Goal: Complete application form

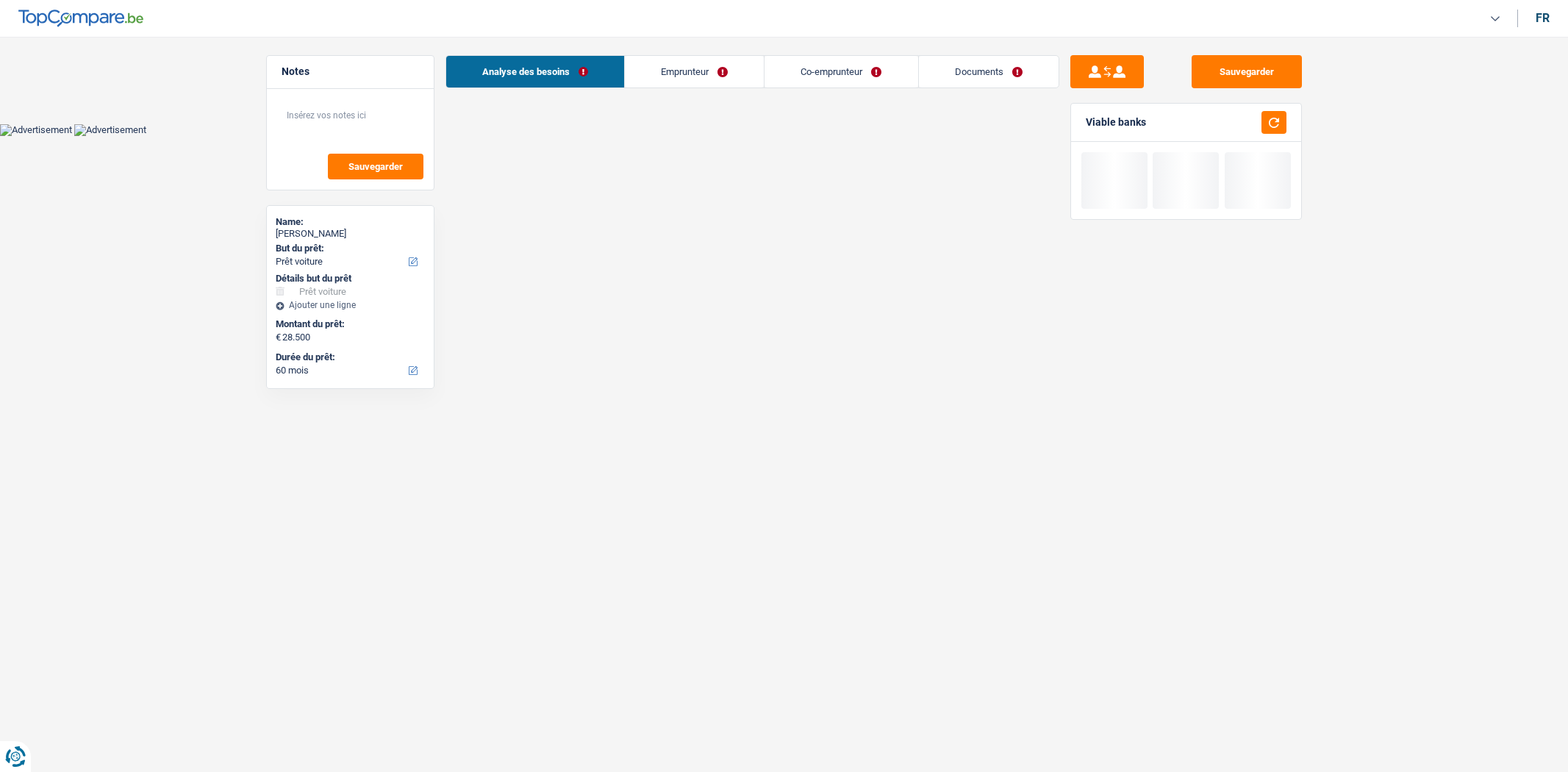
select select "car"
select select "60"
select select "independent"
select select "familyAllowances"
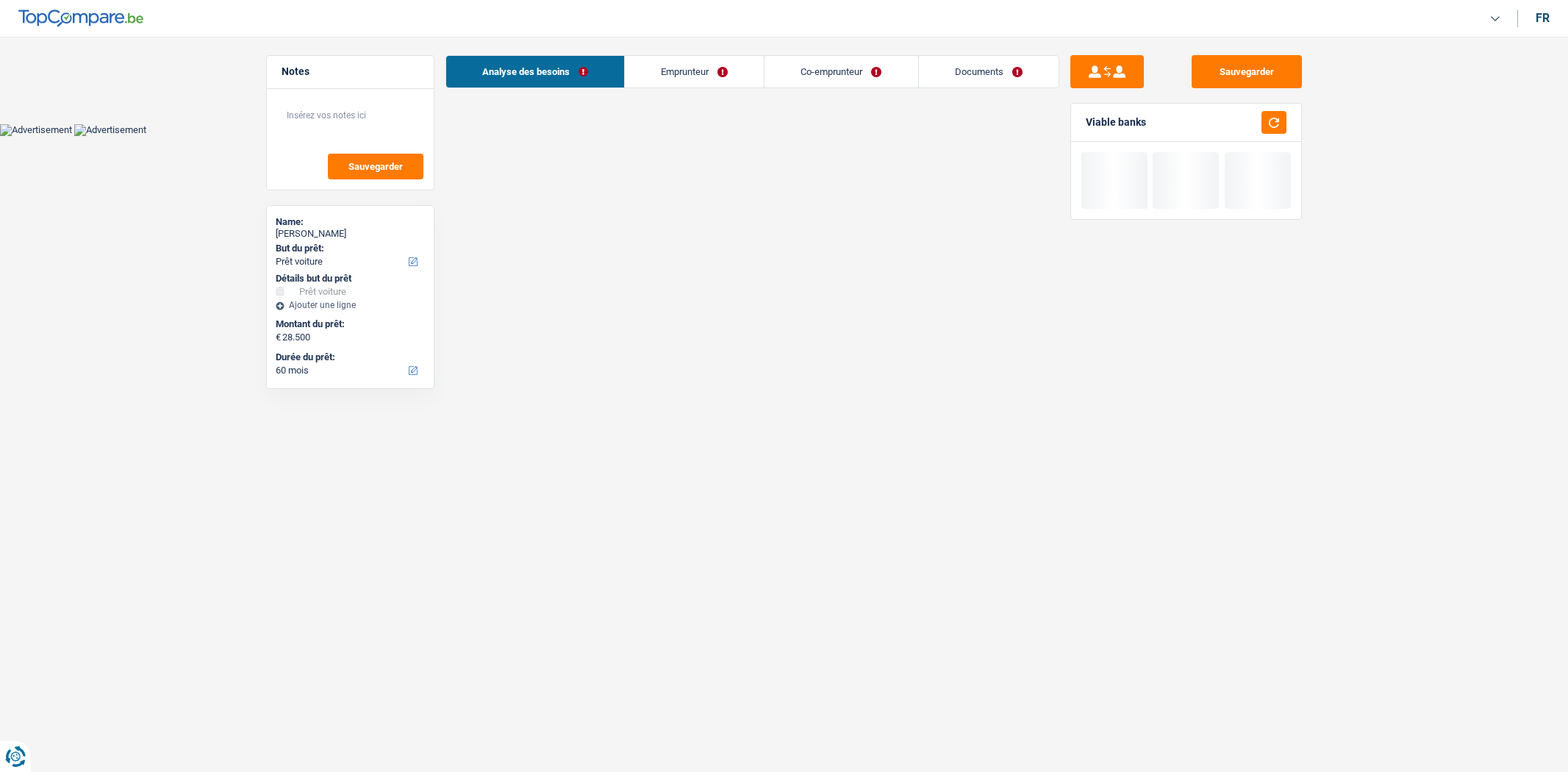
select select "netSalary"
select select "BE"
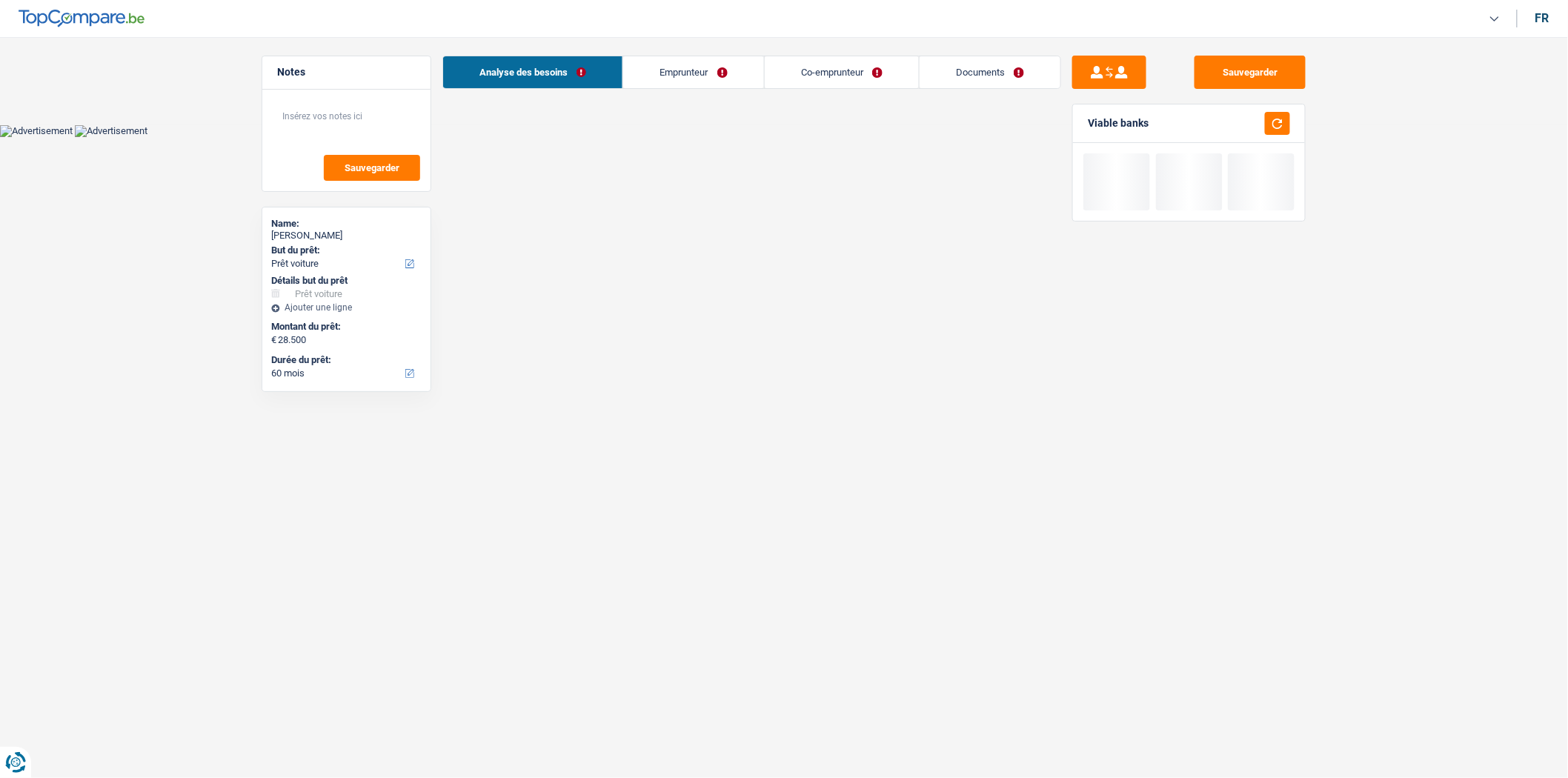
select select "car"
select select "60"
select select "independent"
select select "familyAllowances"
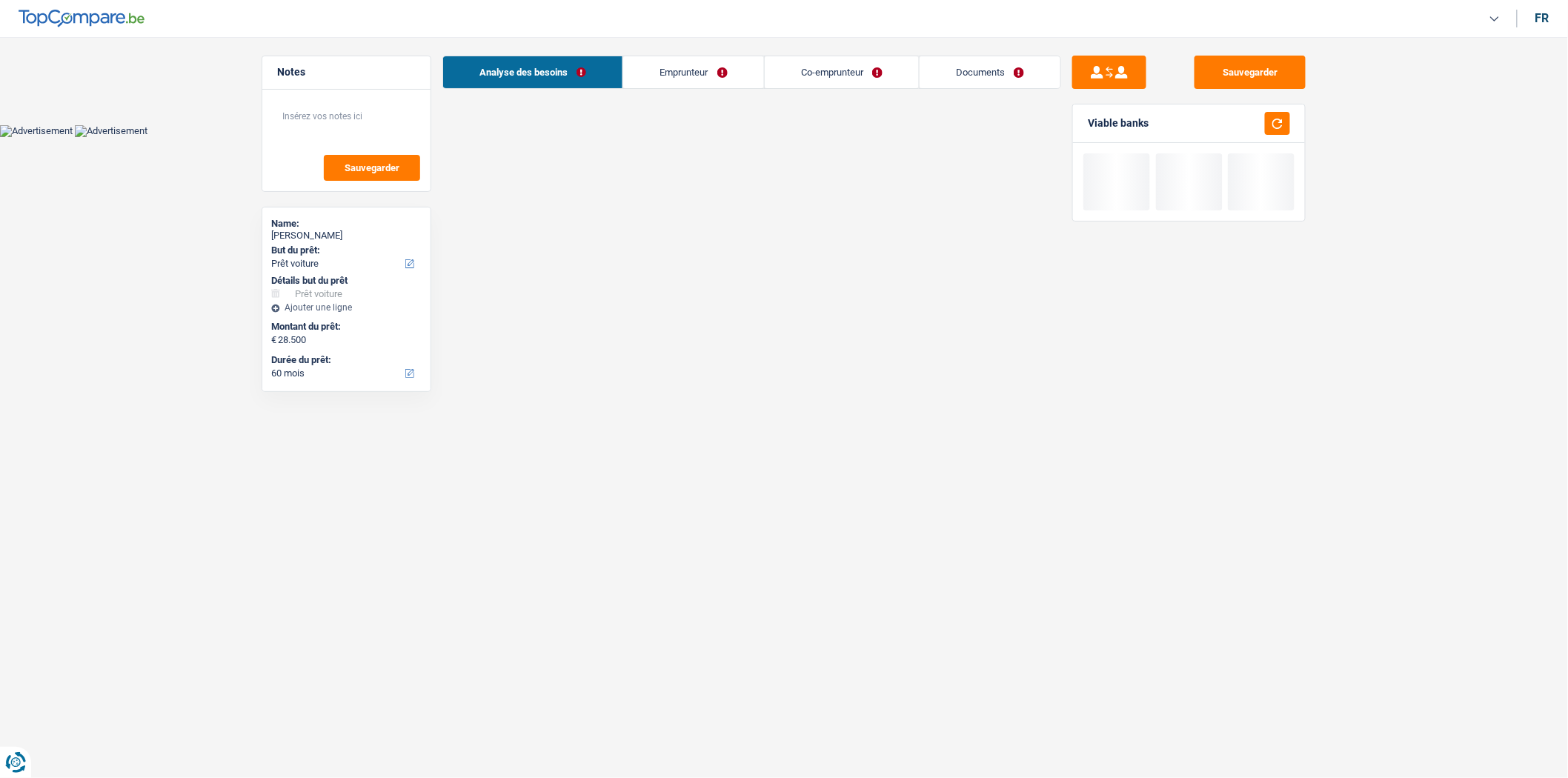
select select "netSalary"
select select "rents"
select select "car"
select select "60"
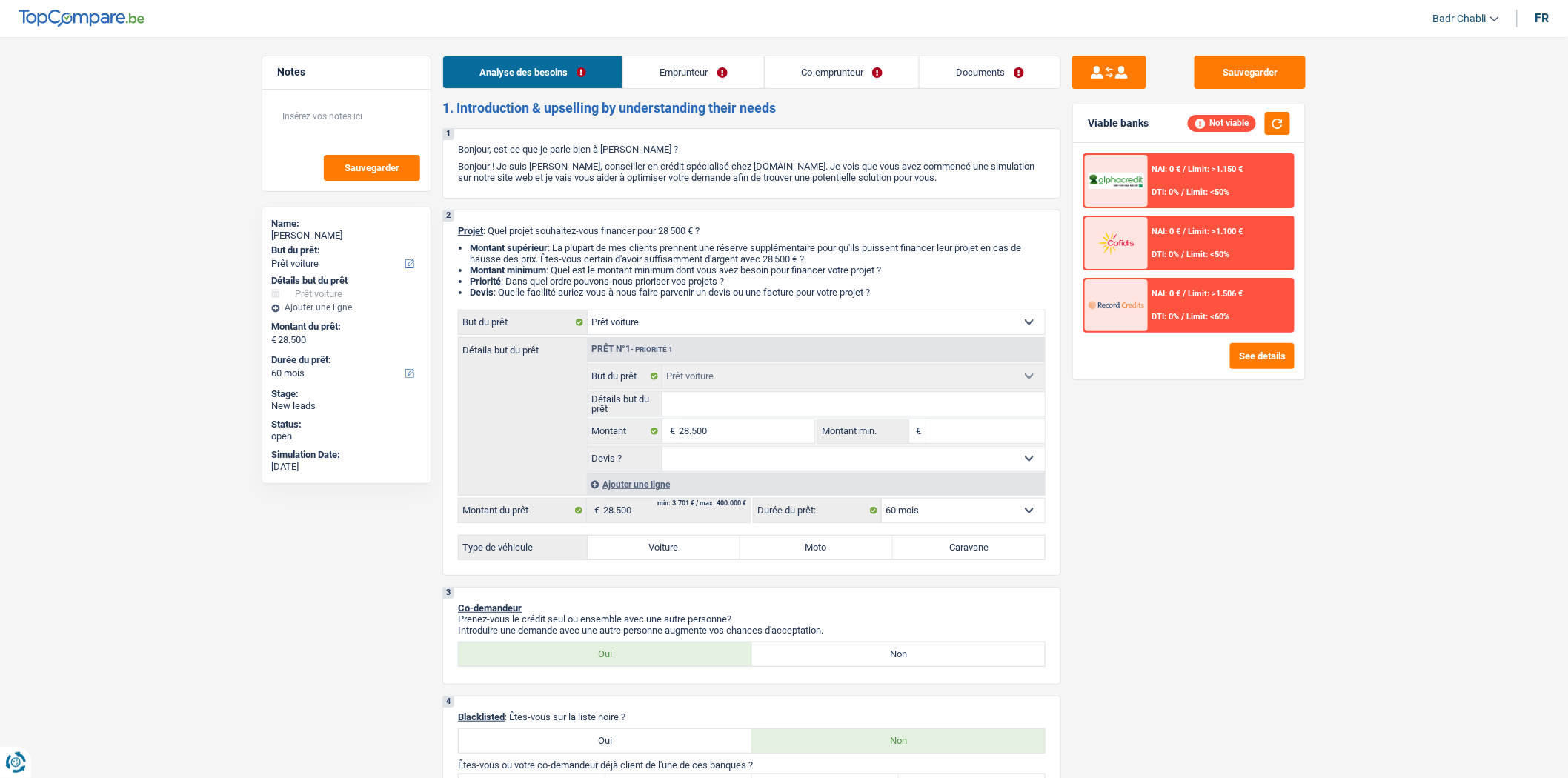
click at [731, 69] on link "Emprunteur" at bounding box center [692, 73] width 140 height 32
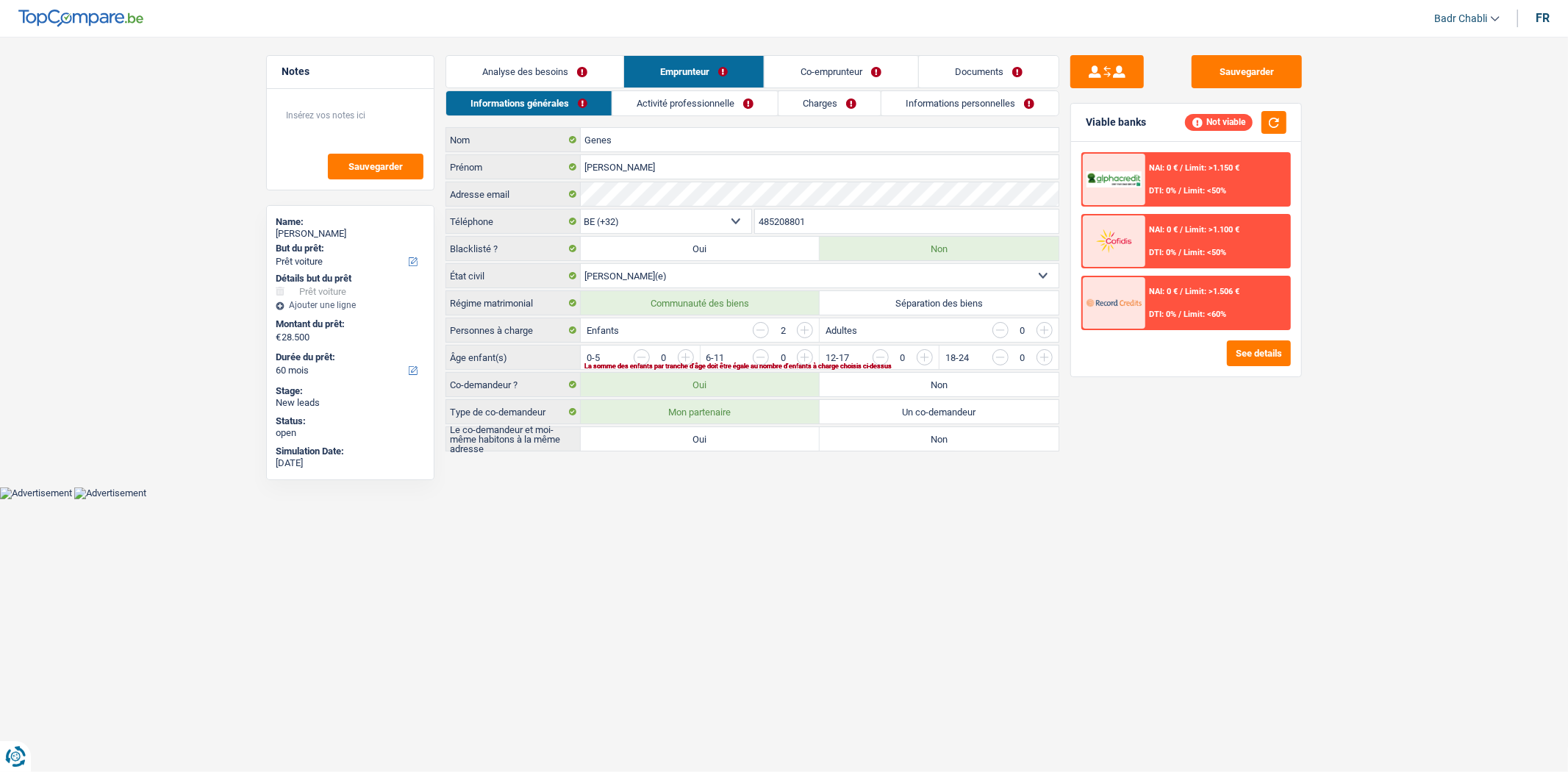
click at [728, 113] on link "Activité professionnelle" at bounding box center [695, 103] width 165 height 24
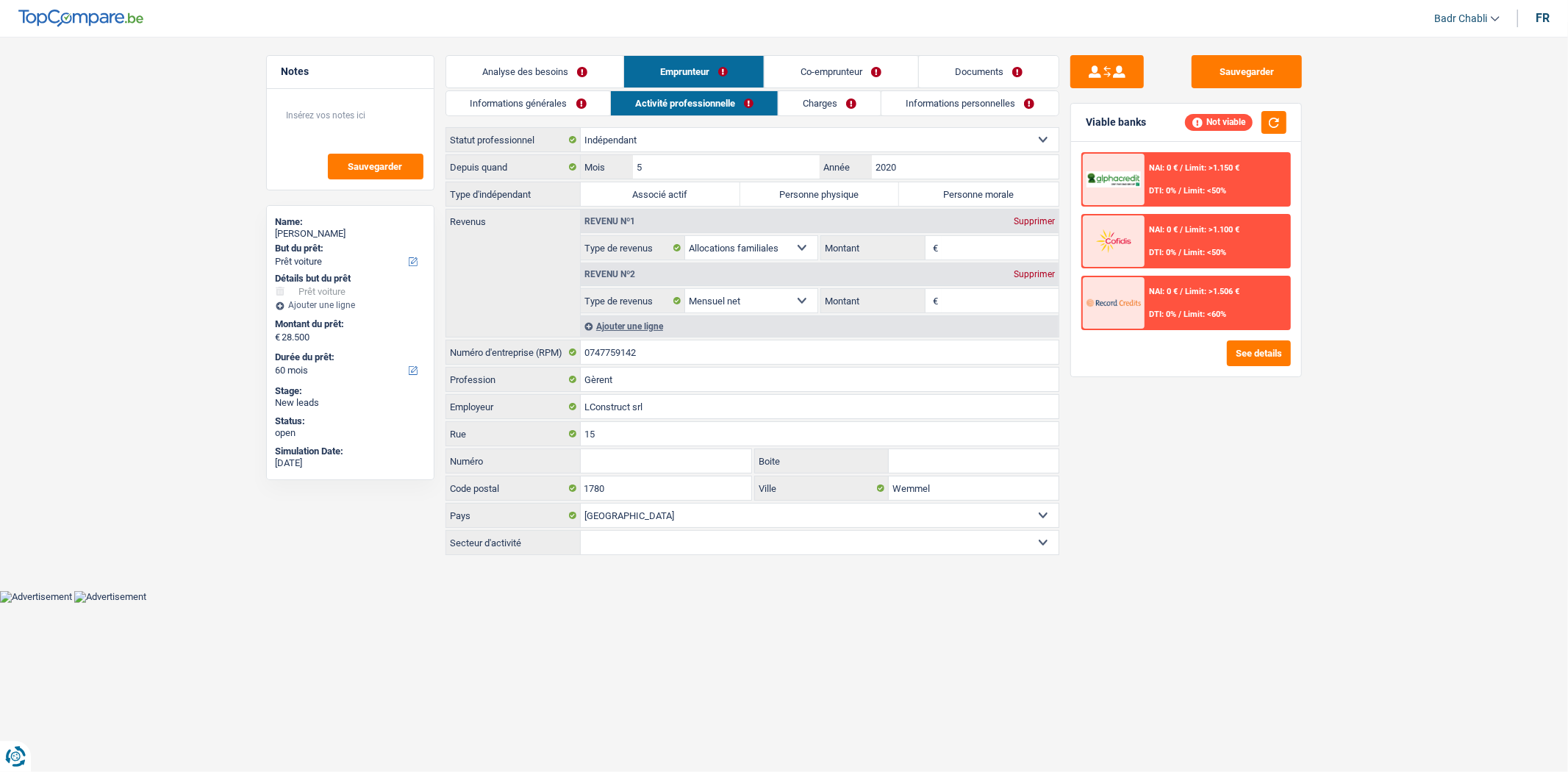
click at [583, 70] on link "Analyse des besoins" at bounding box center [535, 72] width 177 height 32
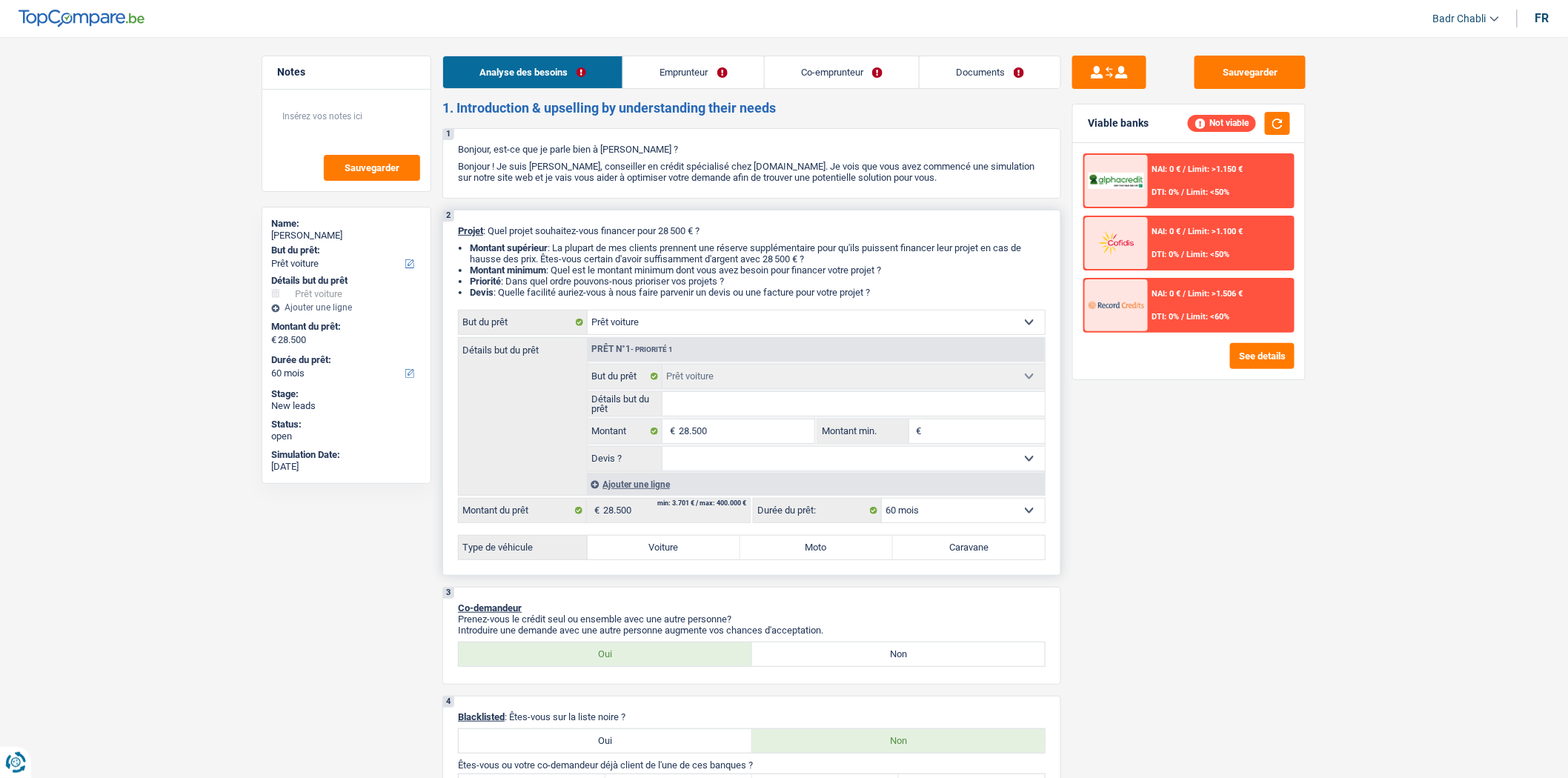
click at [766, 468] on select "Oui Non Non répondu Sélectionner une option" at bounding box center [854, 458] width 383 height 24
select select "false"
click at [663, 450] on select "Oui Non Non répondu Sélectionner une option" at bounding box center [854, 458] width 383 height 24
select select "false"
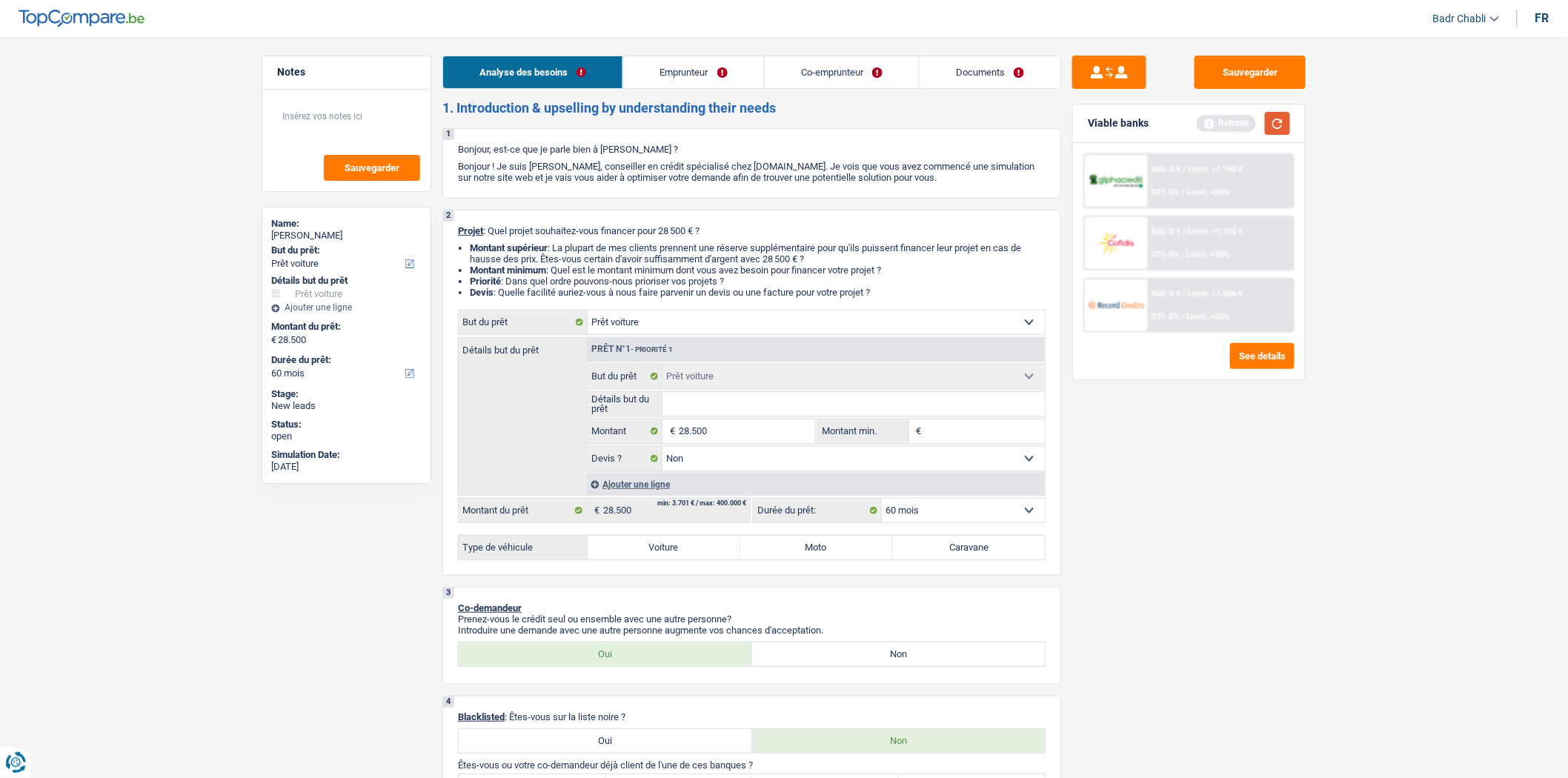
click at [1270, 121] on button "button" at bounding box center [1277, 124] width 25 height 23
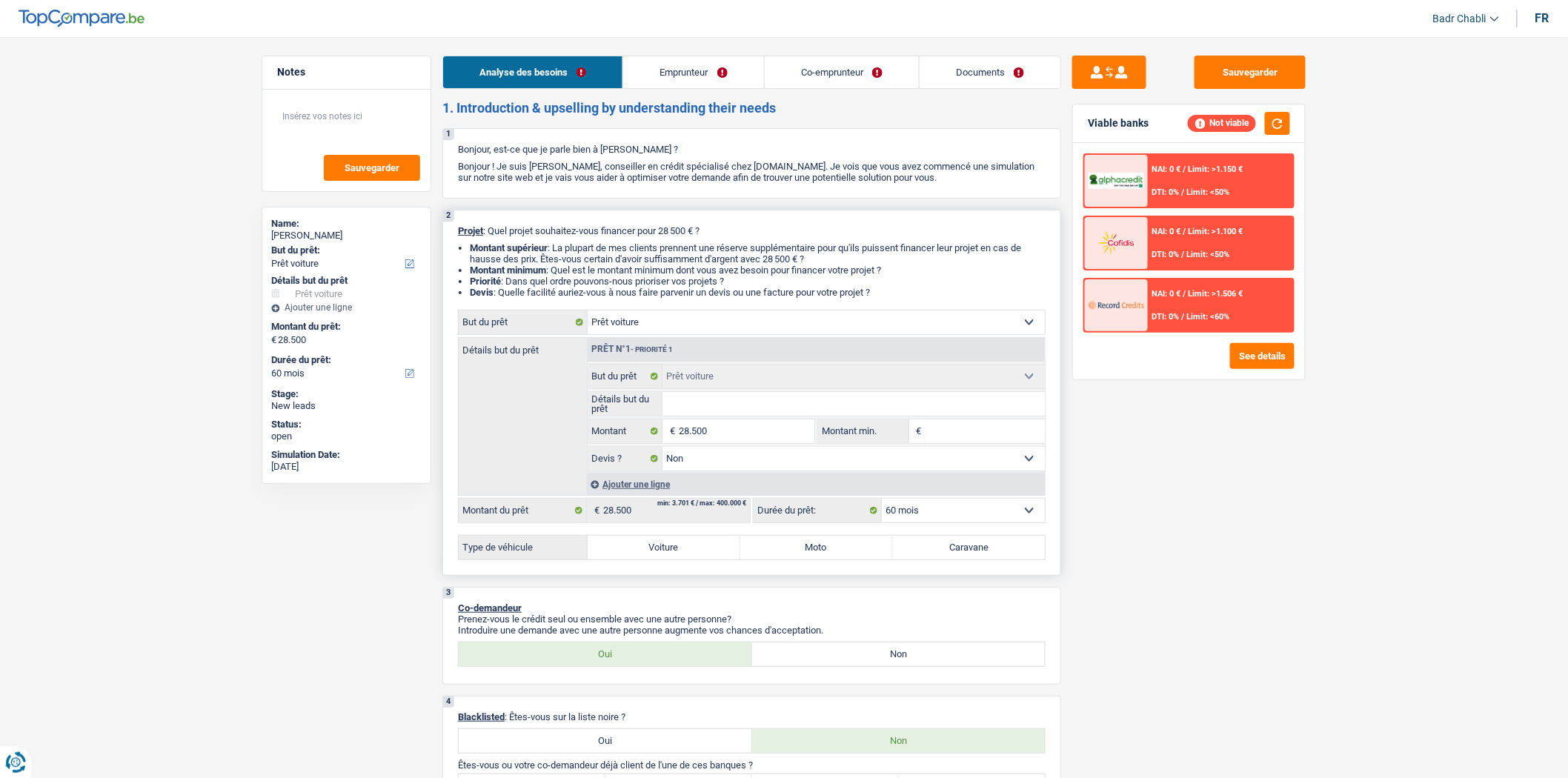
click at [764, 416] on input "Détails but du prêt" at bounding box center [854, 403] width 383 height 24
click at [720, 412] on input "Détails but du prêt" at bounding box center [854, 403] width 383 height 24
click at [691, 560] on label "Voiture" at bounding box center [664, 547] width 153 height 24
click at [691, 560] on input "Voiture" at bounding box center [664, 547] width 153 height 24
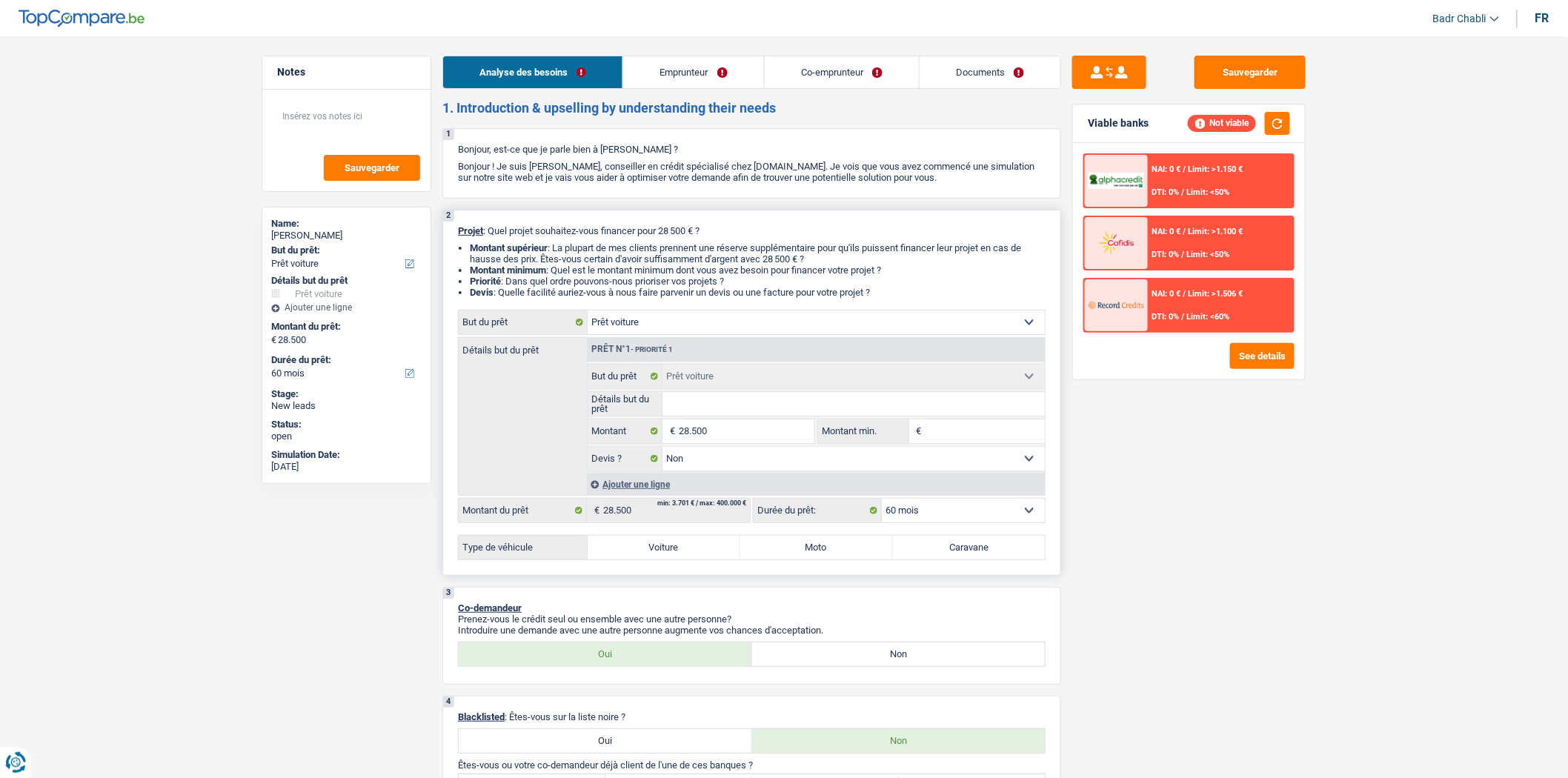
radio input "true"
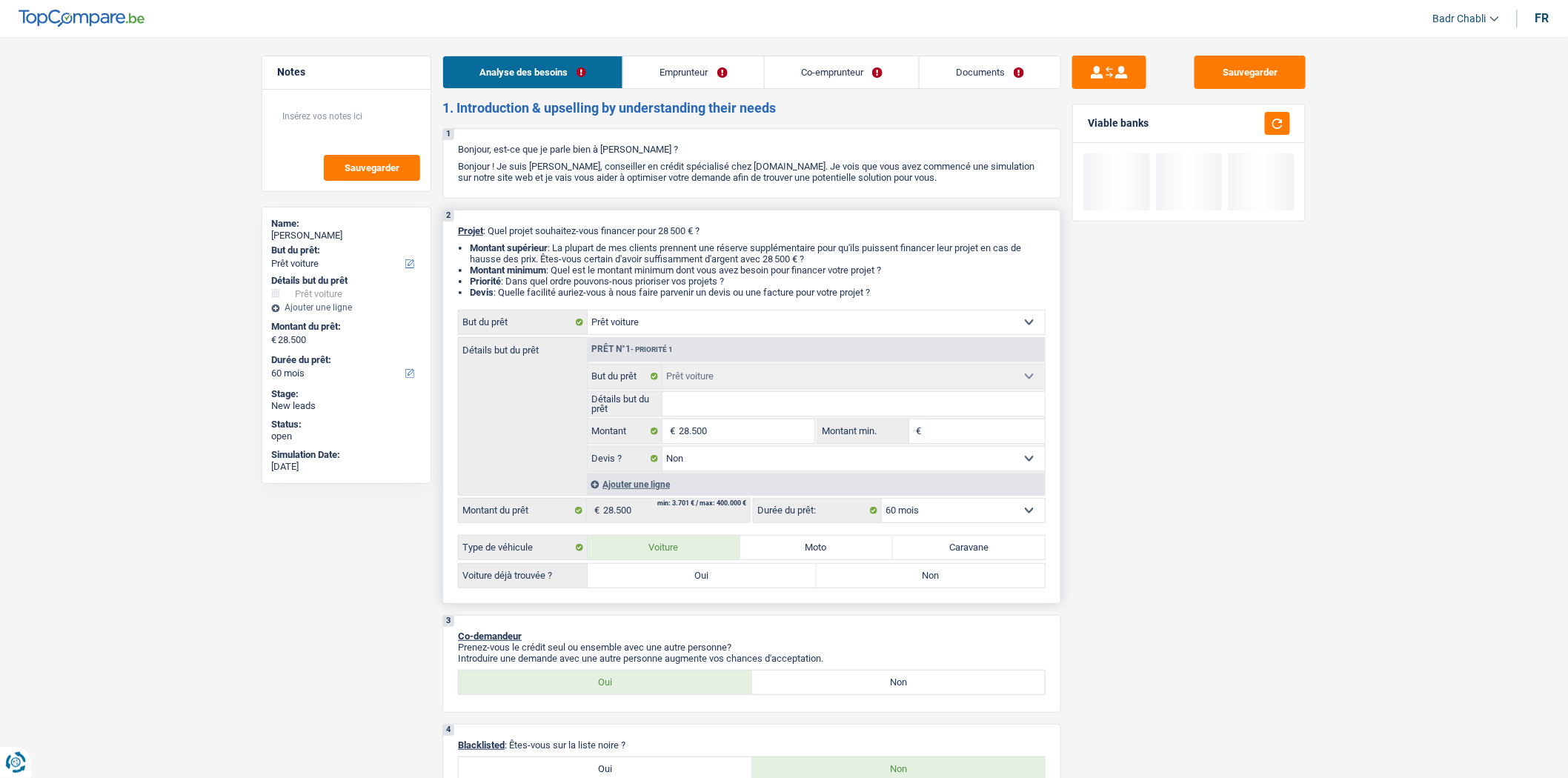
click at [862, 581] on label "Non" at bounding box center [931, 576] width 229 height 24
click at [862, 581] on input "Non" at bounding box center [931, 576] width 229 height 24
radio input "true"
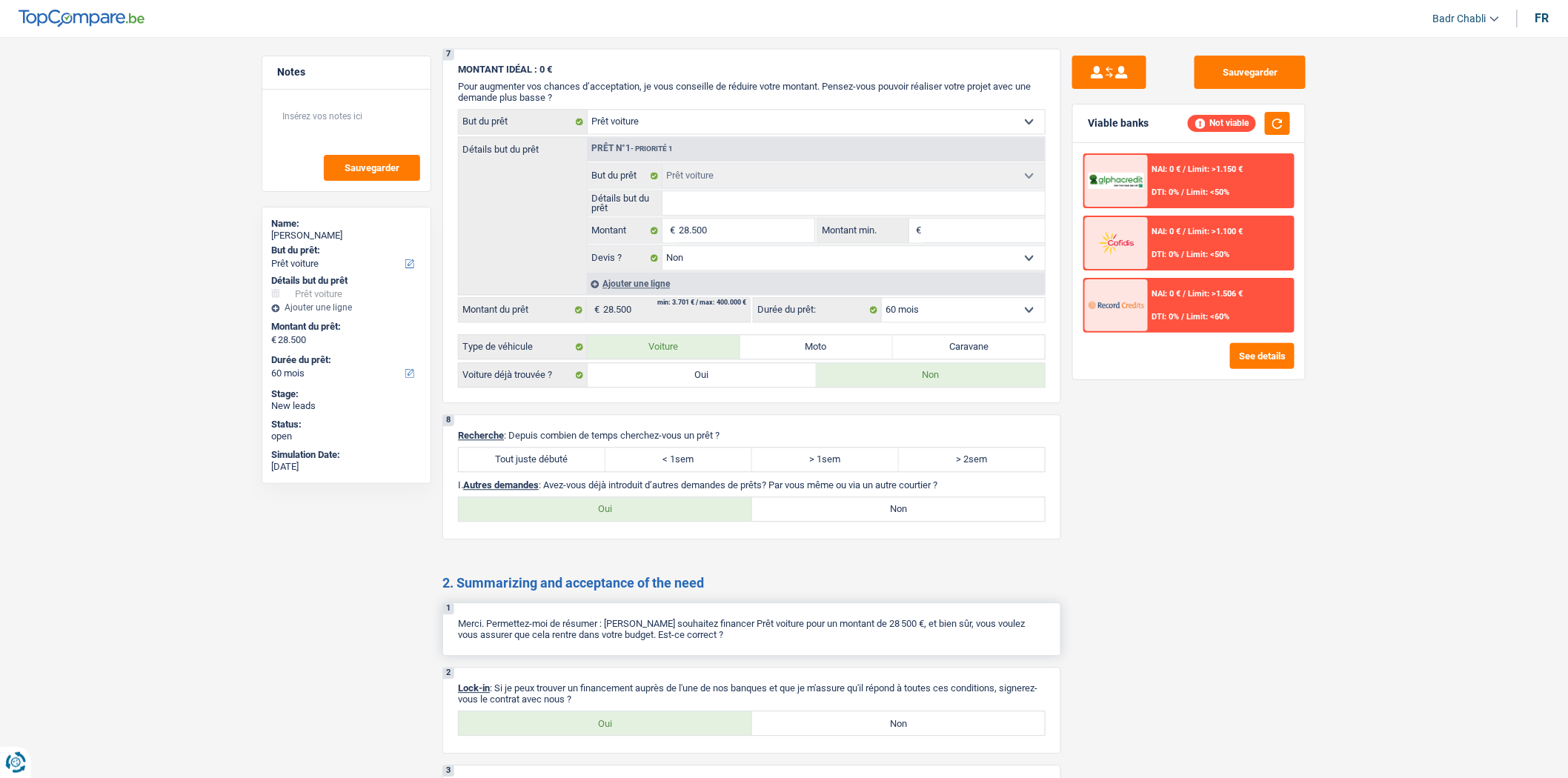
scroll to position [1395, 0]
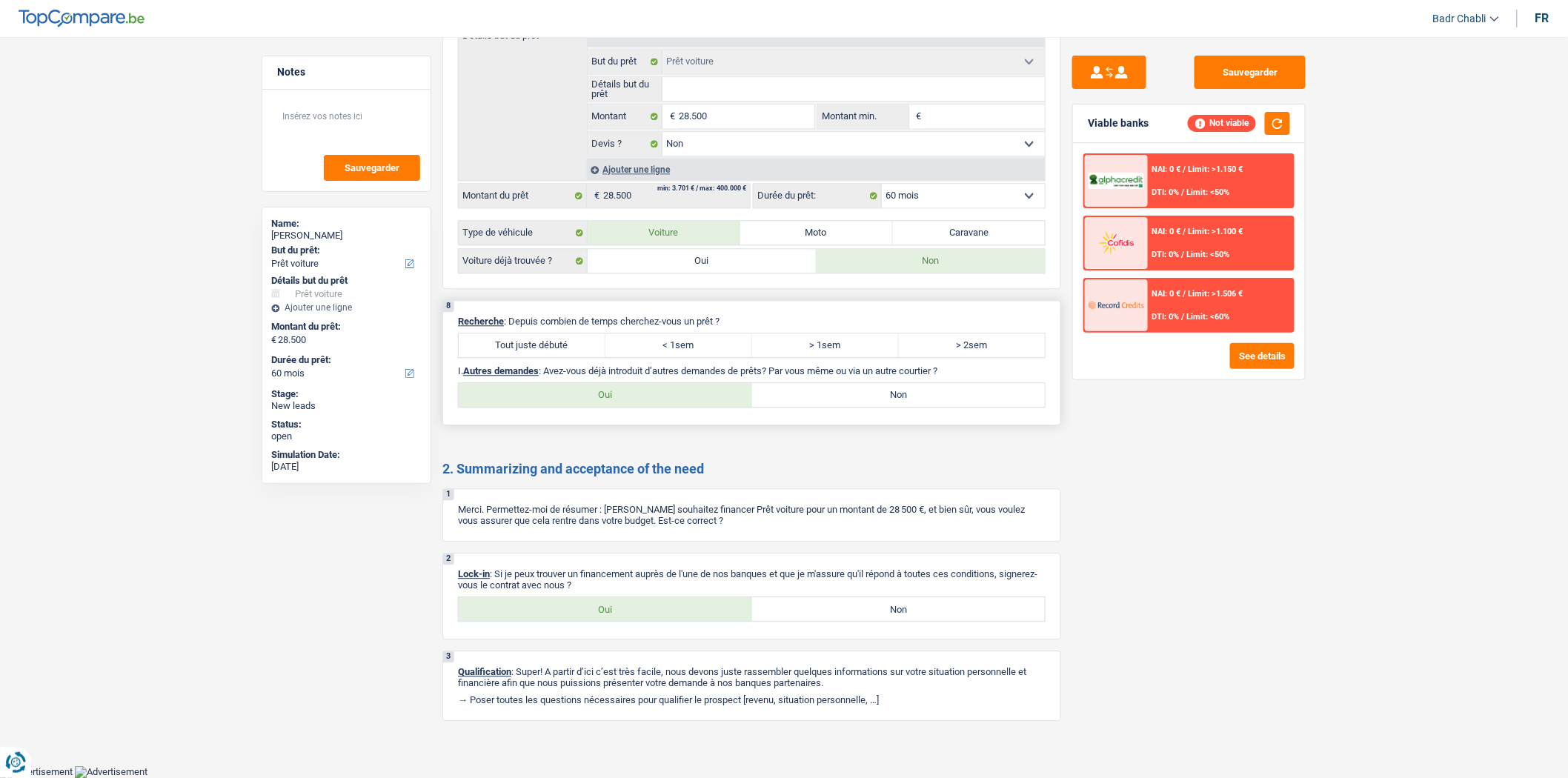
click at [565, 347] on label "Tout juste débuté" at bounding box center [532, 345] width 147 height 24
click at [565, 347] on input "Tout juste débuté" at bounding box center [532, 345] width 147 height 24
radio input "true"
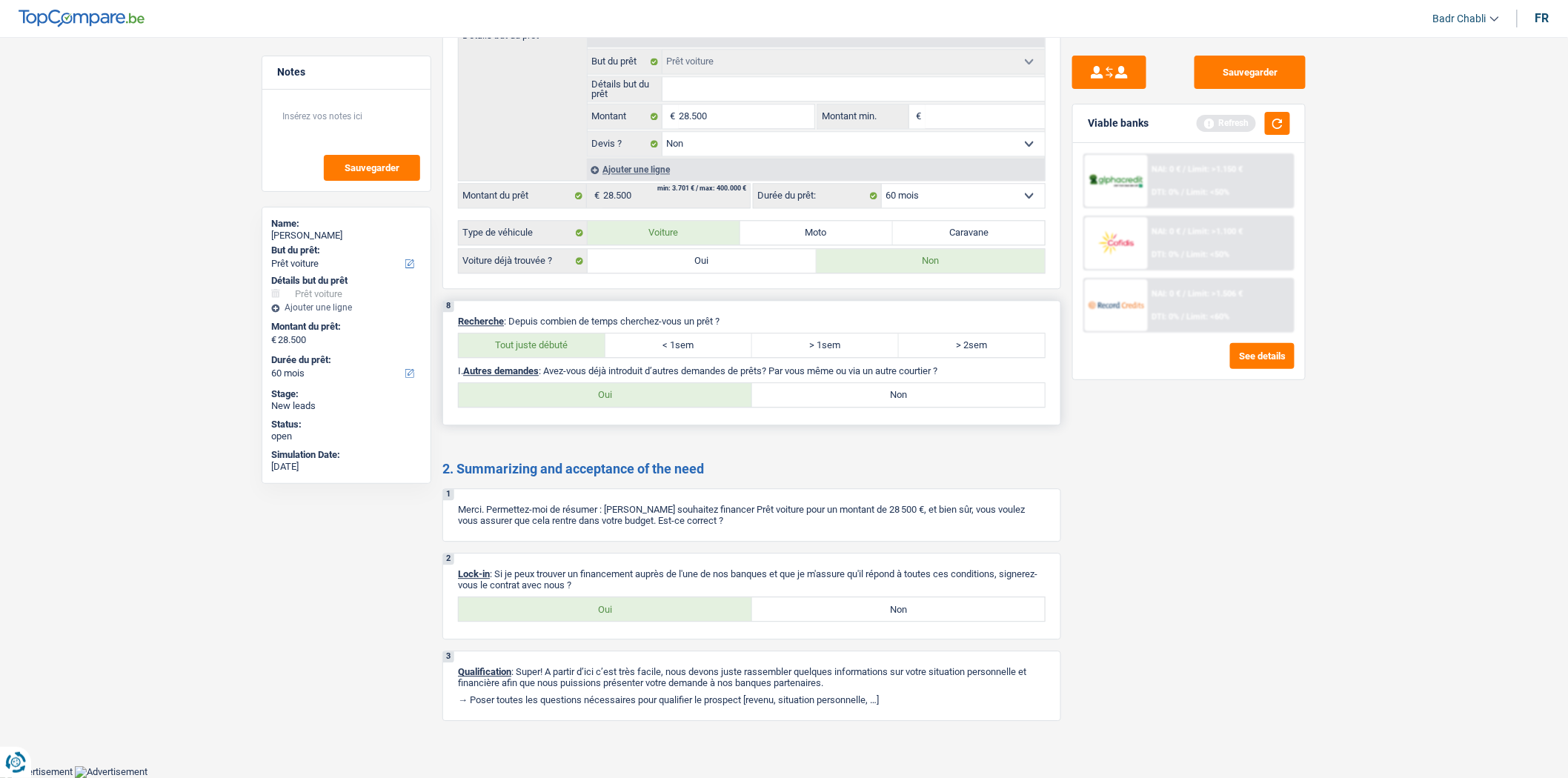
click at [823, 399] on label "Non" at bounding box center [899, 395] width 293 height 24
click at [823, 399] on input "Non" at bounding box center [899, 395] width 293 height 24
radio input "true"
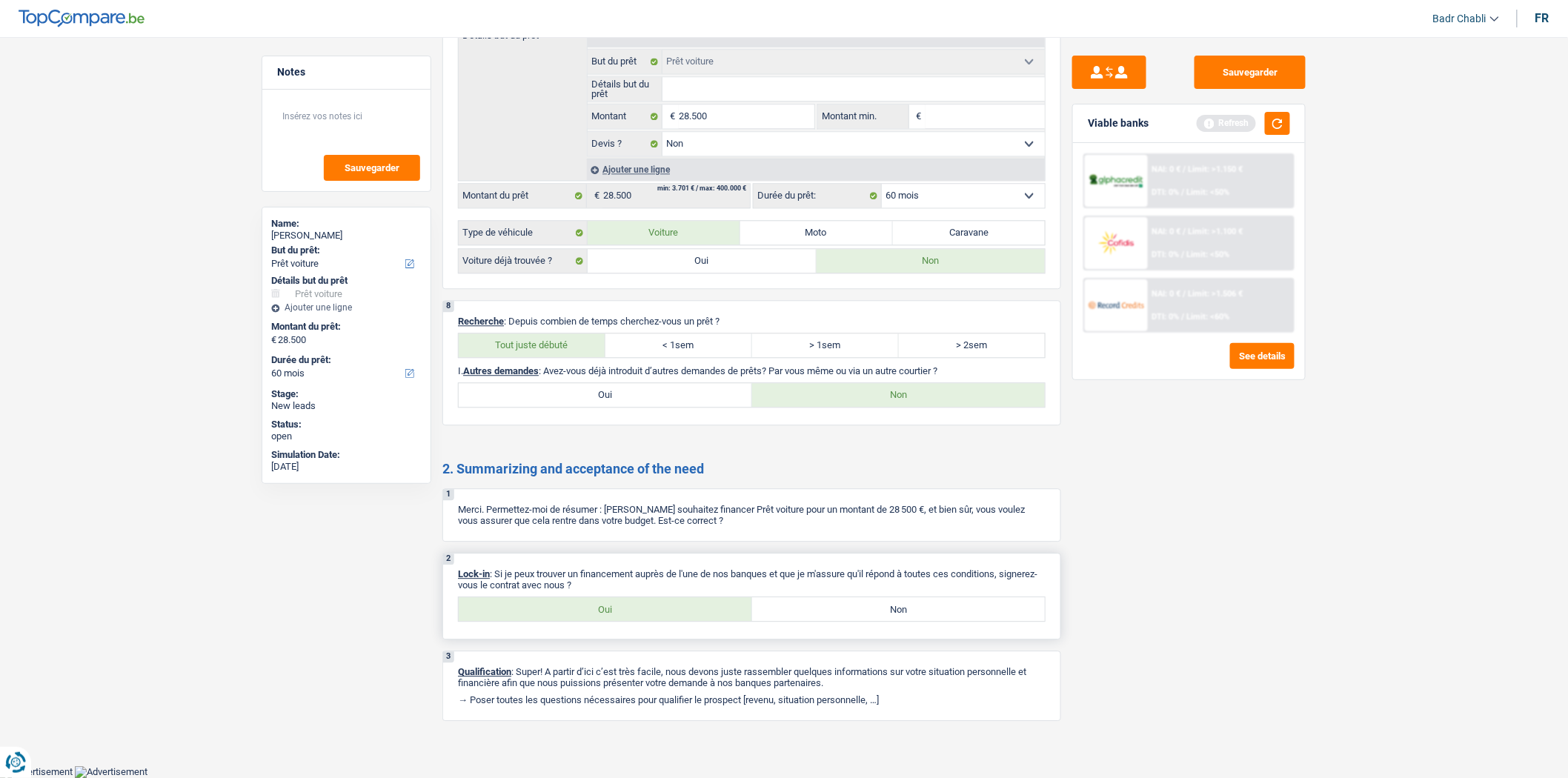
click at [601, 603] on label "Oui" at bounding box center [605, 609] width 293 height 24
click at [601, 603] on input "Oui" at bounding box center [605, 609] width 293 height 24
radio input "true"
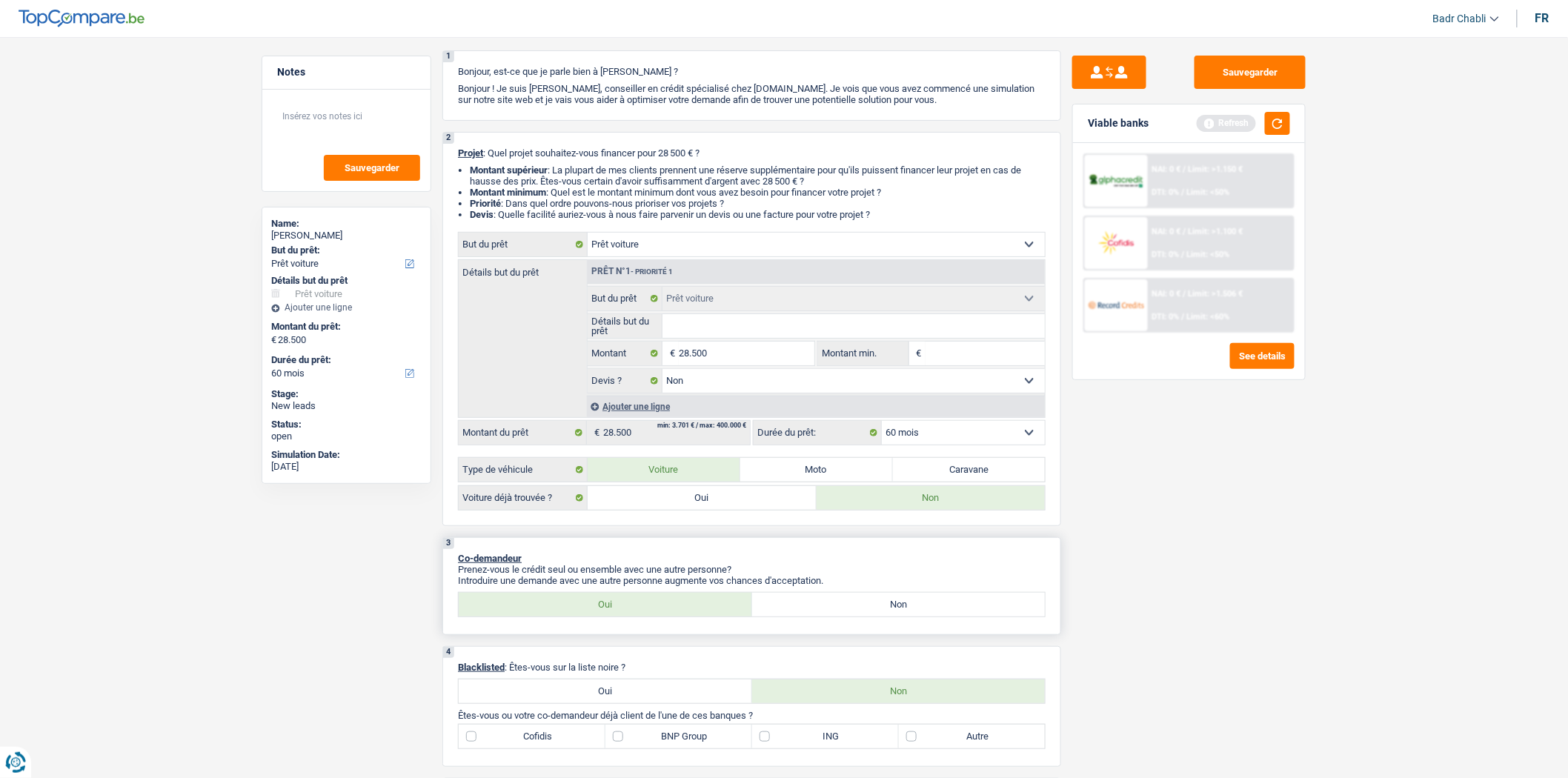
scroll to position [0, 0]
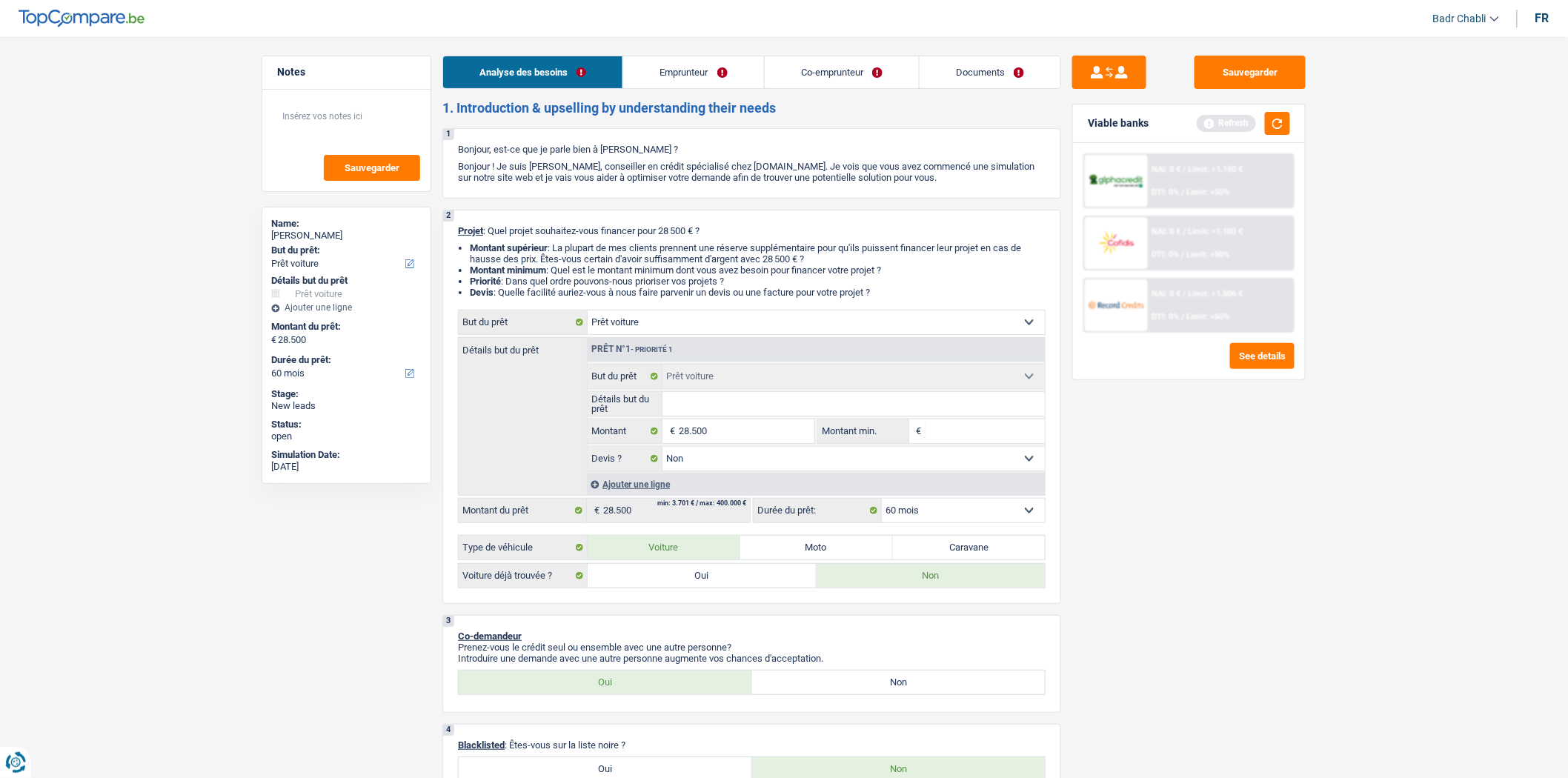
drag, startPoint x: 695, startPoint y: 65, endPoint x: 679, endPoint y: 72, distance: 17.5
click at [695, 65] on link "Emprunteur" at bounding box center [692, 73] width 140 height 32
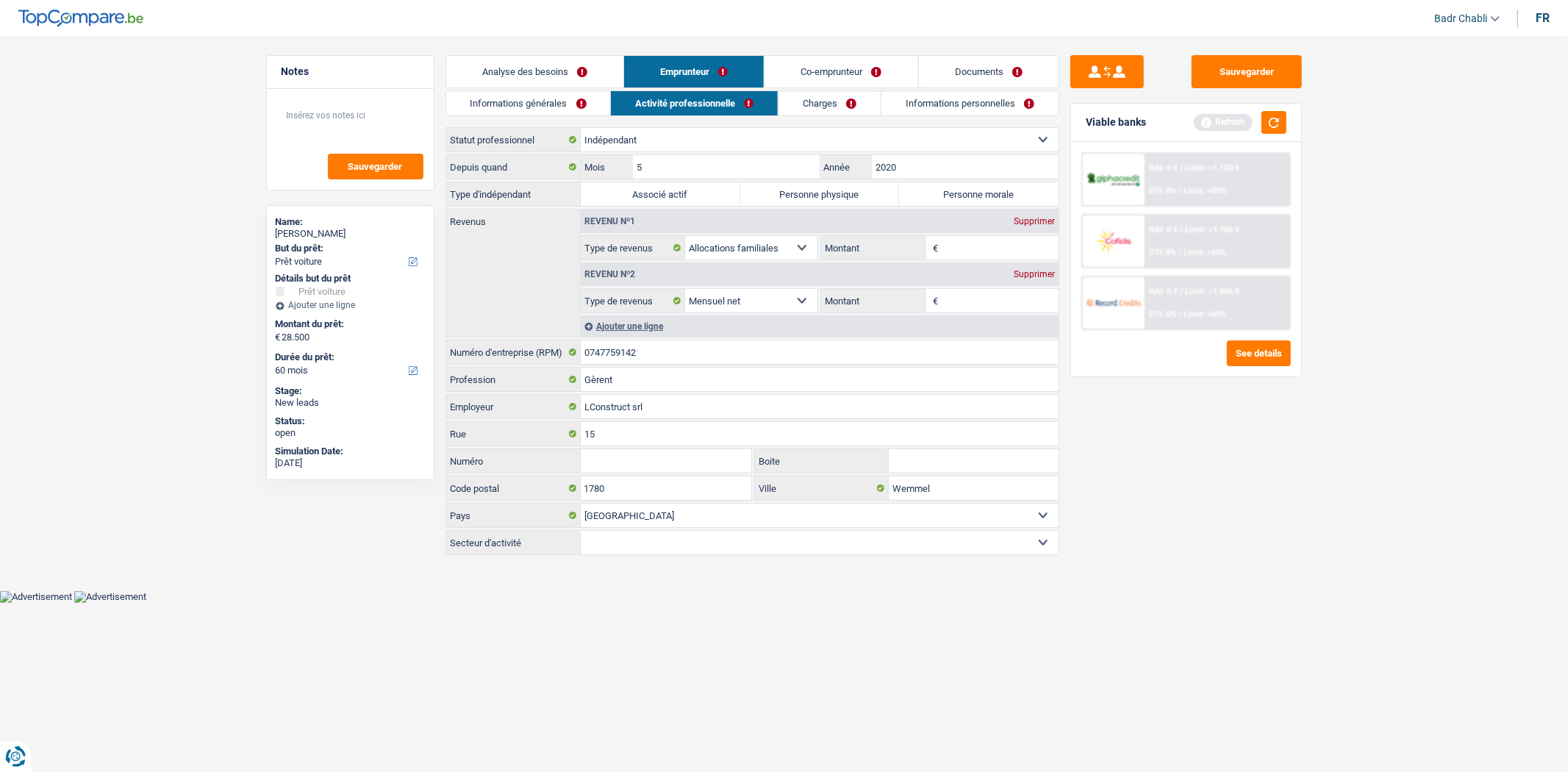
click at [551, 105] on link "Informations générales" at bounding box center [528, 103] width 164 height 24
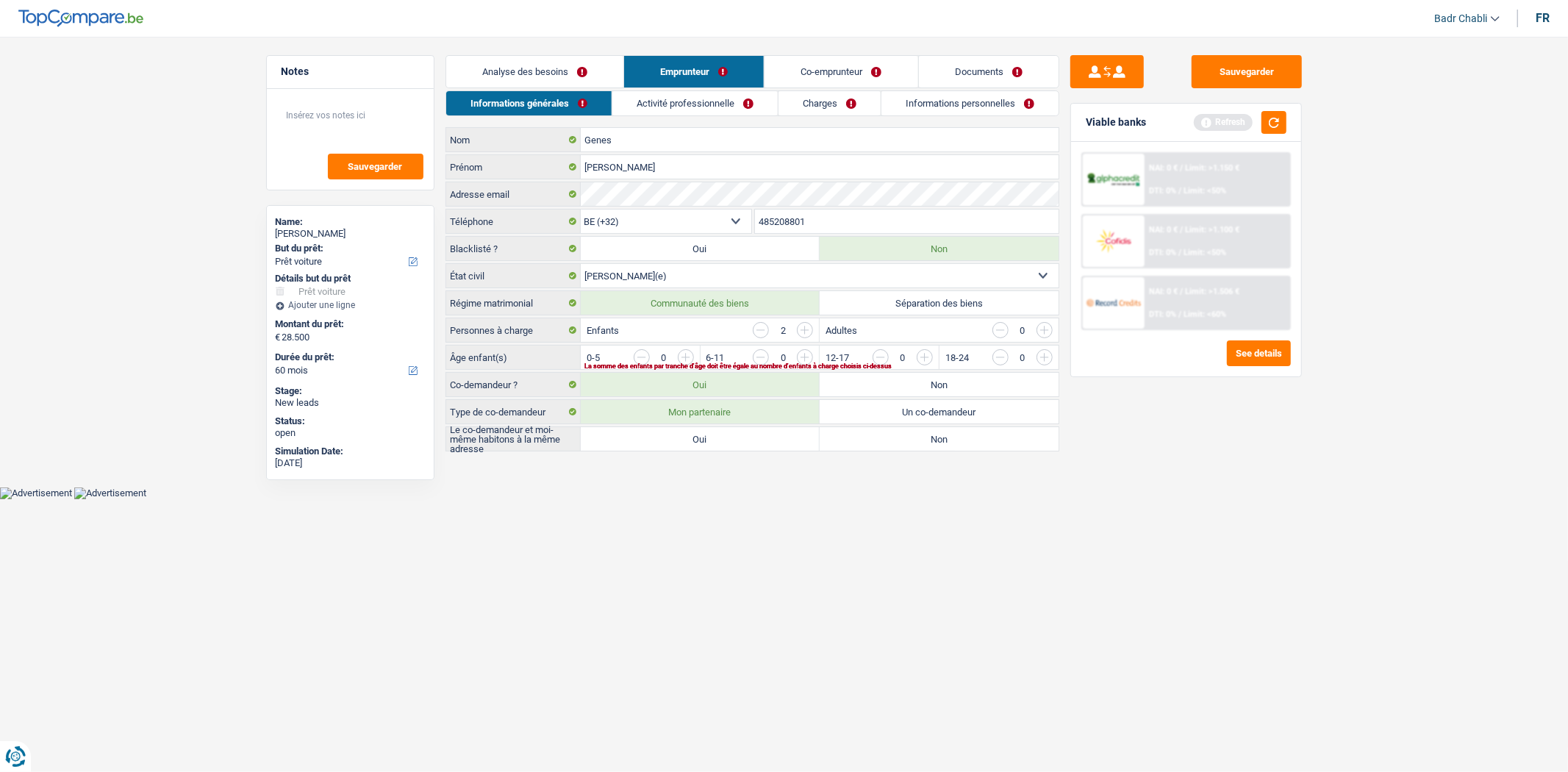
click at [807, 361] on input "button" at bounding box center [1103, 361] width 613 height 23
click at [923, 358] on input "button" at bounding box center [1223, 361] width 613 height 23
click at [754, 358] on input "button" at bounding box center [761, 357] width 16 height 16
click at [687, 358] on input "button" at bounding box center [984, 361] width 613 height 23
click at [770, 439] on label "Oui" at bounding box center [700, 439] width 239 height 23
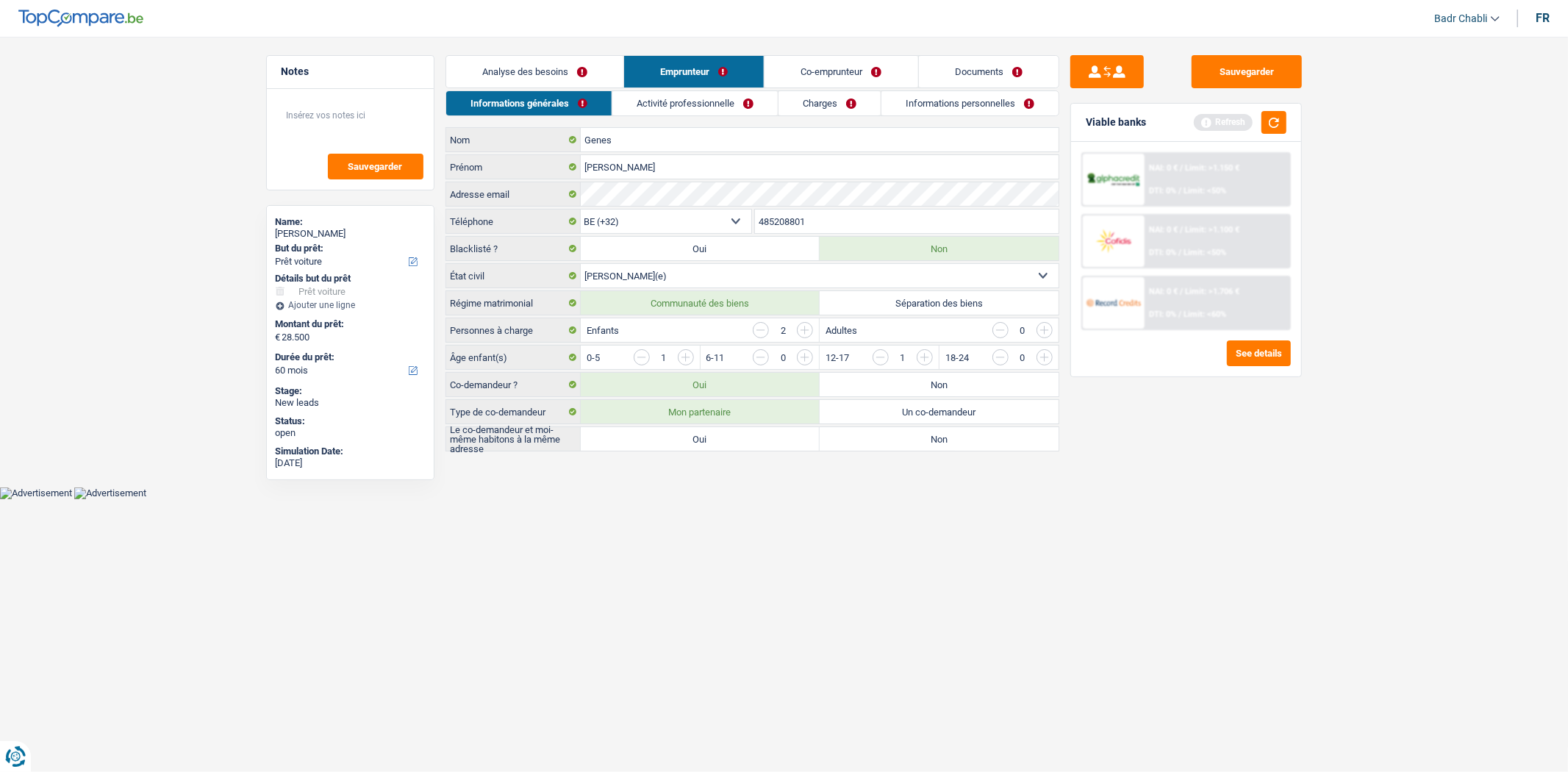
click at [770, 439] on input "Oui" at bounding box center [700, 439] width 239 height 23
radio input "true"
click at [569, 78] on link "Analyse des besoins" at bounding box center [535, 72] width 177 height 32
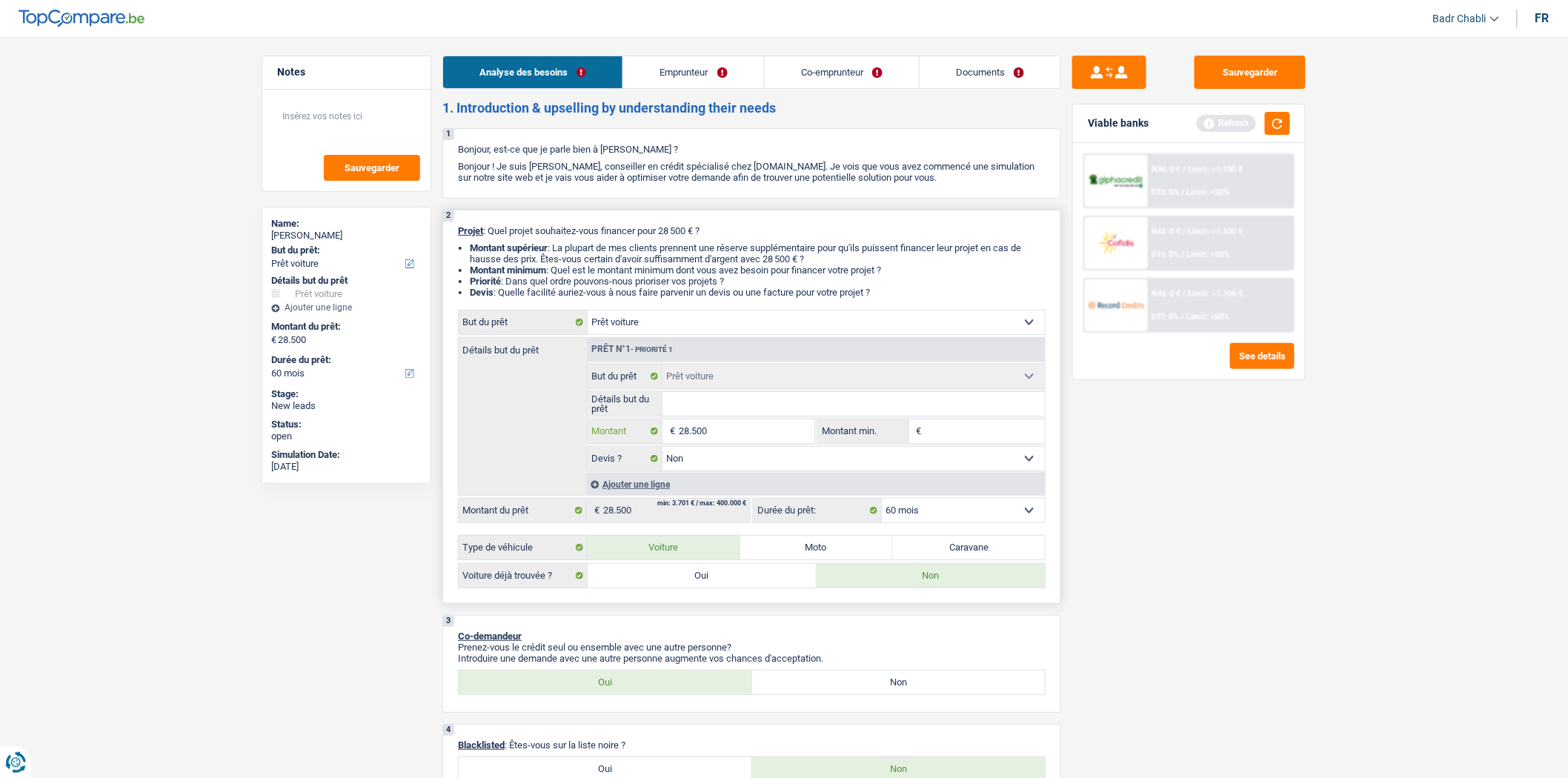
click at [744, 431] on input "28.500" at bounding box center [747, 431] width 136 height 24
click at [981, 440] on input "Montant min." at bounding box center [985, 431] width 120 height 24
paste input "28.500"
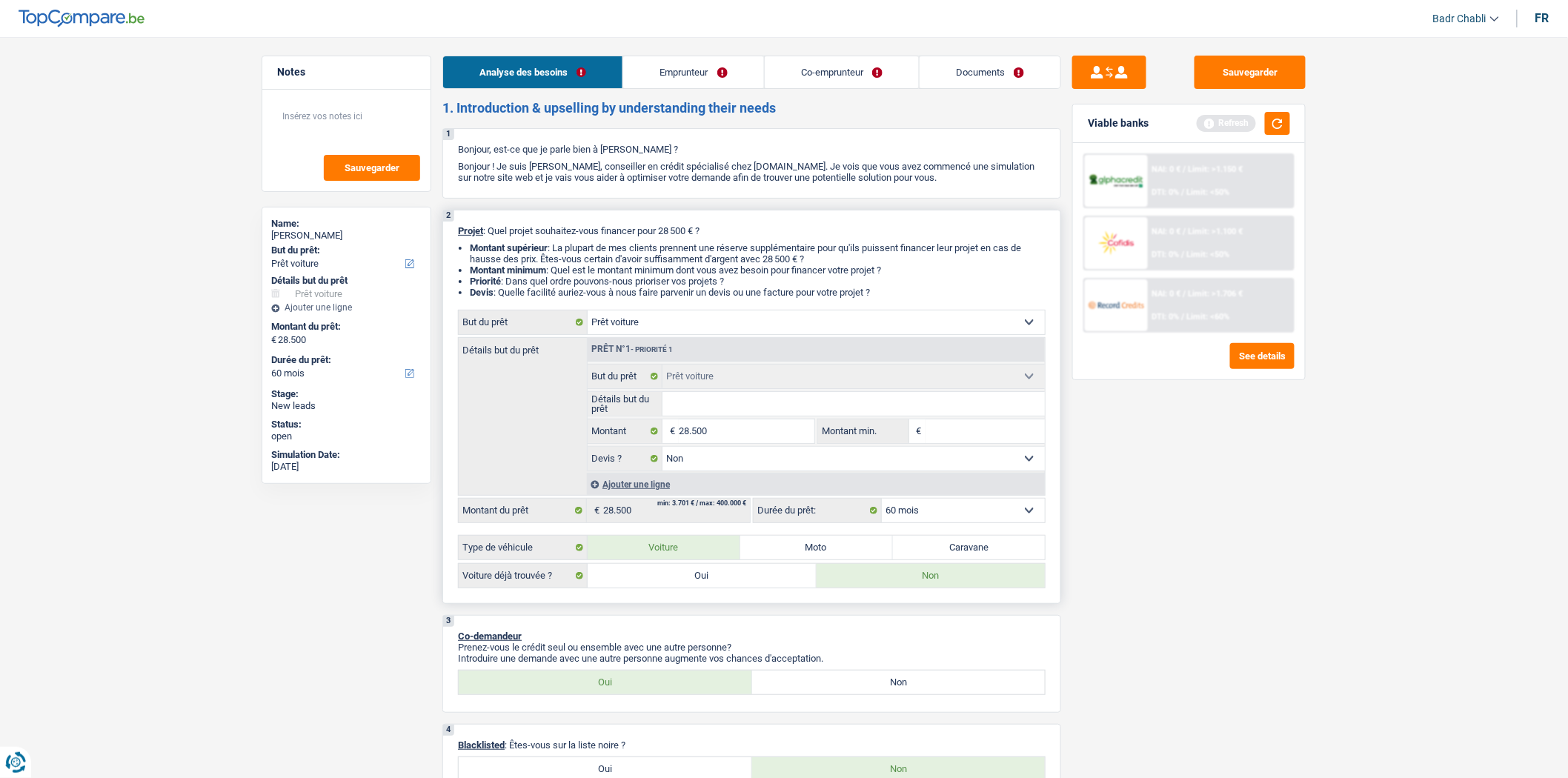
type input "28.500"
click at [679, 75] on link "Emprunteur" at bounding box center [692, 73] width 140 height 32
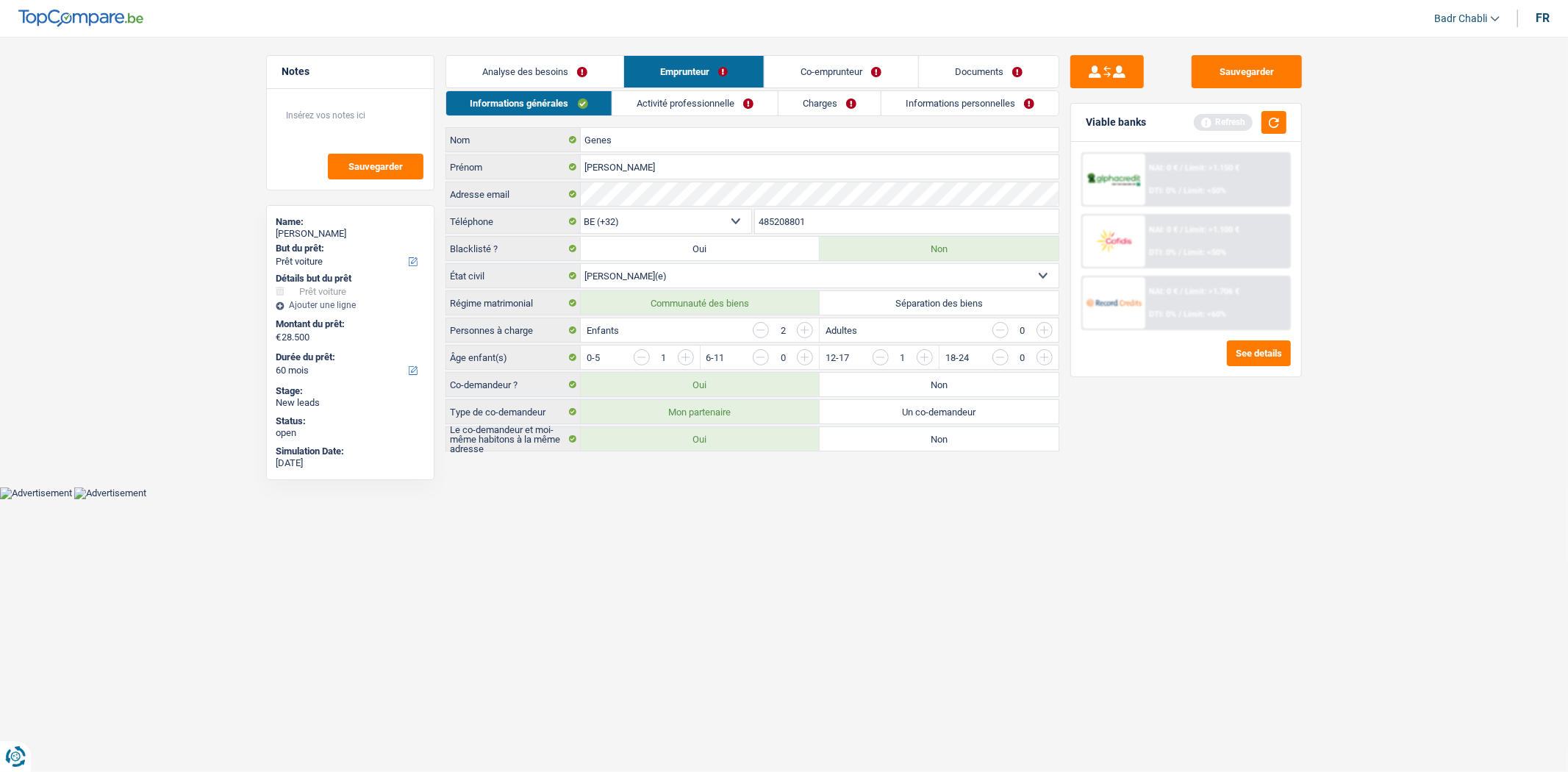
click at [692, 96] on link "Activité professionnelle" at bounding box center [695, 103] width 165 height 24
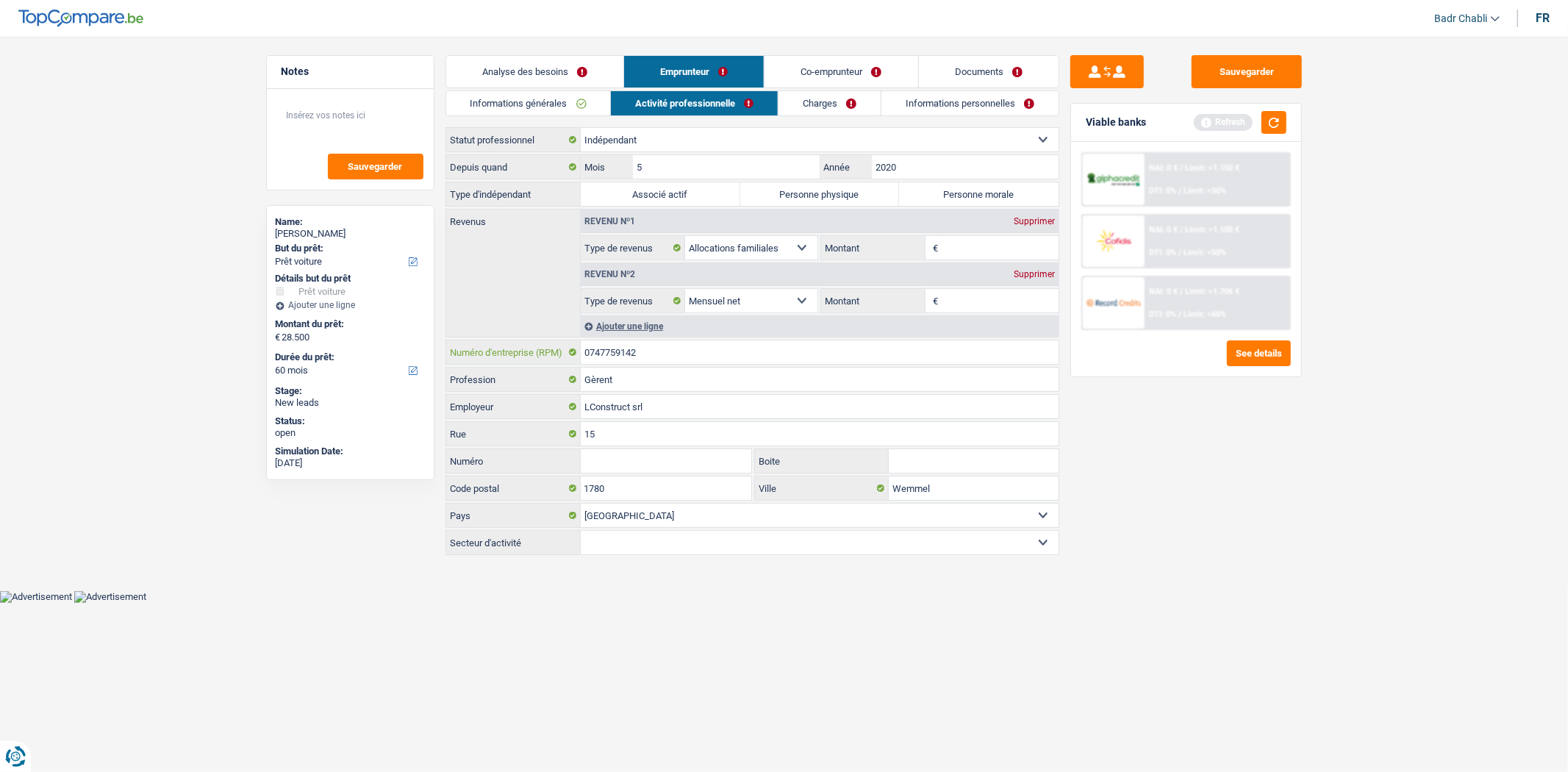
click at [657, 351] on input "0747759142" at bounding box center [820, 352] width 478 height 23
click at [563, 68] on link "Analyse des besoins" at bounding box center [535, 72] width 177 height 32
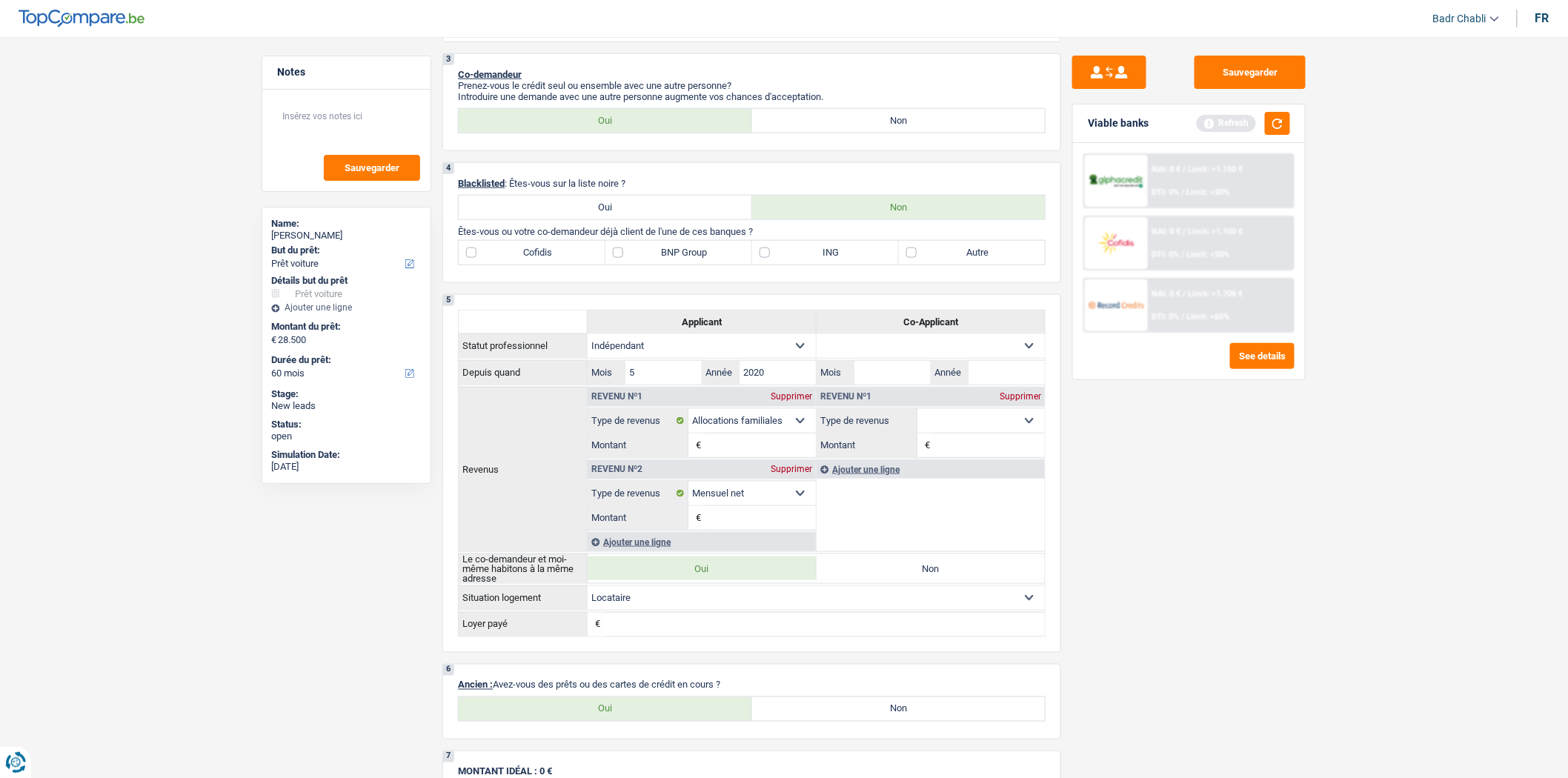
scroll to position [736, 0]
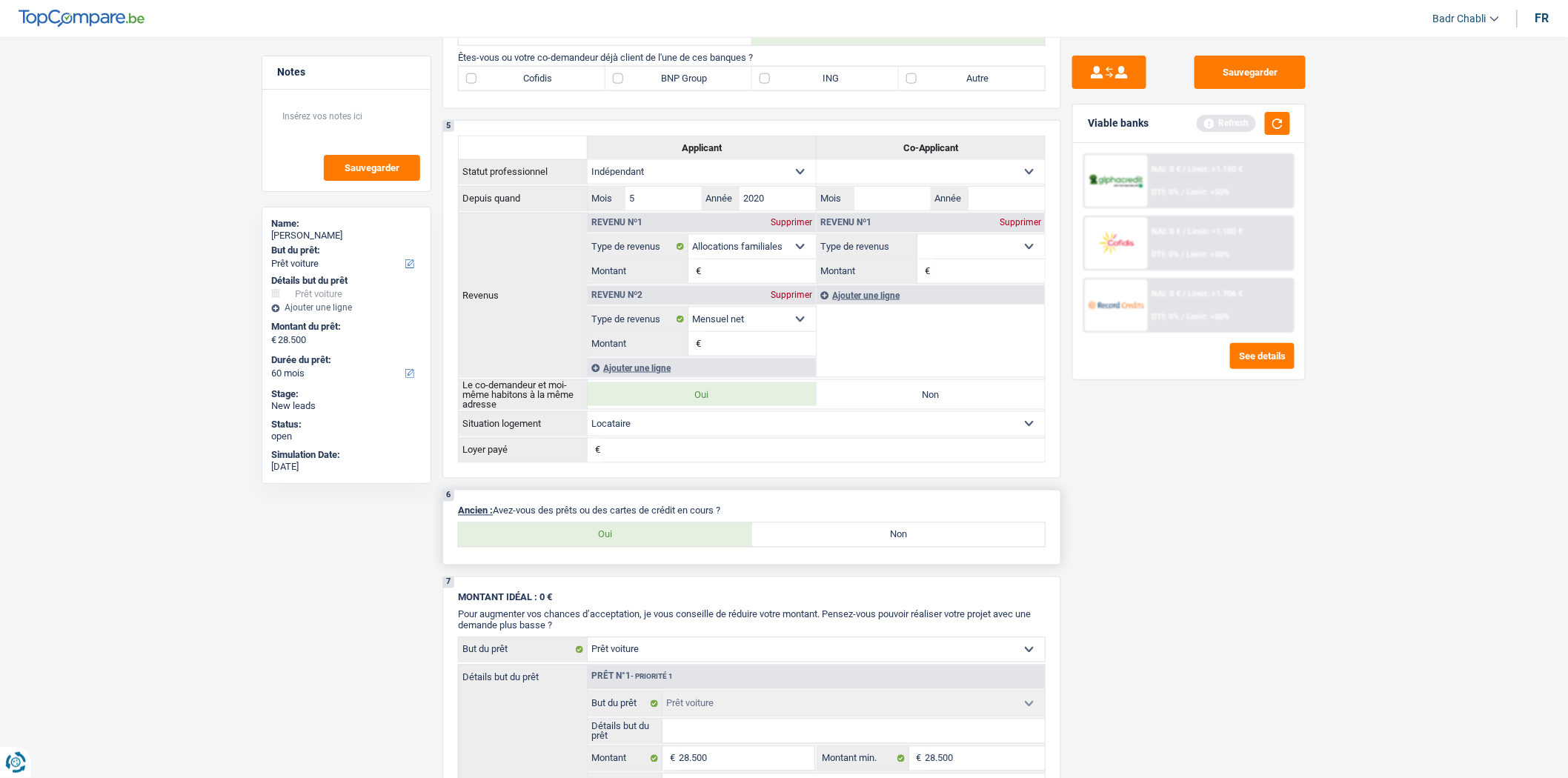
click at [682, 517] on p "Ancien : Avez-vous des prêts ou des cartes de crédit en cours ?" at bounding box center [752, 511] width 588 height 11
click at [673, 535] on label "Oui" at bounding box center [605, 534] width 293 height 24
click at [673, 535] on input "Oui" at bounding box center [605, 534] width 293 height 24
radio input "true"
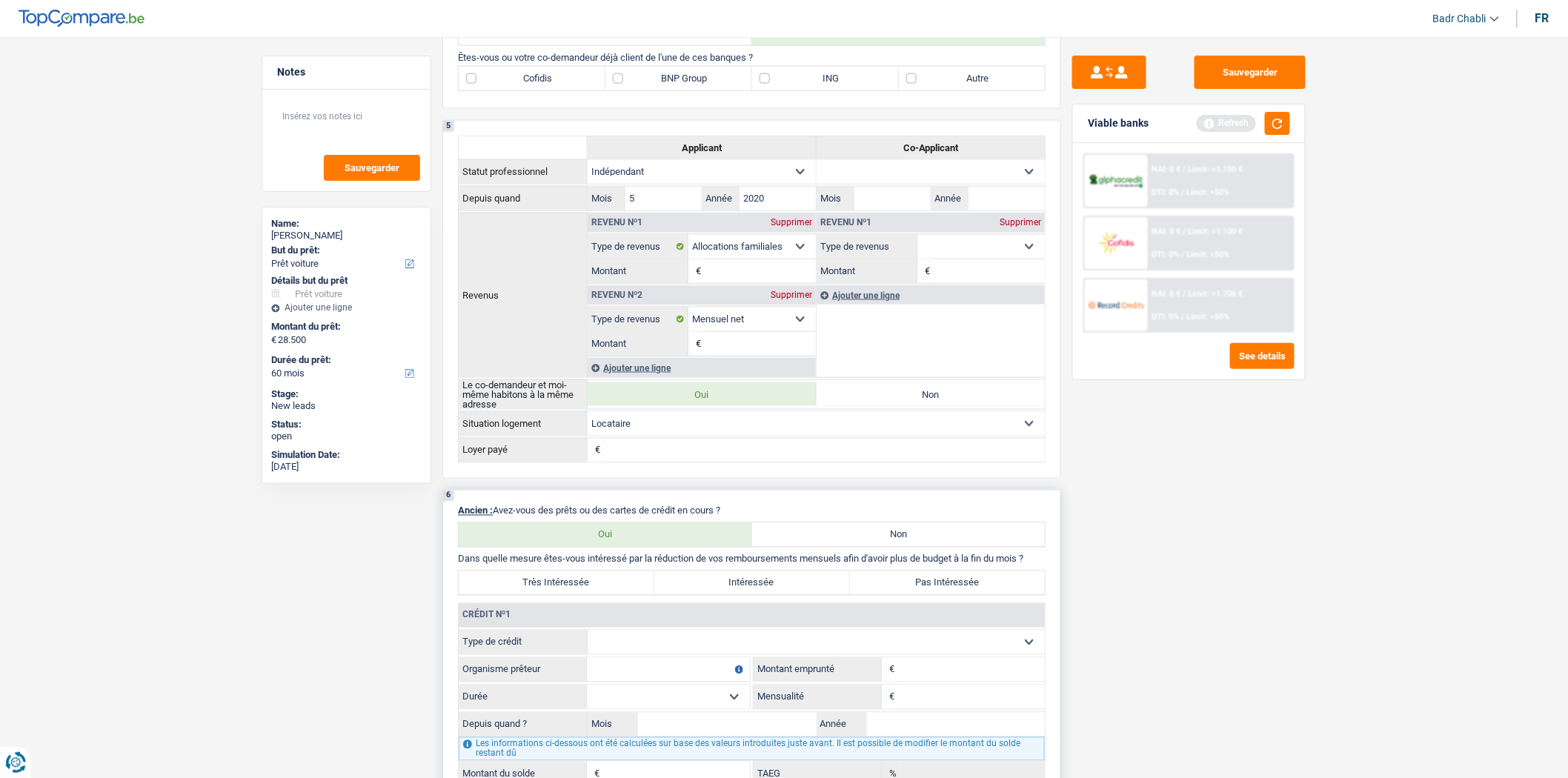
click at [872, 536] on label "Non" at bounding box center [899, 534] width 293 height 24
click at [872, 536] on input "Non" at bounding box center [899, 534] width 293 height 24
radio input "true"
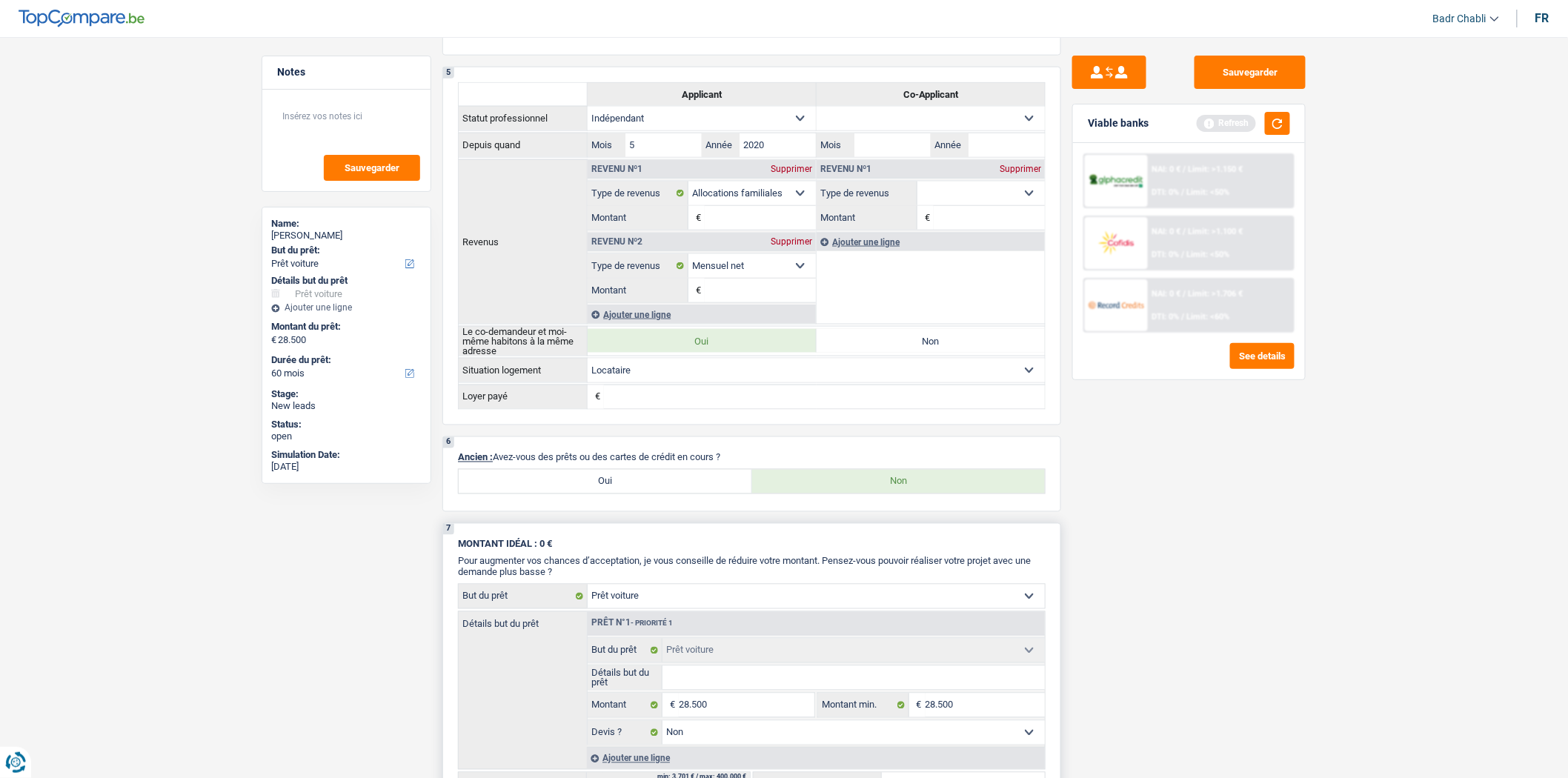
scroll to position [818, 0]
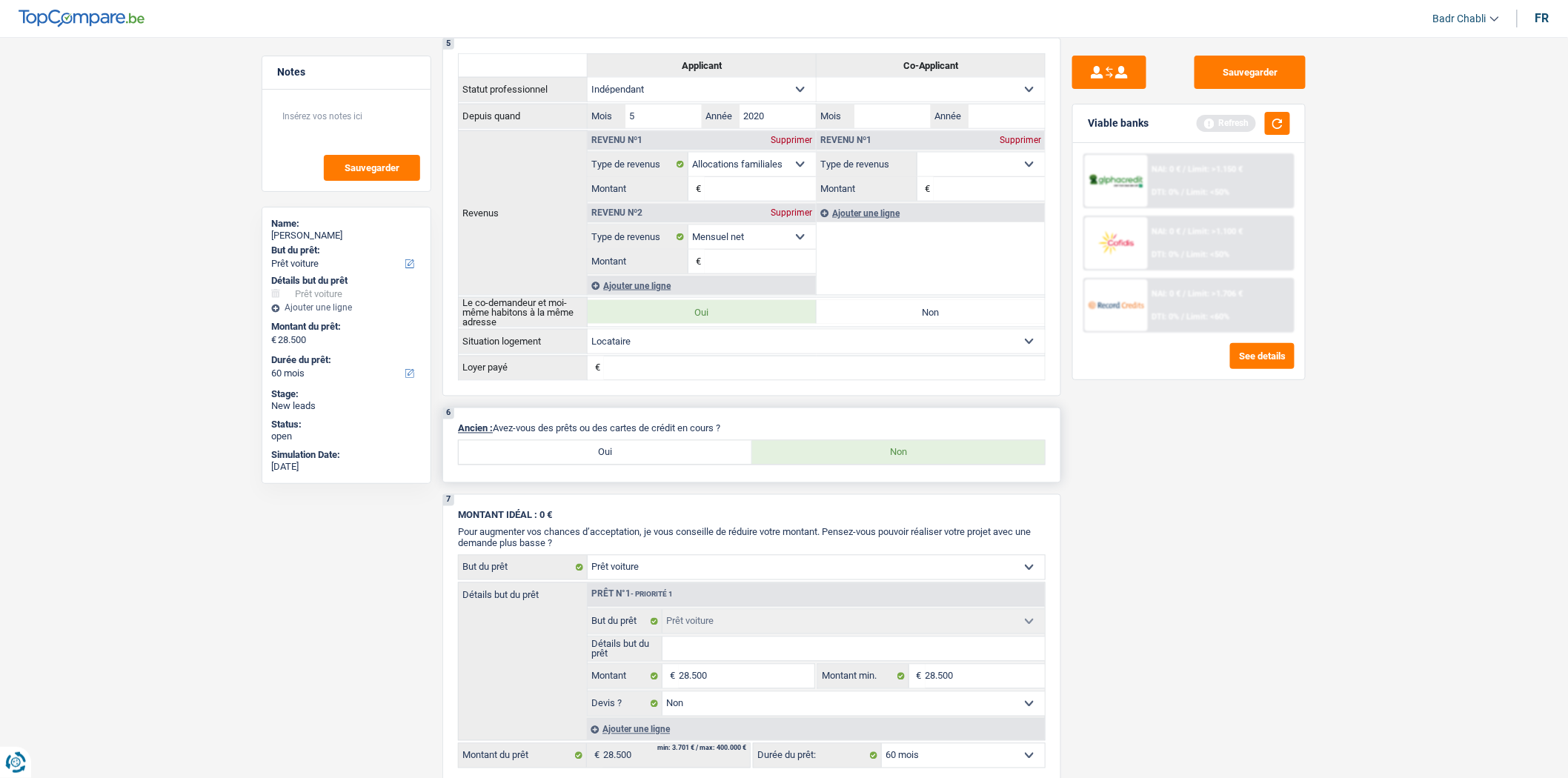
click at [669, 450] on label "Oui" at bounding box center [605, 453] width 293 height 24
click at [669, 450] on input "Oui" at bounding box center [605, 453] width 293 height 24
radio input "true"
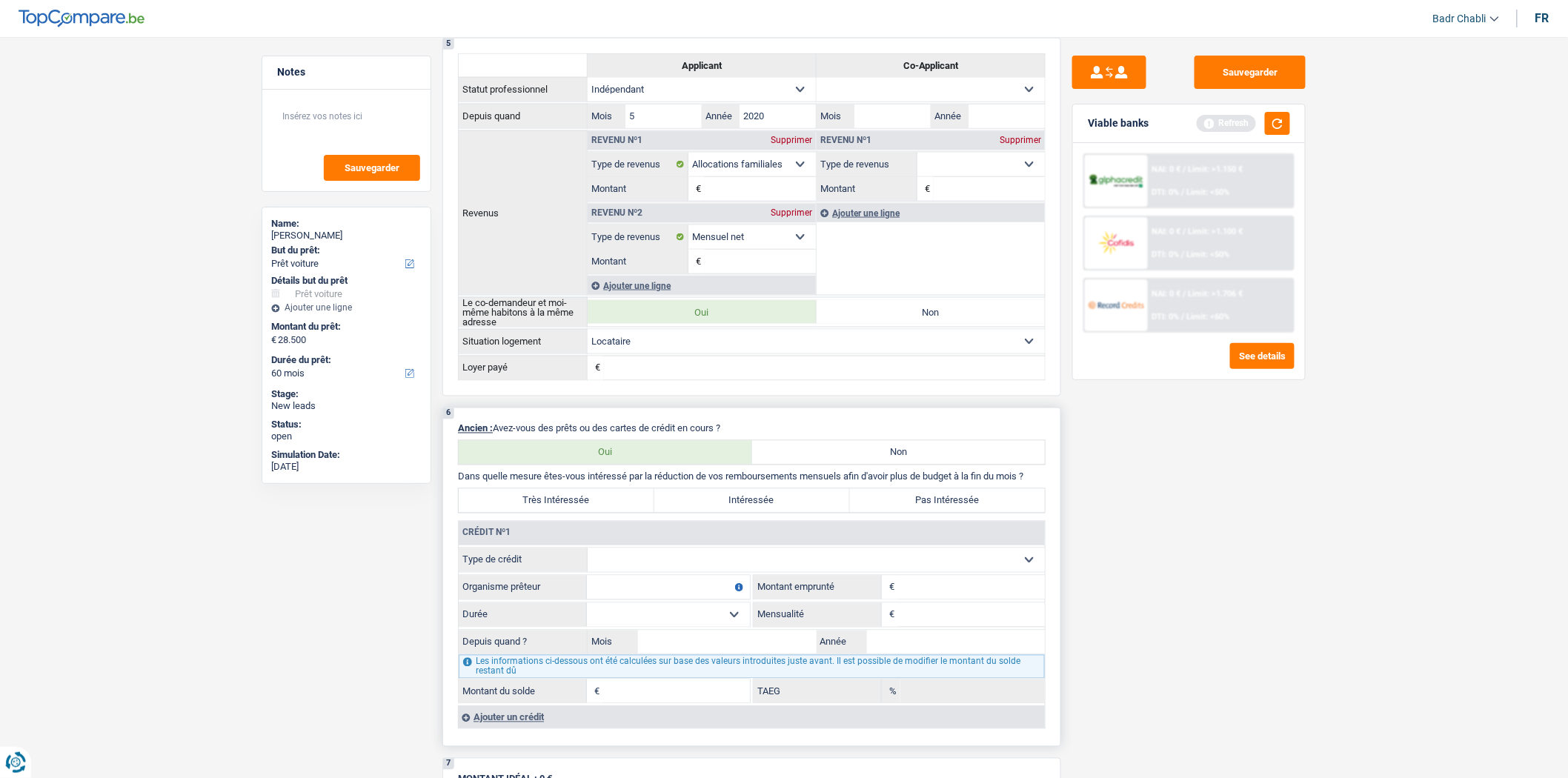
click at [689, 565] on select "Carte ou ouverture de crédit Prêt hypothécaire Vente à tempérament Prêt à tempé…" at bounding box center [816, 560] width 457 height 24
select select "personalLoan"
type input "0"
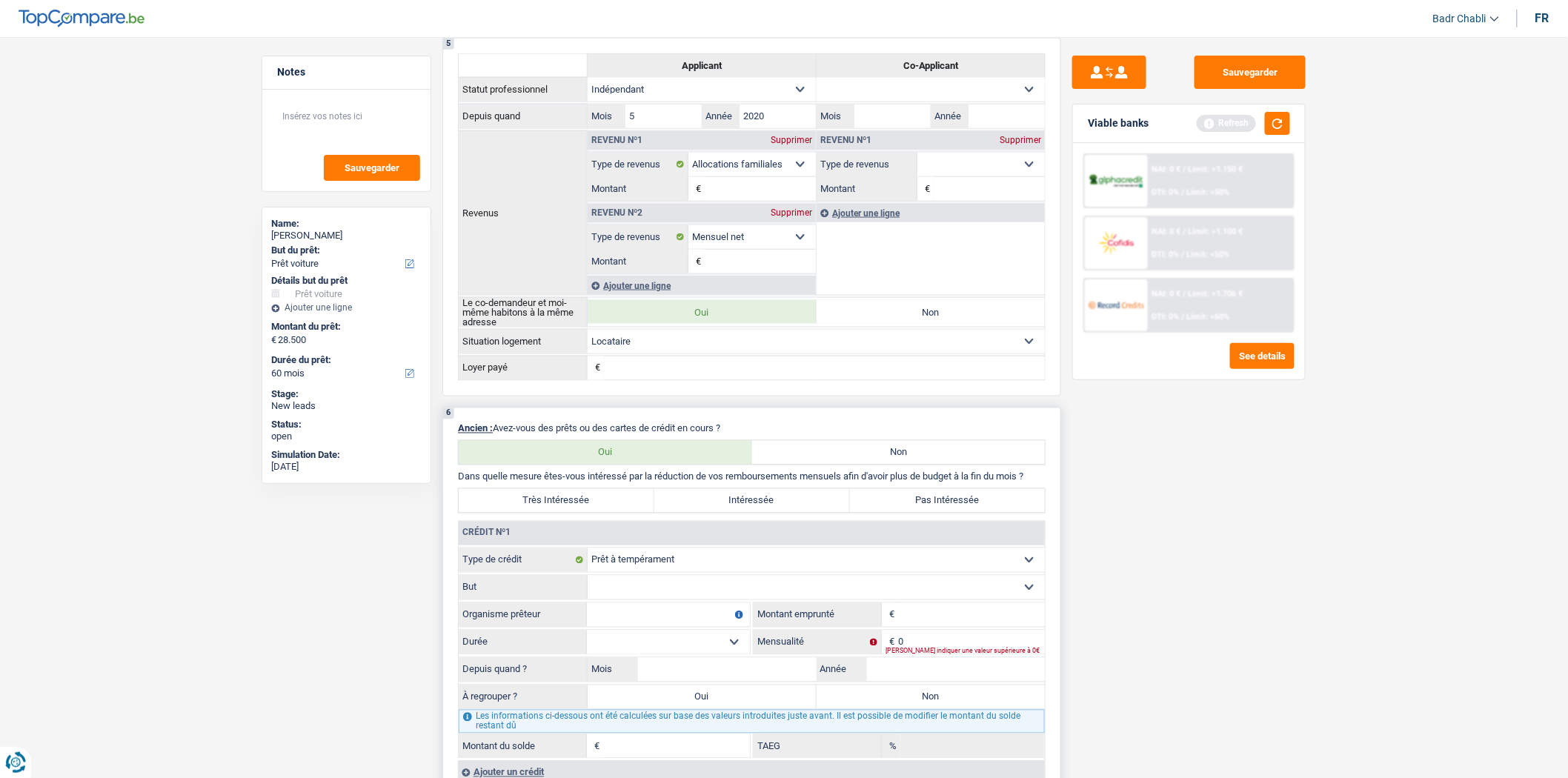
click at [705, 588] on select "Confort maison: meubles, textile, peinture, électroménager, outillage non-profe…" at bounding box center [816, 587] width 457 height 24
select select "familyEvent"
click at [588, 586] on select "Confort maison: meubles, textile, peinture, électroménager, outillage non-profe…" at bounding box center [816, 587] width 457 height 24
click at [675, 600] on fieldset "Confort maison: meubles, textile, peinture, électroménager, outillage non-profe…" at bounding box center [752, 587] width 586 height 25
click at [676, 623] on input "Organisme prêteur" at bounding box center [669, 615] width 163 height 24
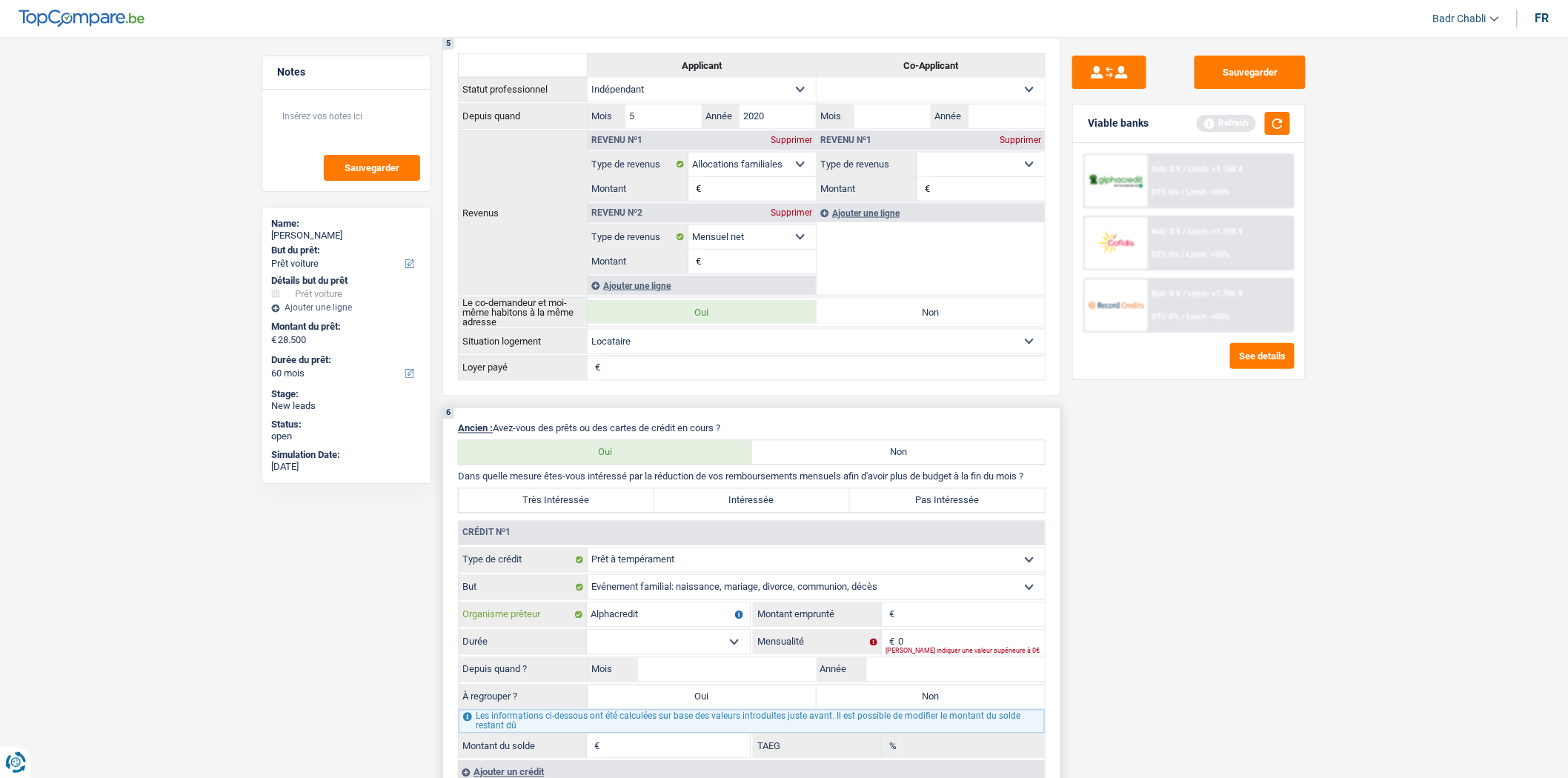
type input "Alphacredit"
type input "15.001"
click at [677, 647] on select "12 mois 18 mois 24 mois 30 mois 36 mois 42 mois 48 mois 60 mois 72 mois 84 mois…" at bounding box center [669, 642] width 163 height 24
select select "84"
click at [587, 641] on select "12 mois 18 mois 24 mois 30 mois 36 mois 42 mois 48 mois 60 mois 72 mois 84 mois…" at bounding box center [669, 642] width 163 height 24
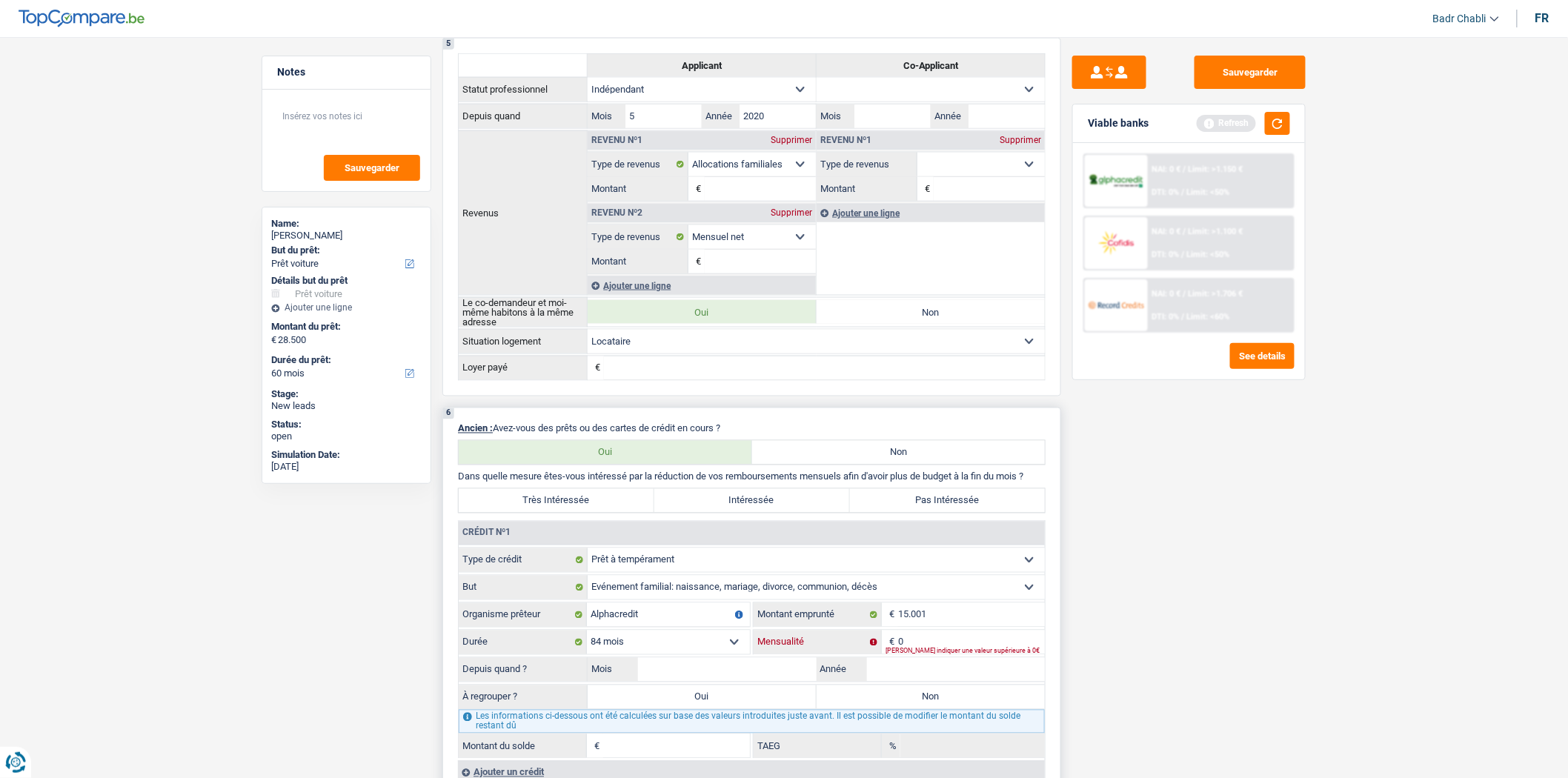
click at [944, 649] on input "0" at bounding box center [971, 642] width 147 height 24
type input "260"
click at [781, 682] on input "Mois" at bounding box center [728, 670] width 179 height 24
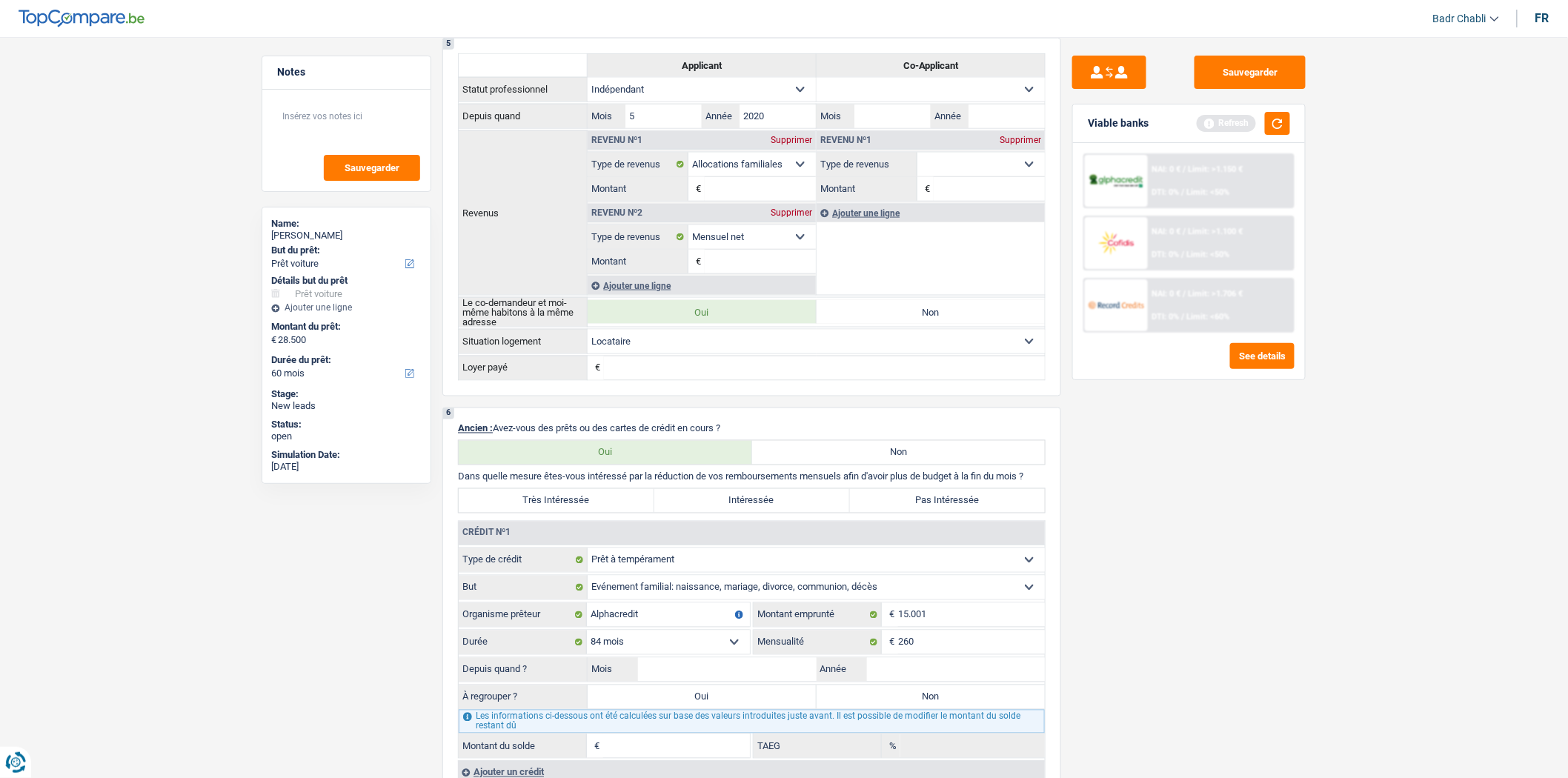
click at [1173, 625] on div "Sauvegarder Viable banks Refresh NAI: 0 € / Limit: >1.150 € DTI: 0% / Limit: <5…" at bounding box center [1189, 403] width 256 height 695
click at [772, 678] on input "Mois" at bounding box center [728, 670] width 179 height 24
click at [737, 682] on input "Mois" at bounding box center [728, 670] width 179 height 24
type input "11"
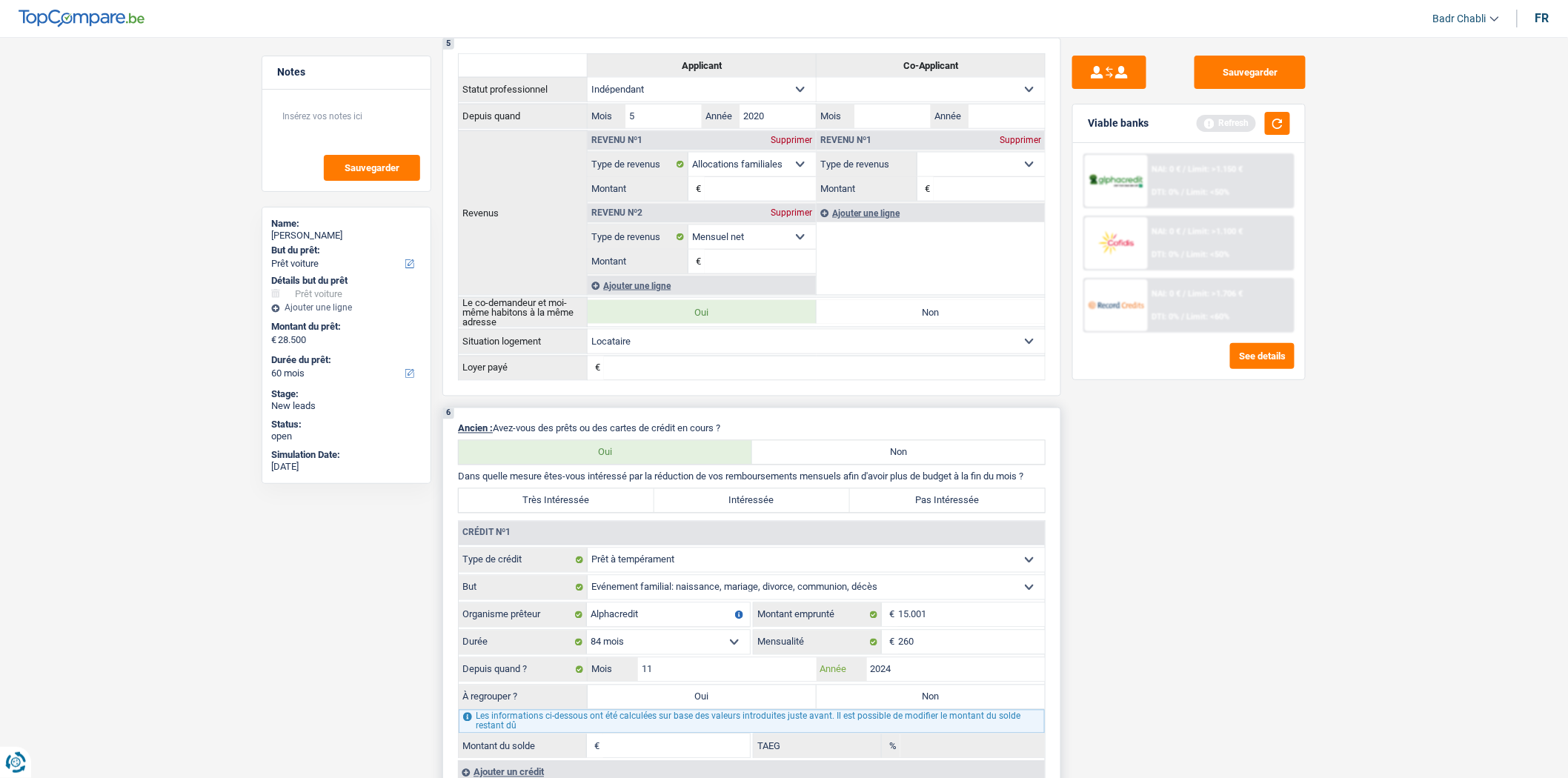
type input "2024"
type input "13.903"
type input "12,01"
click at [928, 709] on label "Non" at bounding box center [931, 697] width 229 height 24
click at [928, 709] on input "Non" at bounding box center [931, 697] width 229 height 24
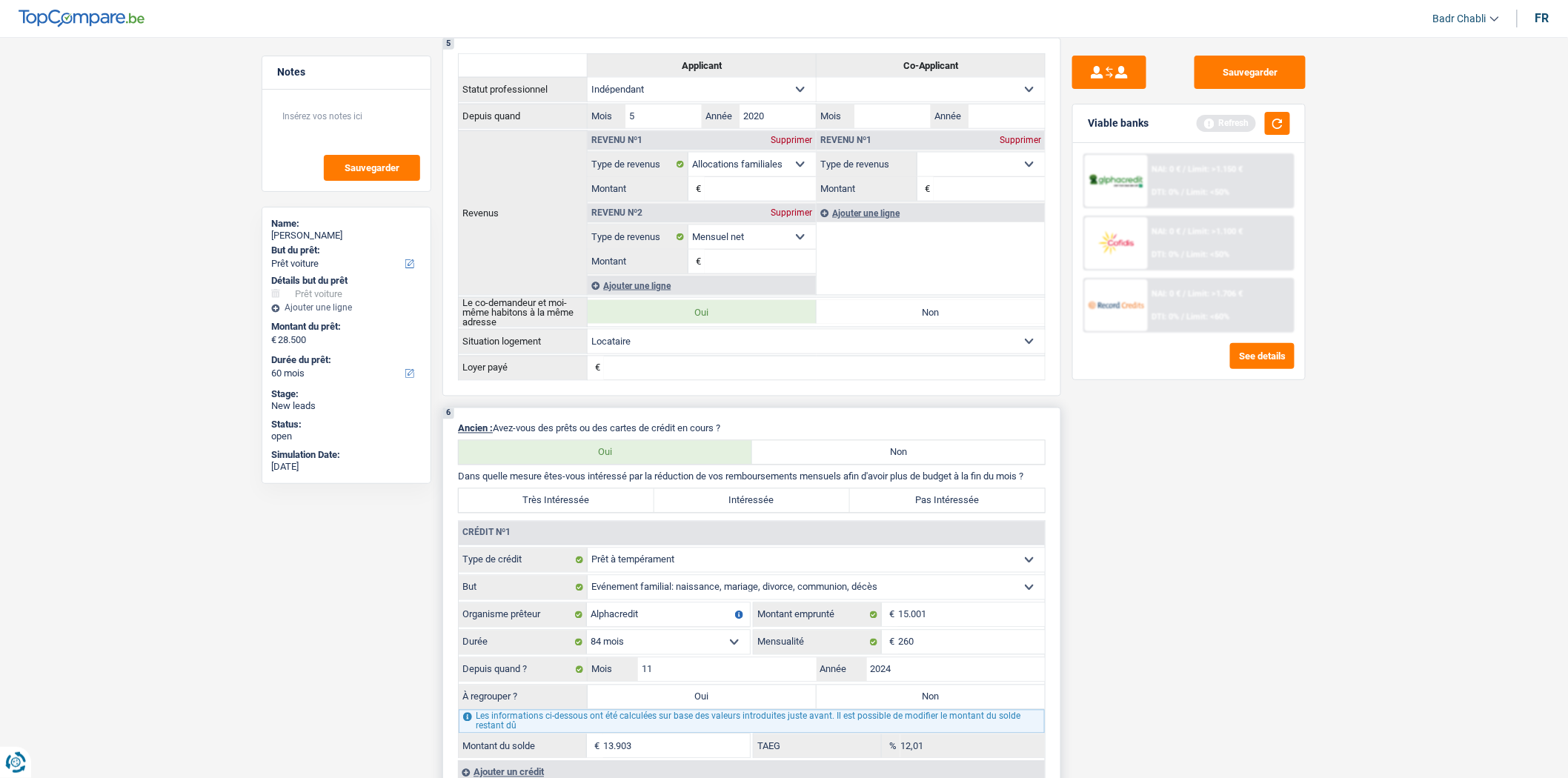
radio input "true"
click at [943, 512] on label "Pas Intéressée" at bounding box center [947, 501] width 195 height 24
click at [943, 512] on input "Pas Intéressée" at bounding box center [947, 501] width 195 height 24
radio input "true"
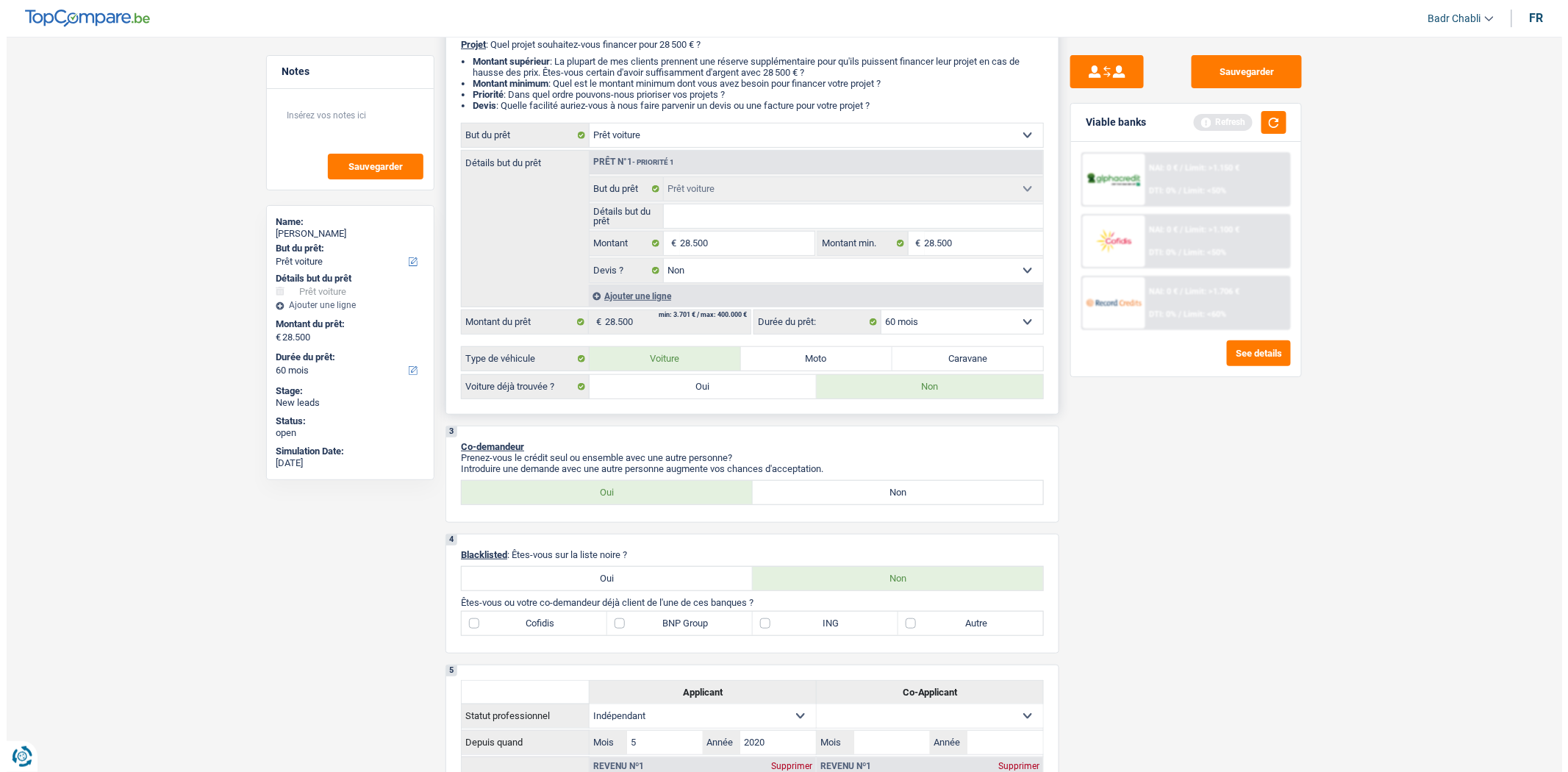
scroll to position [0, 0]
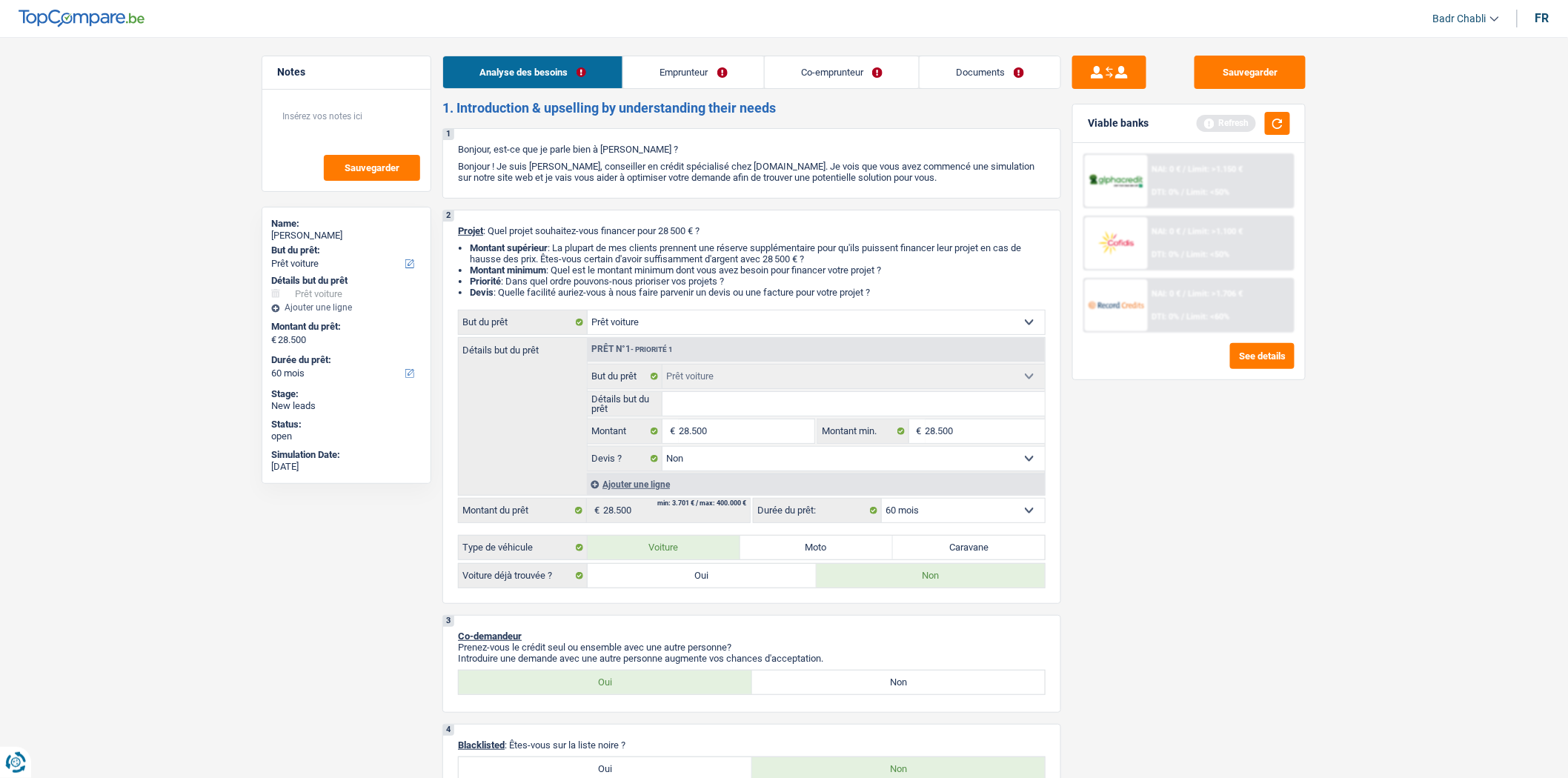
click at [680, 57] on link "Emprunteur" at bounding box center [692, 73] width 140 height 32
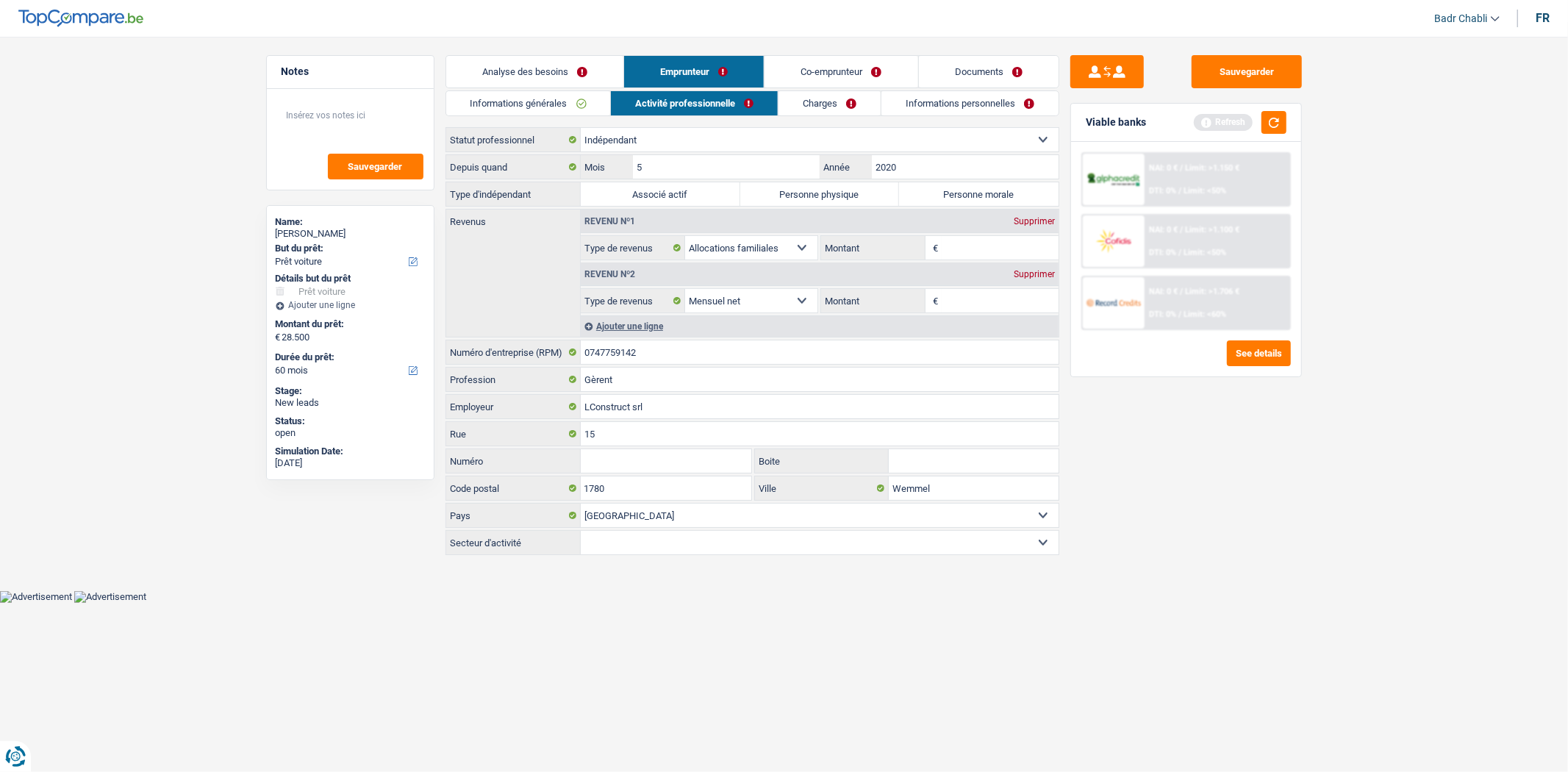
click at [519, 102] on link "Informations générales" at bounding box center [528, 103] width 164 height 24
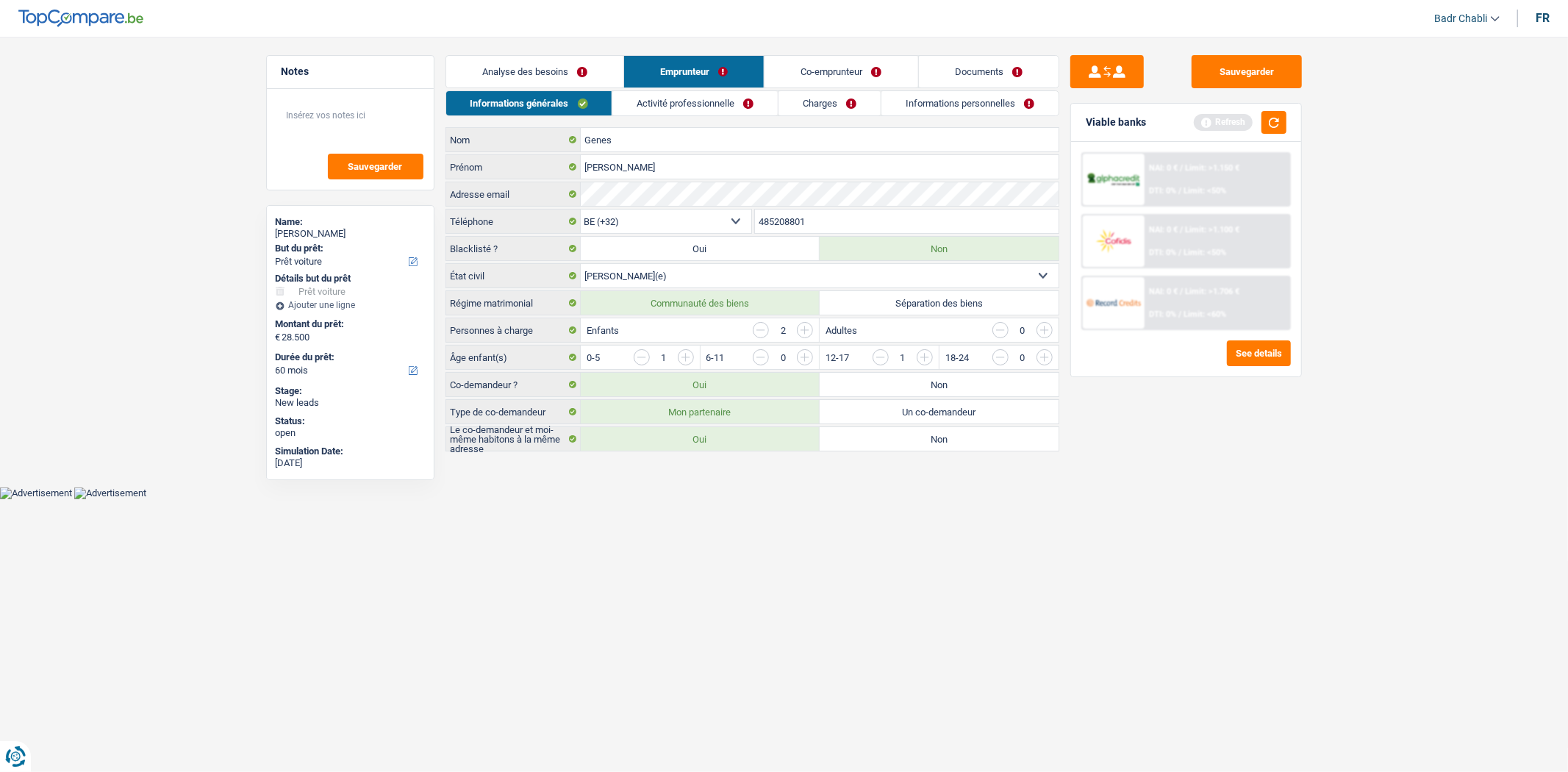
click at [689, 101] on link "Activité professionnelle" at bounding box center [695, 103] width 165 height 24
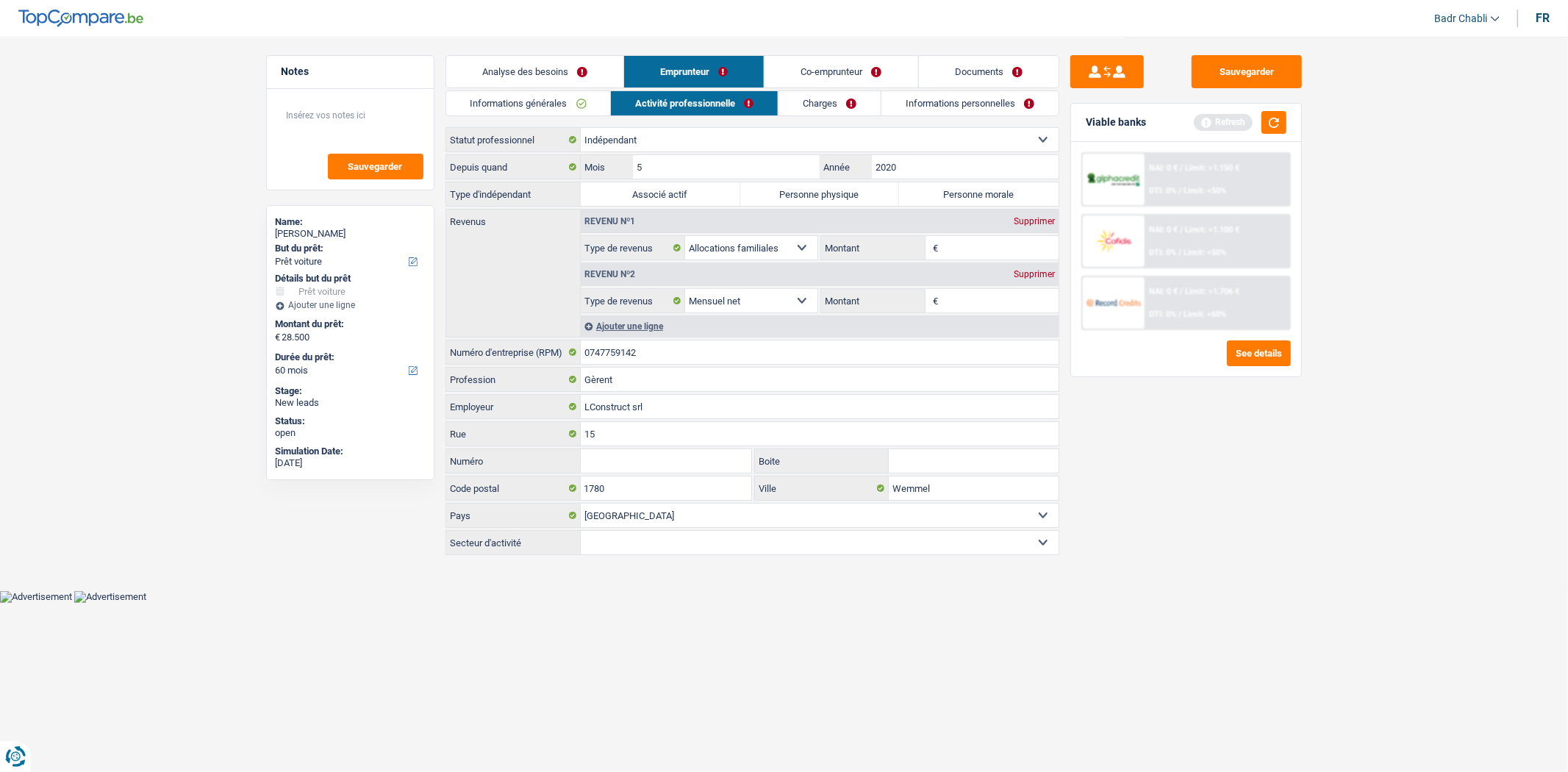
click at [814, 195] on label "Personne physique" at bounding box center [820, 194] width 160 height 23
click at [814, 195] on input "Personne physique" at bounding box center [820, 194] width 160 height 23
radio input "true"
click at [964, 188] on label "Personne morale" at bounding box center [979, 194] width 160 height 23
click at [964, 188] on input "Personne morale" at bounding box center [979, 194] width 160 height 23
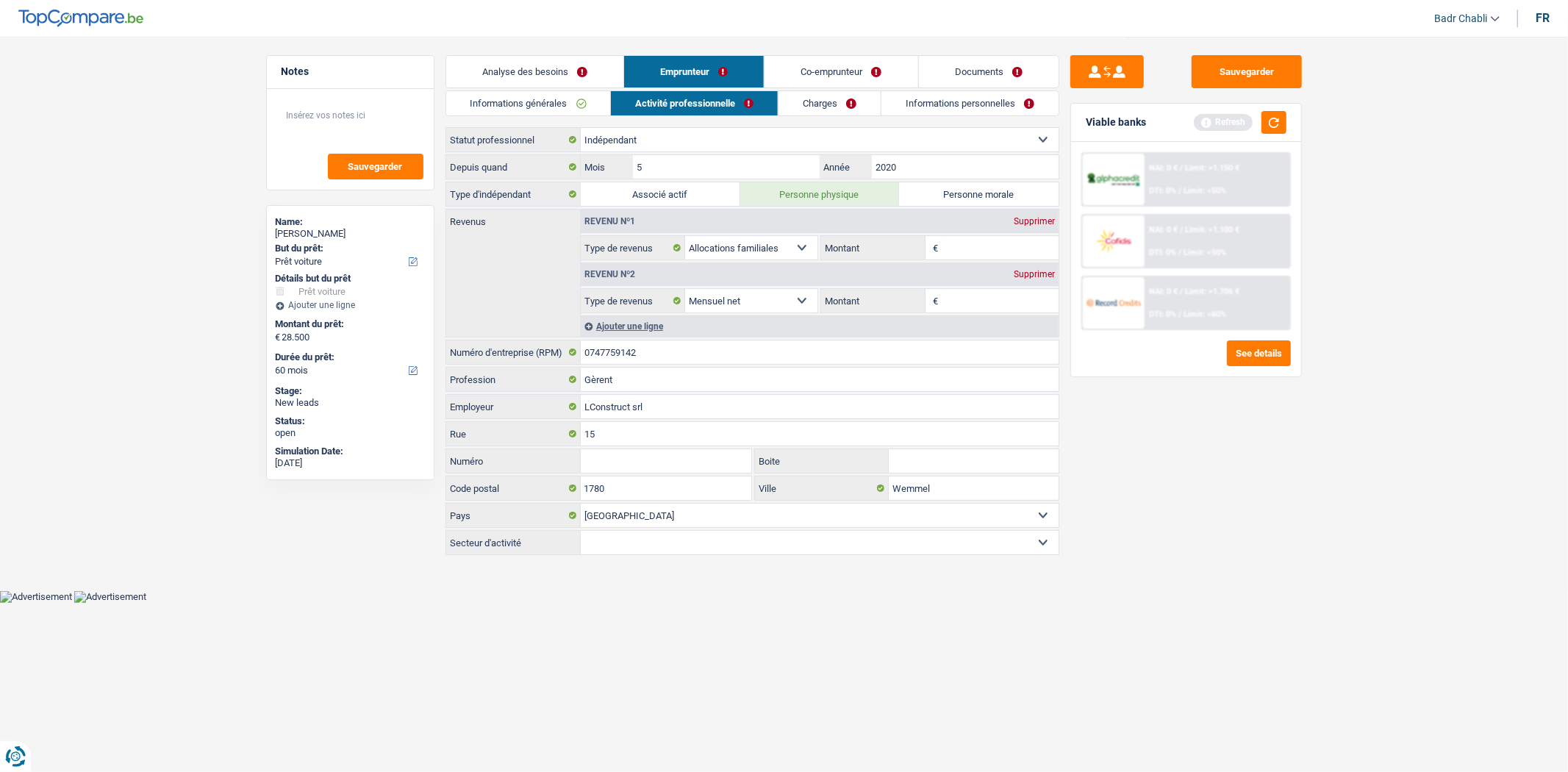
radio input "true"
click at [636, 376] on input "Gèrent" at bounding box center [820, 379] width 478 height 23
type input "Gèrant"
click at [964, 303] on input "Montant" at bounding box center [1000, 300] width 117 height 23
click at [871, 90] on li "Charges" at bounding box center [829, 103] width 103 height 26
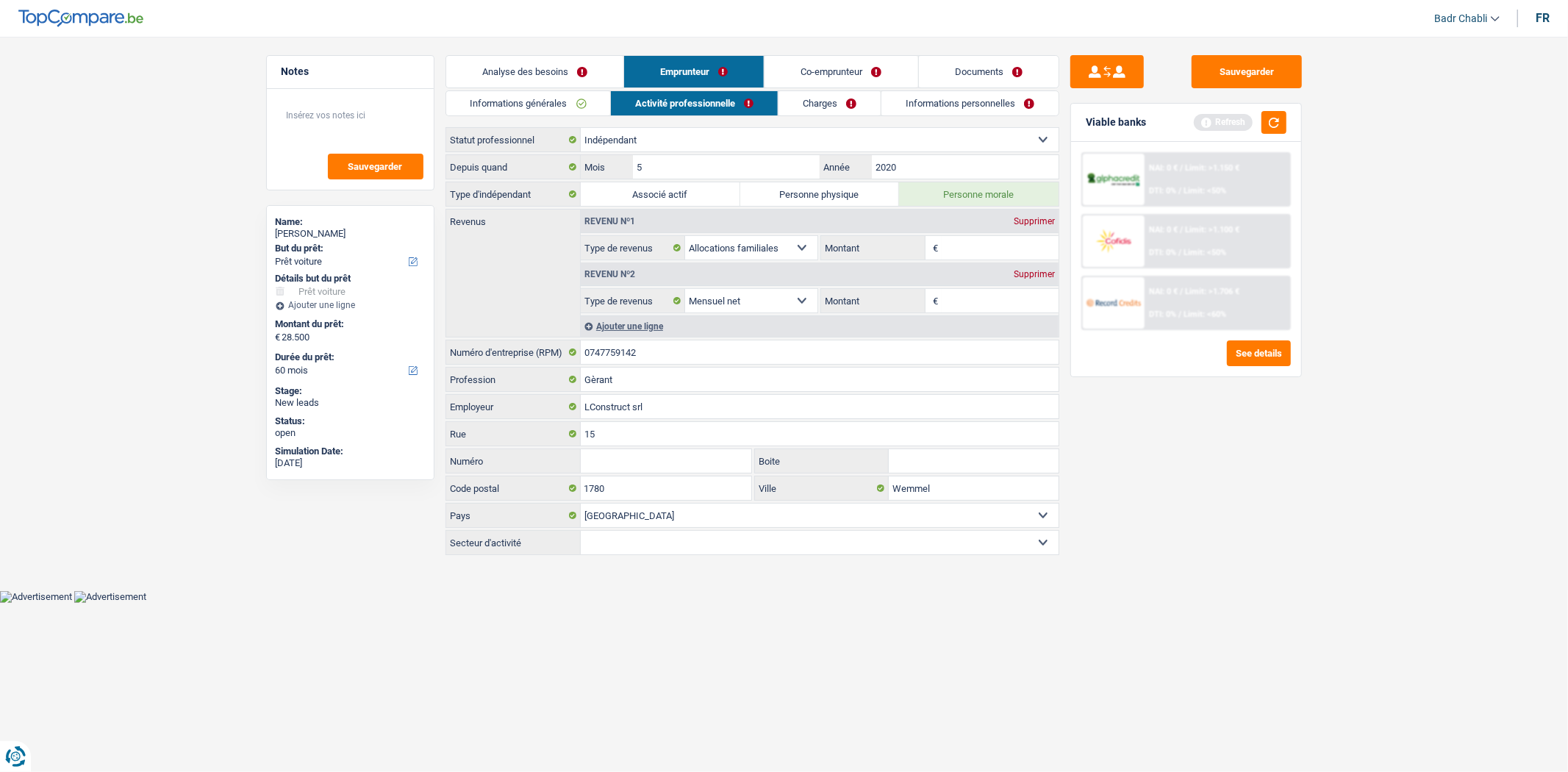
drag, startPoint x: 983, startPoint y: 288, endPoint x: 982, endPoint y: 296, distance: 8.1
click at [983, 288] on fieldset "€ Montant Selon le statut professionnel choisi à l’étape précédente, veuillez i…" at bounding box center [939, 300] width 238 height 25
click at [981, 296] on input "Montant" at bounding box center [1000, 300] width 117 height 23
type input "2.400"
click at [964, 241] on input "Montant" at bounding box center [1000, 248] width 117 height 23
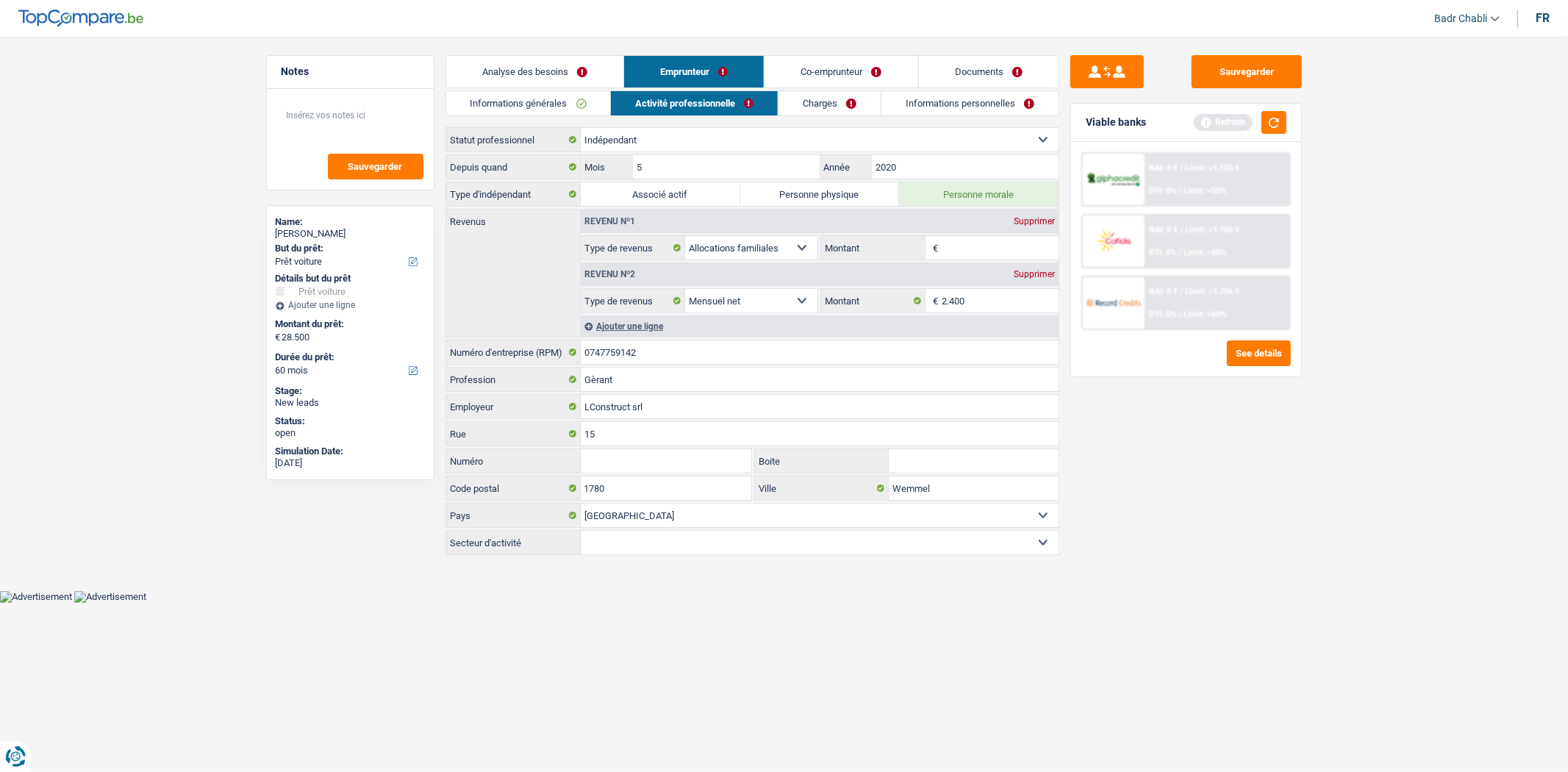
click at [1002, 236] on input "Montant" at bounding box center [1000, 248] width 117 height 23
click at [998, 252] on input "Montant" at bounding box center [1000, 248] width 117 height 23
type input "260"
click at [811, 71] on link "Co-emprunteur" at bounding box center [841, 72] width 153 height 32
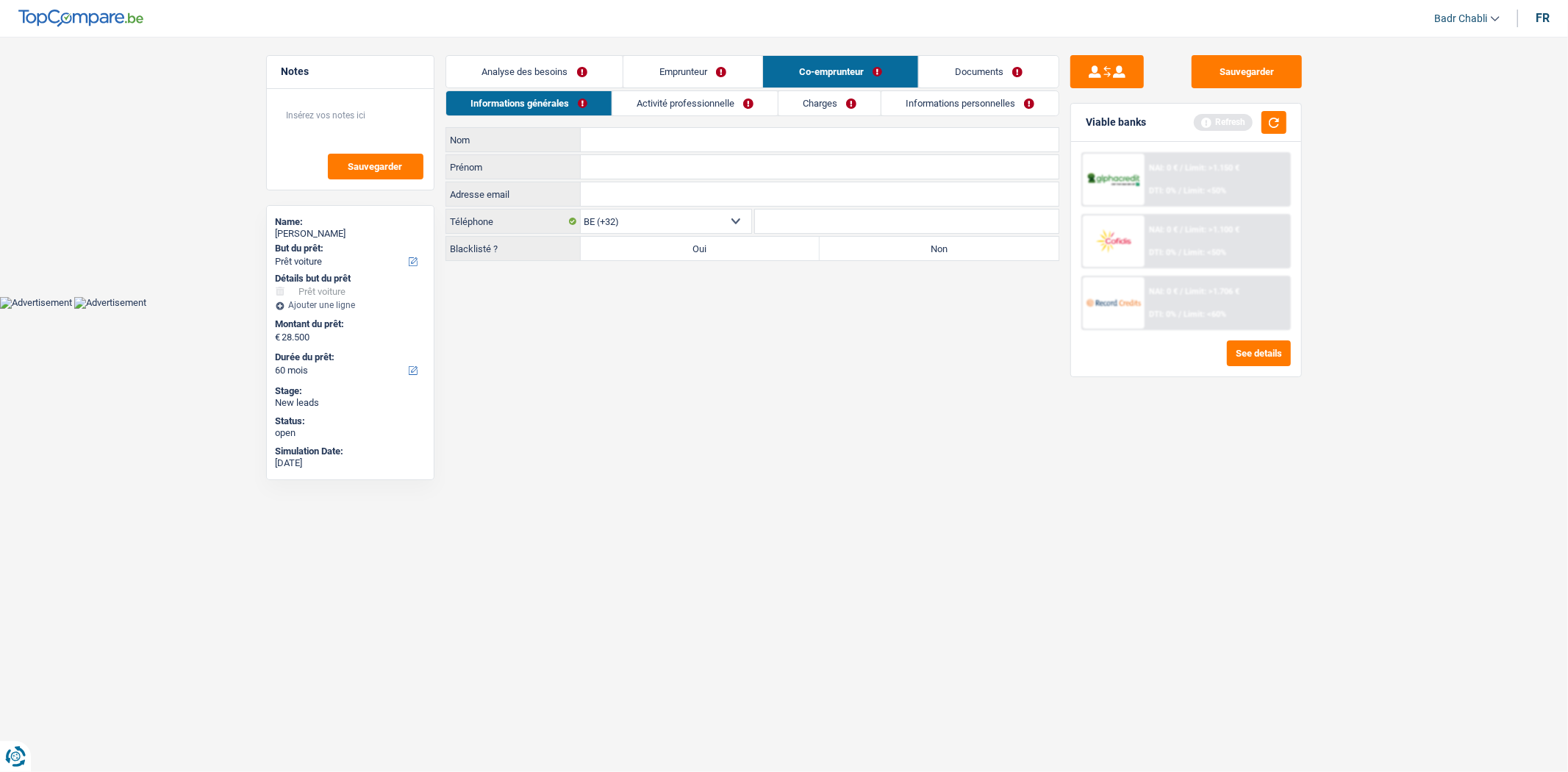
click at [901, 241] on label "Non" at bounding box center [939, 248] width 239 height 23
click at [901, 241] on input "Non" at bounding box center [939, 248] width 239 height 23
radio input "true"
click at [670, 138] on input "Nom" at bounding box center [820, 139] width 478 height 23
click at [670, 138] on input "Nom" at bounding box center [820, 139] width 478 height 23
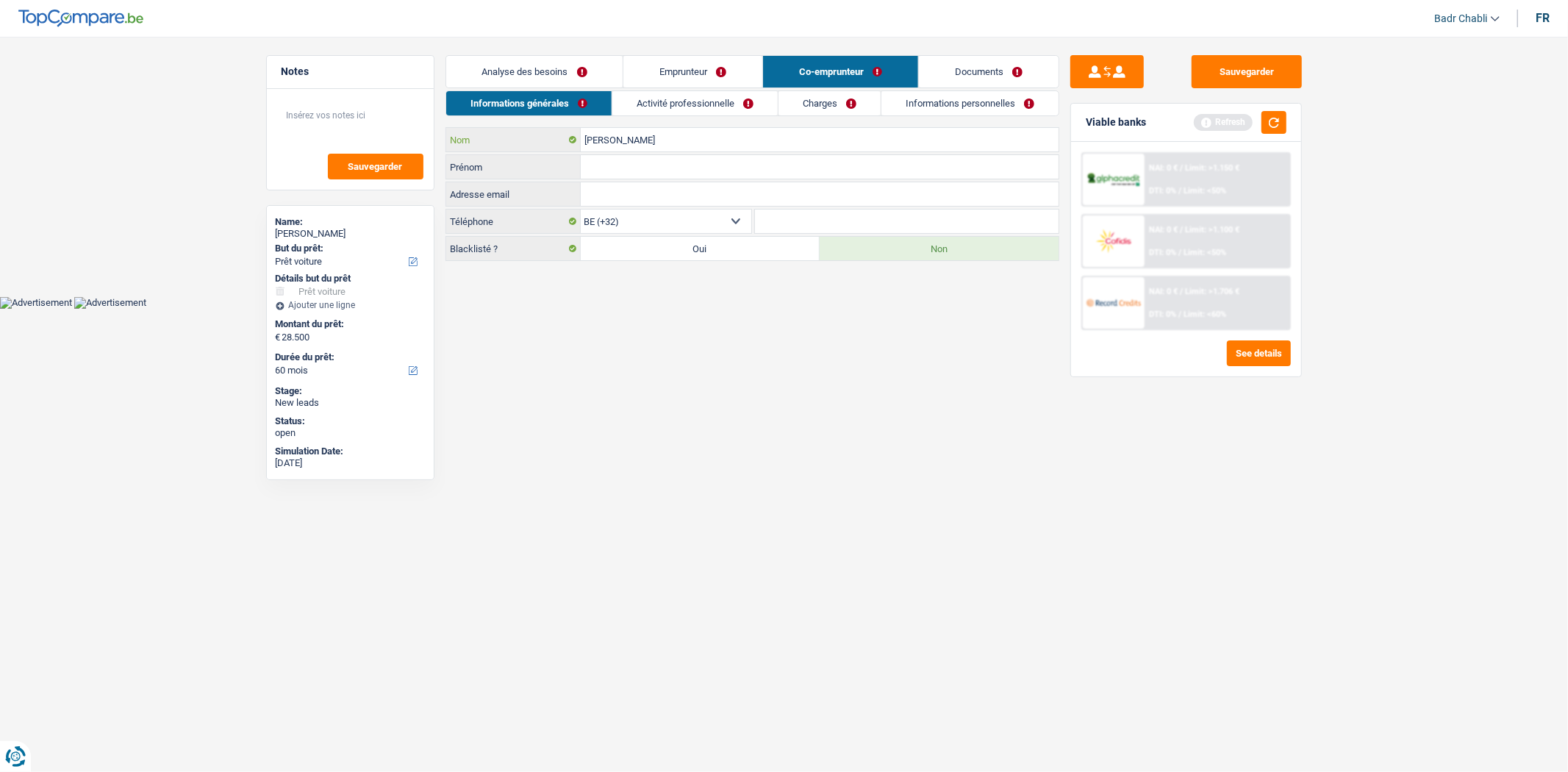
click at [672, 140] on input "Carvalho" at bounding box center [820, 139] width 478 height 23
type input "Carvalho Oliveira"
type input "Natalia"
click at [689, 108] on link "Activité professionnelle" at bounding box center [695, 103] width 165 height 24
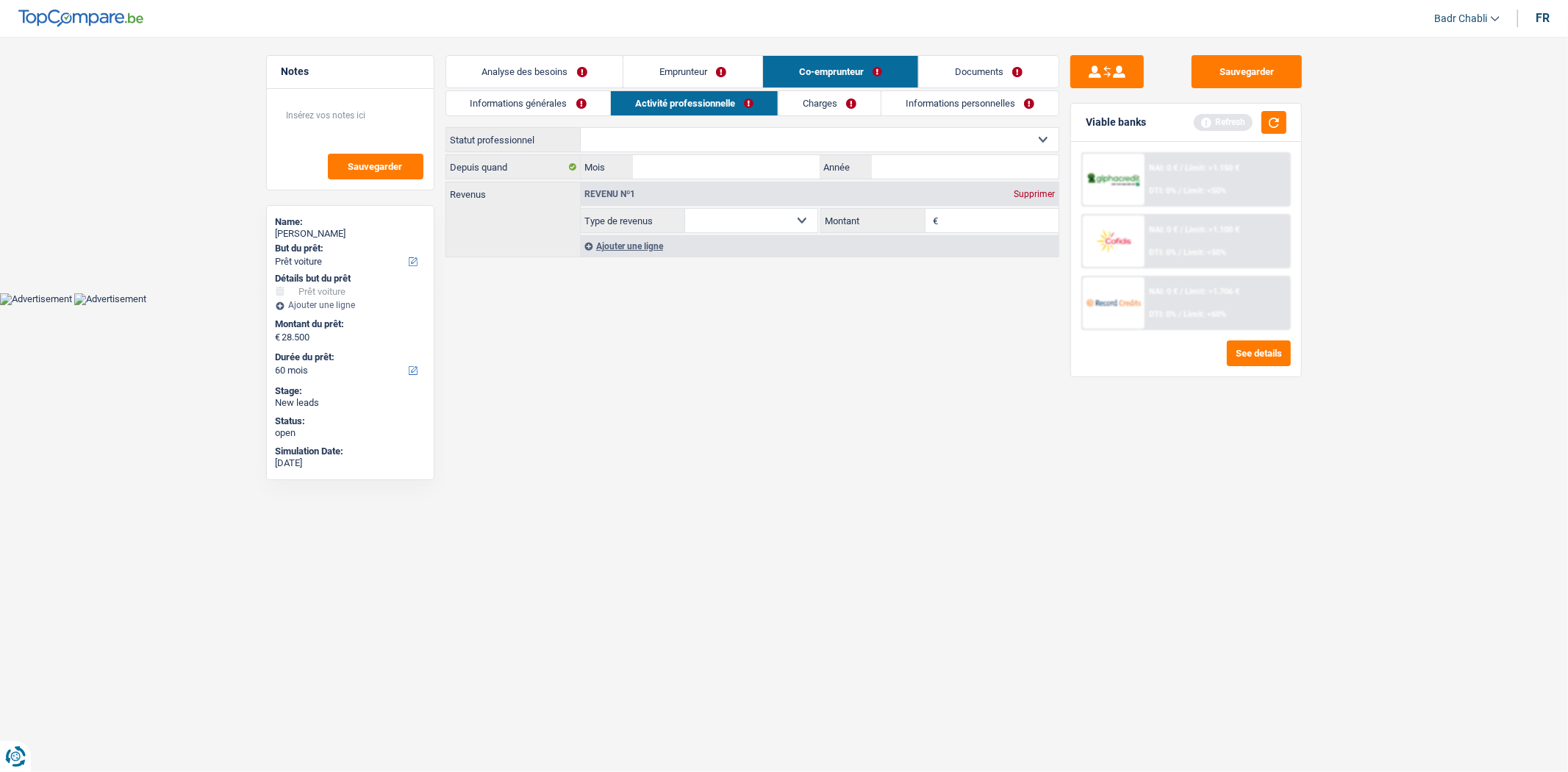
click at [707, 149] on select "Ouvrier Employé privé Employé public Invalide Indépendant Pensionné Chômeur Mut…" at bounding box center [820, 139] width 478 height 23
select select "worker"
click at [581, 128] on select "Ouvrier Employé privé Employé public Invalide Indépendant Pensionné Chômeur Mut…" at bounding box center [820, 139] width 478 height 23
select select "netSalary"
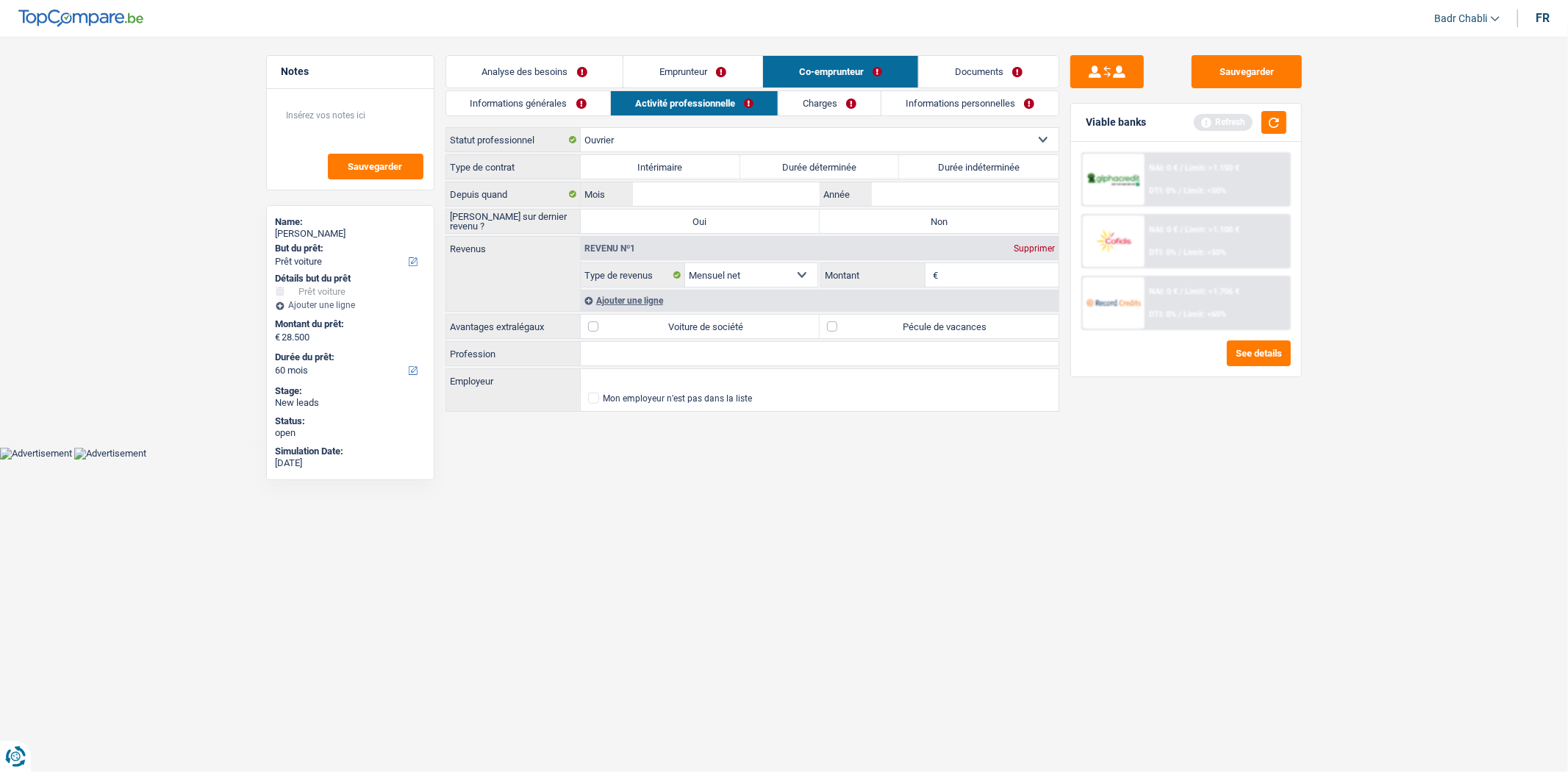
click at [967, 159] on label "Durée indéterminée" at bounding box center [979, 167] width 160 height 23
click at [967, 159] on input "Durée indéterminée" at bounding box center [979, 167] width 160 height 23
radio input "true"
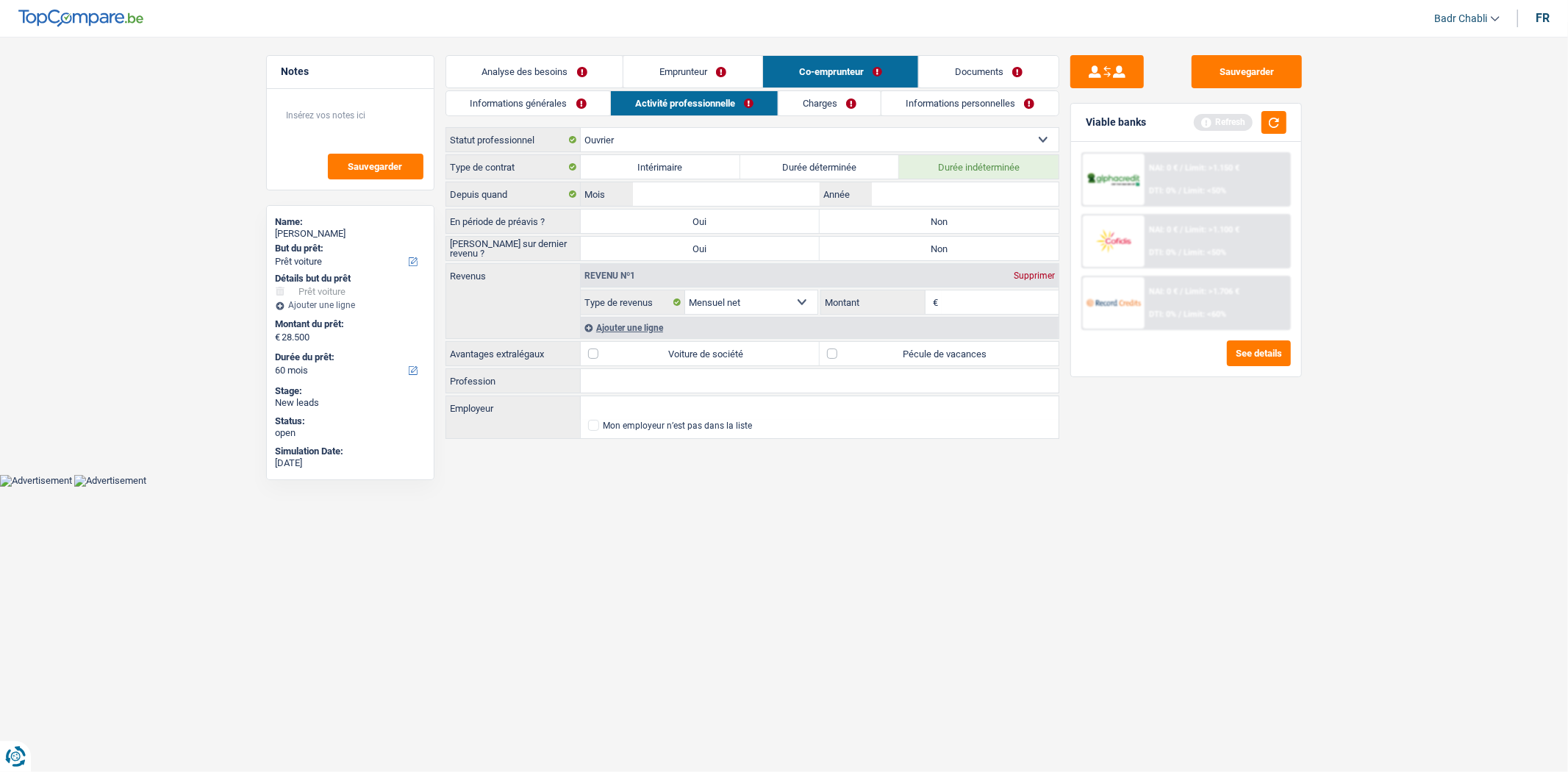
click at [939, 217] on label "Non" at bounding box center [939, 221] width 239 height 23
click at [939, 217] on input "Non" at bounding box center [939, 221] width 239 height 23
radio input "true"
click at [935, 248] on label "Non" at bounding box center [939, 248] width 239 height 23
click at [935, 248] on input "Non" at bounding box center [939, 248] width 239 height 23
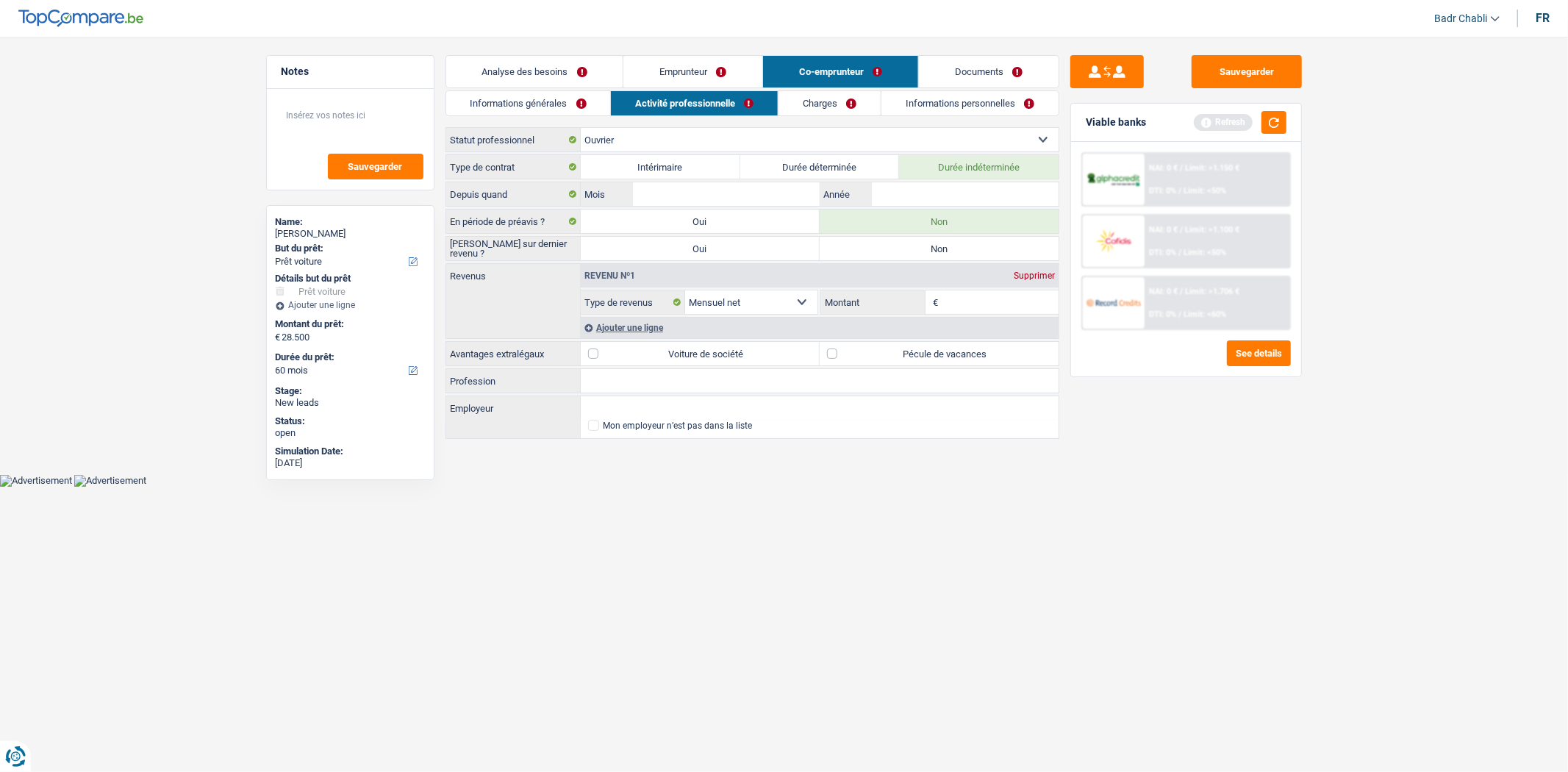
radio input "true"
click at [839, 355] on label "Pécule de vacances" at bounding box center [939, 353] width 239 height 23
click at [839, 355] on input "Pécule de vacances" at bounding box center [939, 353] width 239 height 23
checkbox input "true"
click at [732, 133] on select "Ouvrier Employé privé Employé public Invalide Indépendant Pensionné Chômeur Mut…" at bounding box center [820, 139] width 478 height 23
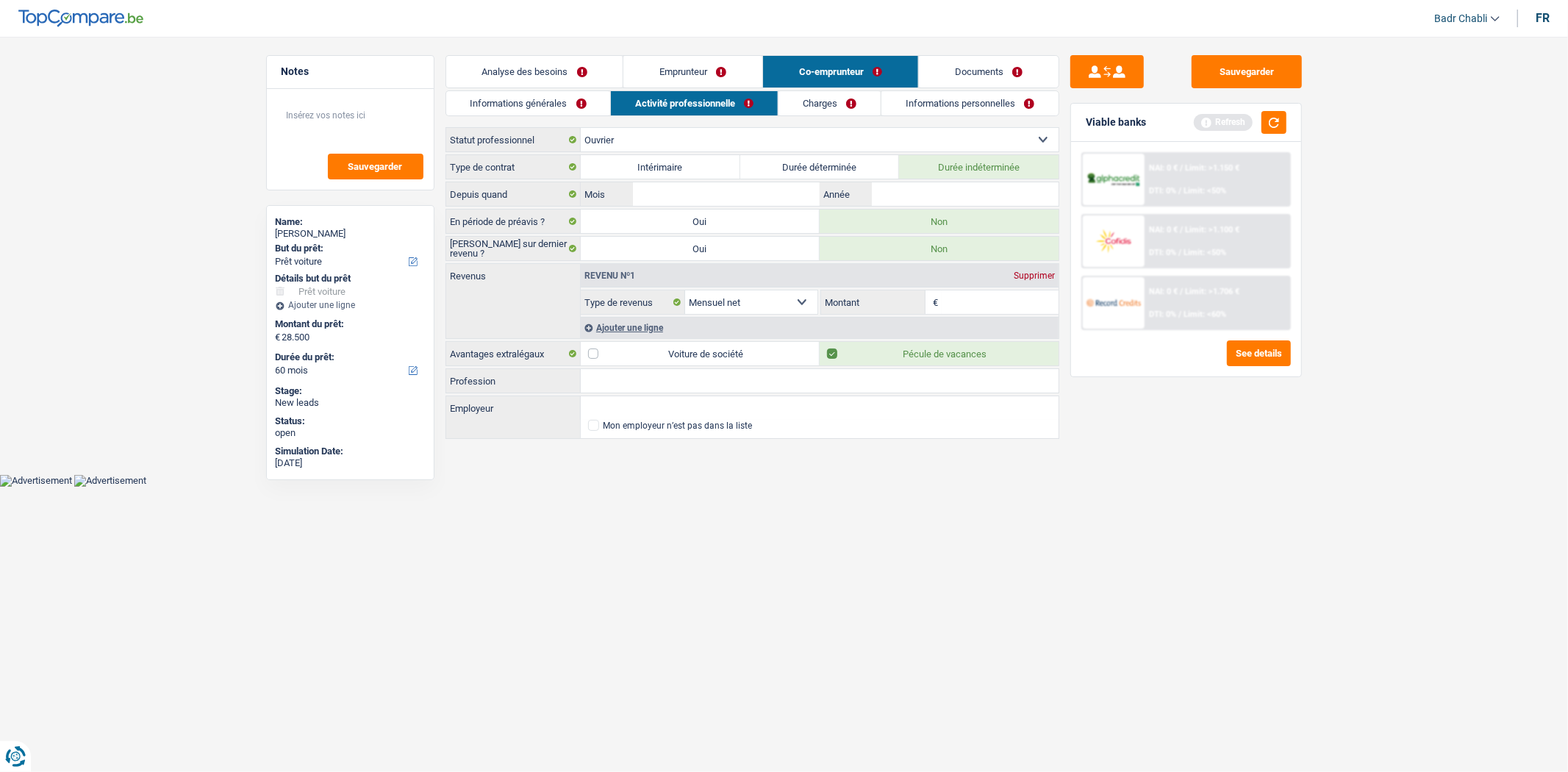
select select "independent"
click at [581, 128] on select "Ouvrier Employé privé Employé public Invalide Indépendant Pensionné Chômeur Mut…" at bounding box center [820, 139] width 478 height 23
select select "netSalary"
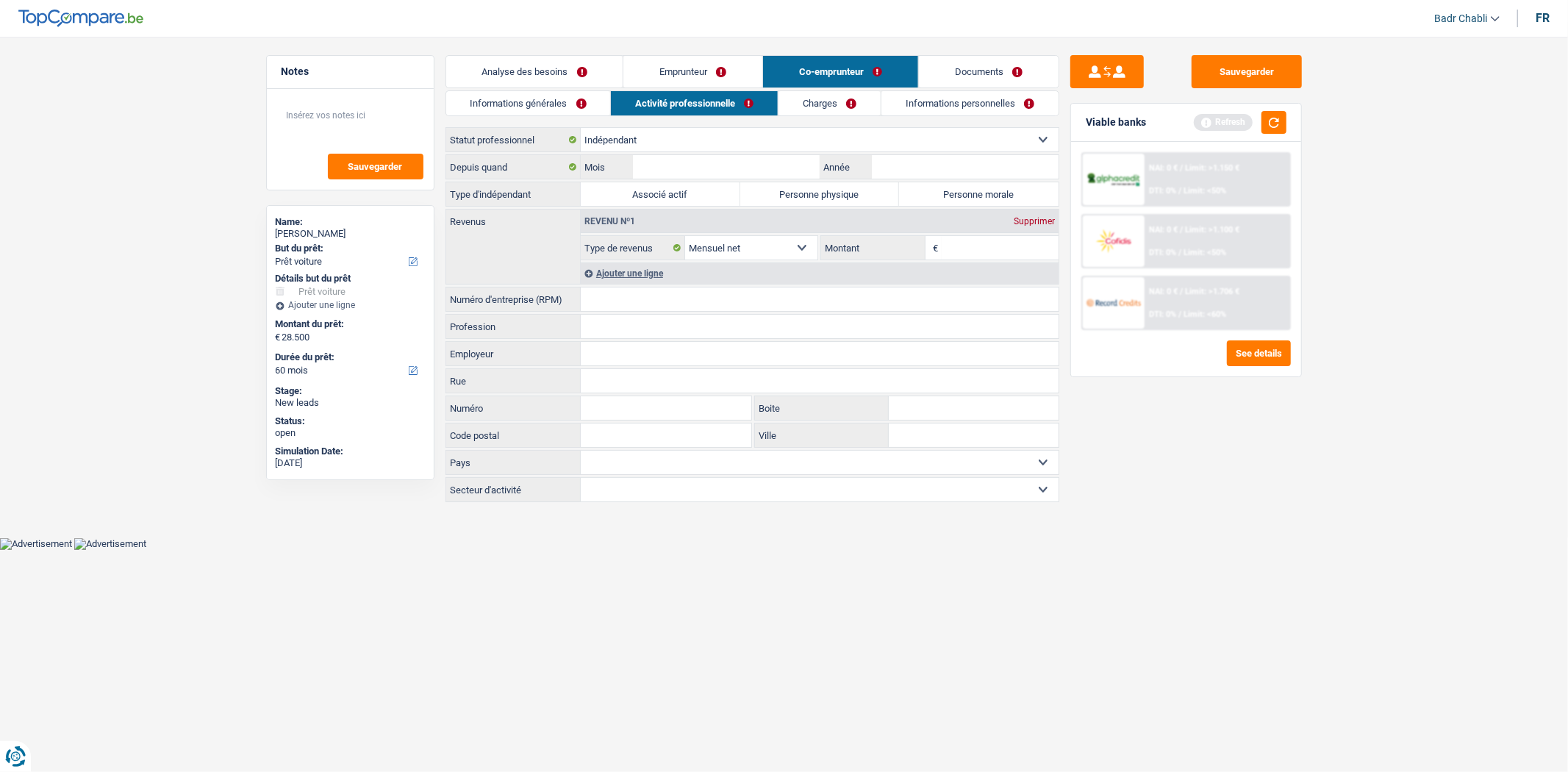
click at [842, 195] on label "Personne physique" at bounding box center [820, 194] width 160 height 23
click at [842, 195] on input "Personne physique" at bounding box center [820, 194] width 160 height 23
radio input "true"
click at [671, 297] on input "Numéro d'entreprise (RPM)" at bounding box center [820, 299] width 478 height 23
click at [660, 333] on input "Profession" at bounding box center [820, 326] width 478 height 23
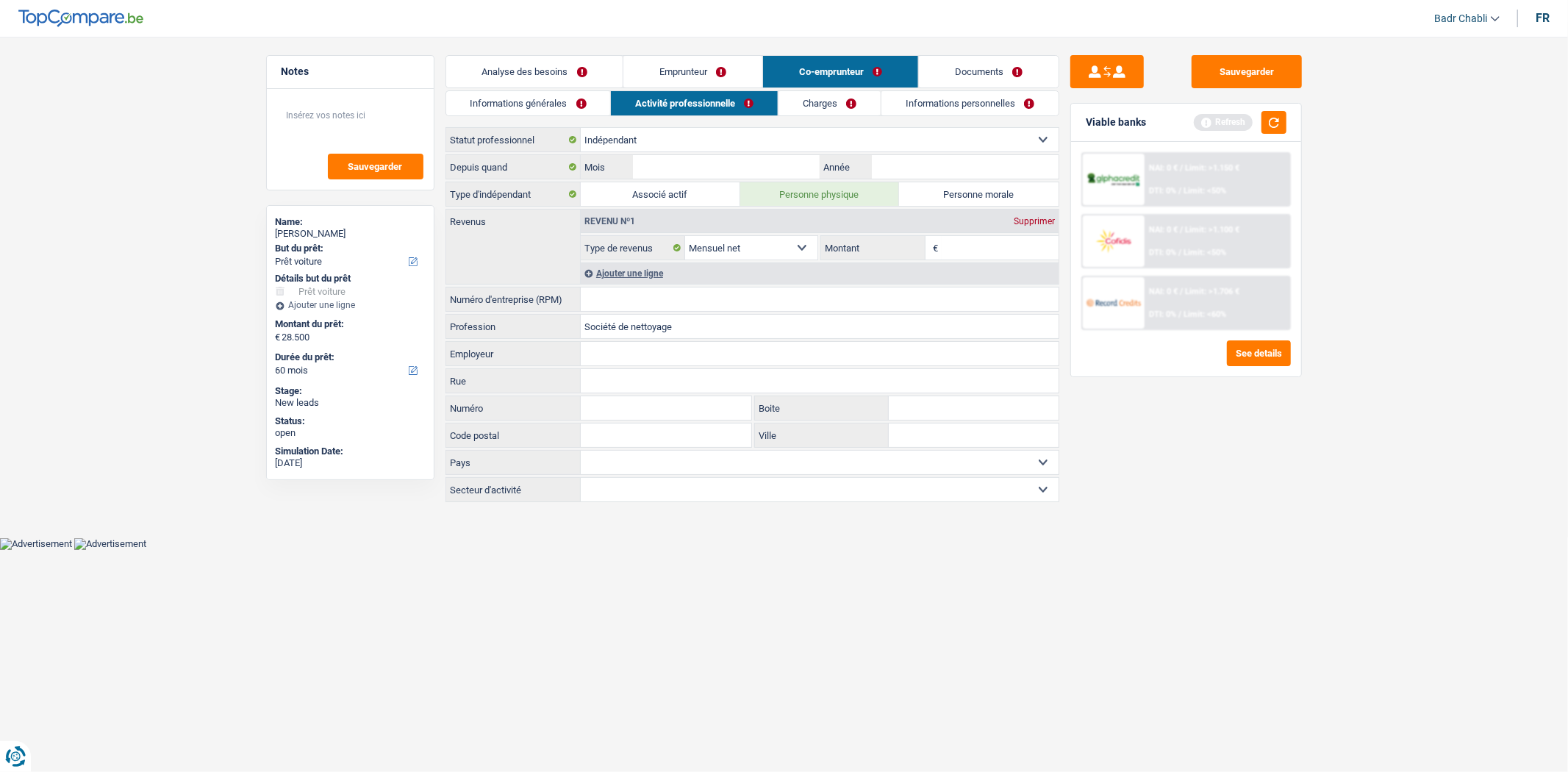
type input "Société de nettoyage"
click at [957, 248] on input "Montant" at bounding box center [1000, 248] width 117 height 23
click at [1270, 116] on button "button" at bounding box center [1274, 123] width 25 height 23
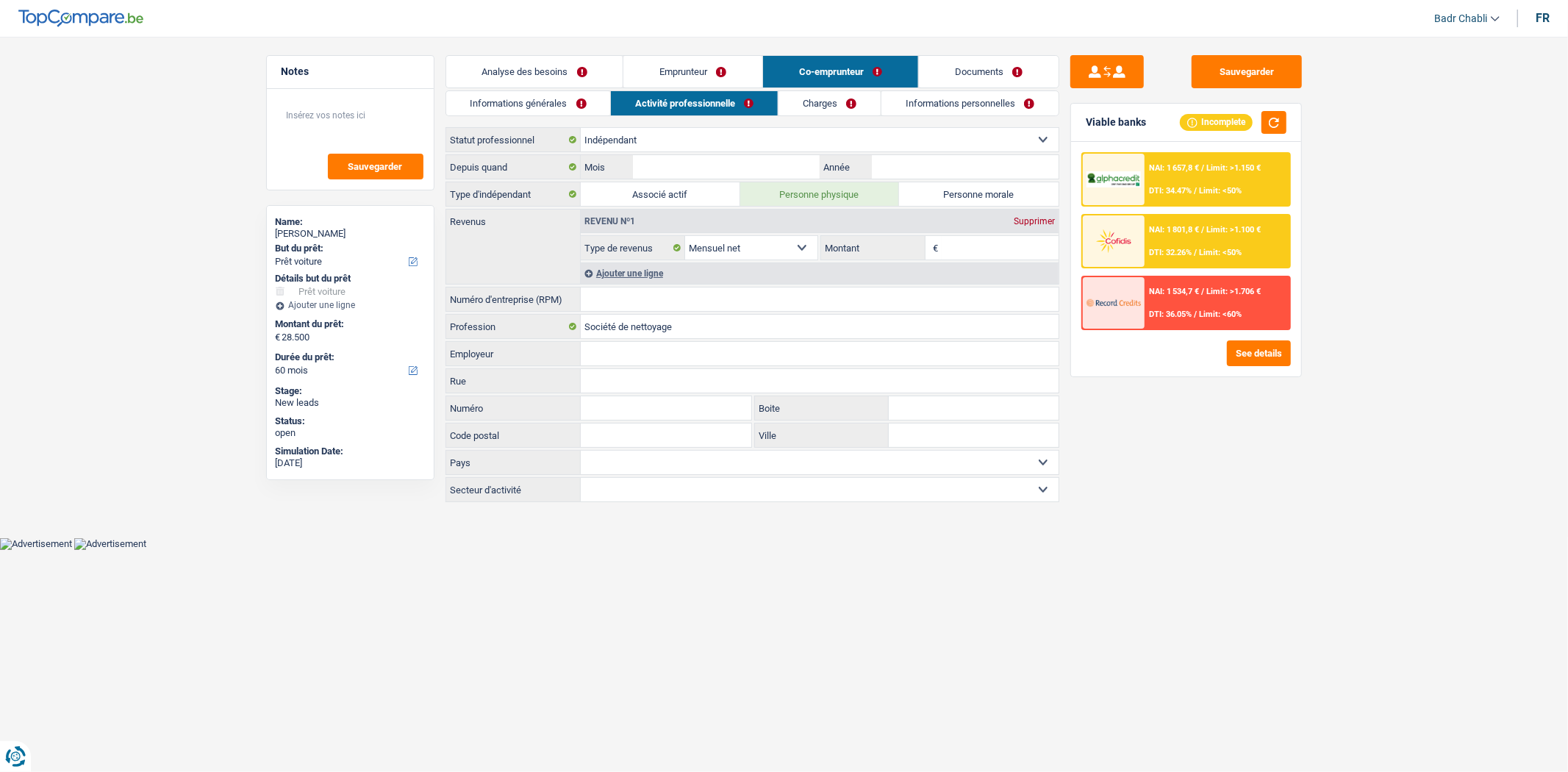
click at [656, 302] on input "Numéro d'entreprise (RPM)" at bounding box center [820, 299] width 478 height 23
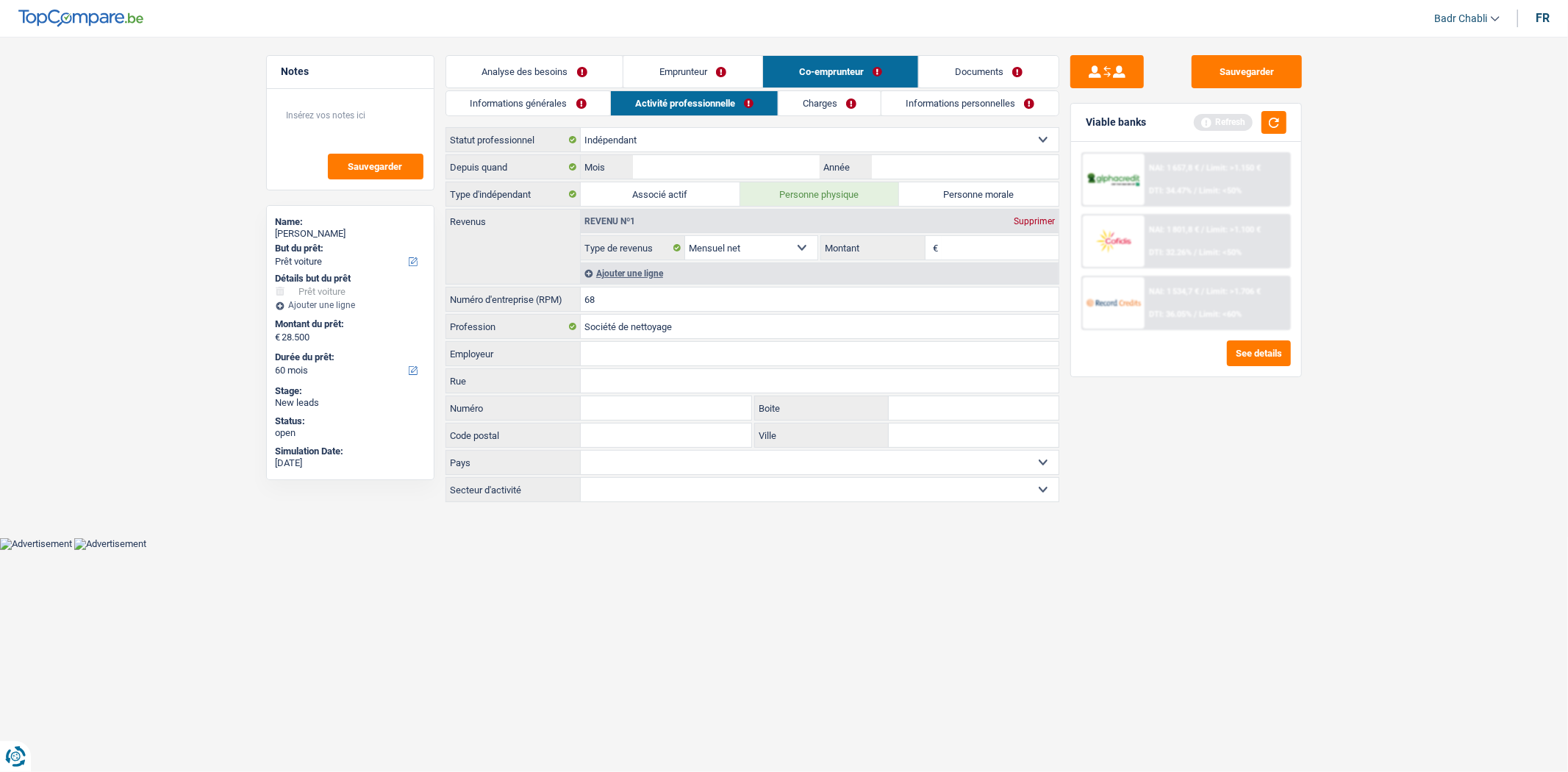
type input "6"
type input "0669787473"
click at [734, 164] on input "Mois" at bounding box center [726, 167] width 186 height 23
click at [702, 295] on input "0669787473" at bounding box center [820, 299] width 478 height 23
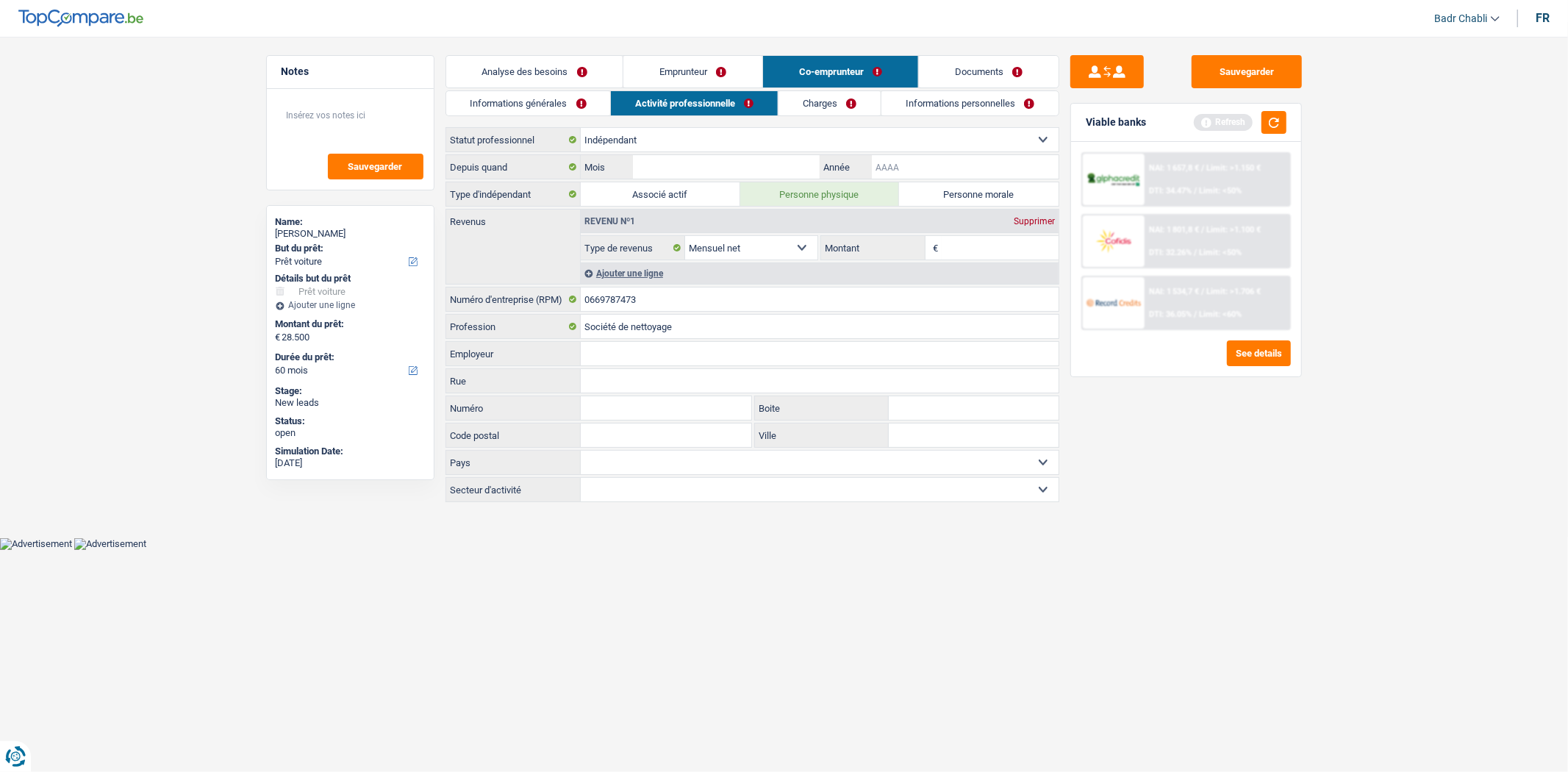
click at [942, 167] on input "Année" at bounding box center [965, 167] width 186 height 23
click at [682, 167] on input "Mois" at bounding box center [726, 167] width 186 height 23
type input "05"
type input "2017"
click at [962, 240] on input "Montant" at bounding box center [1000, 248] width 117 height 23
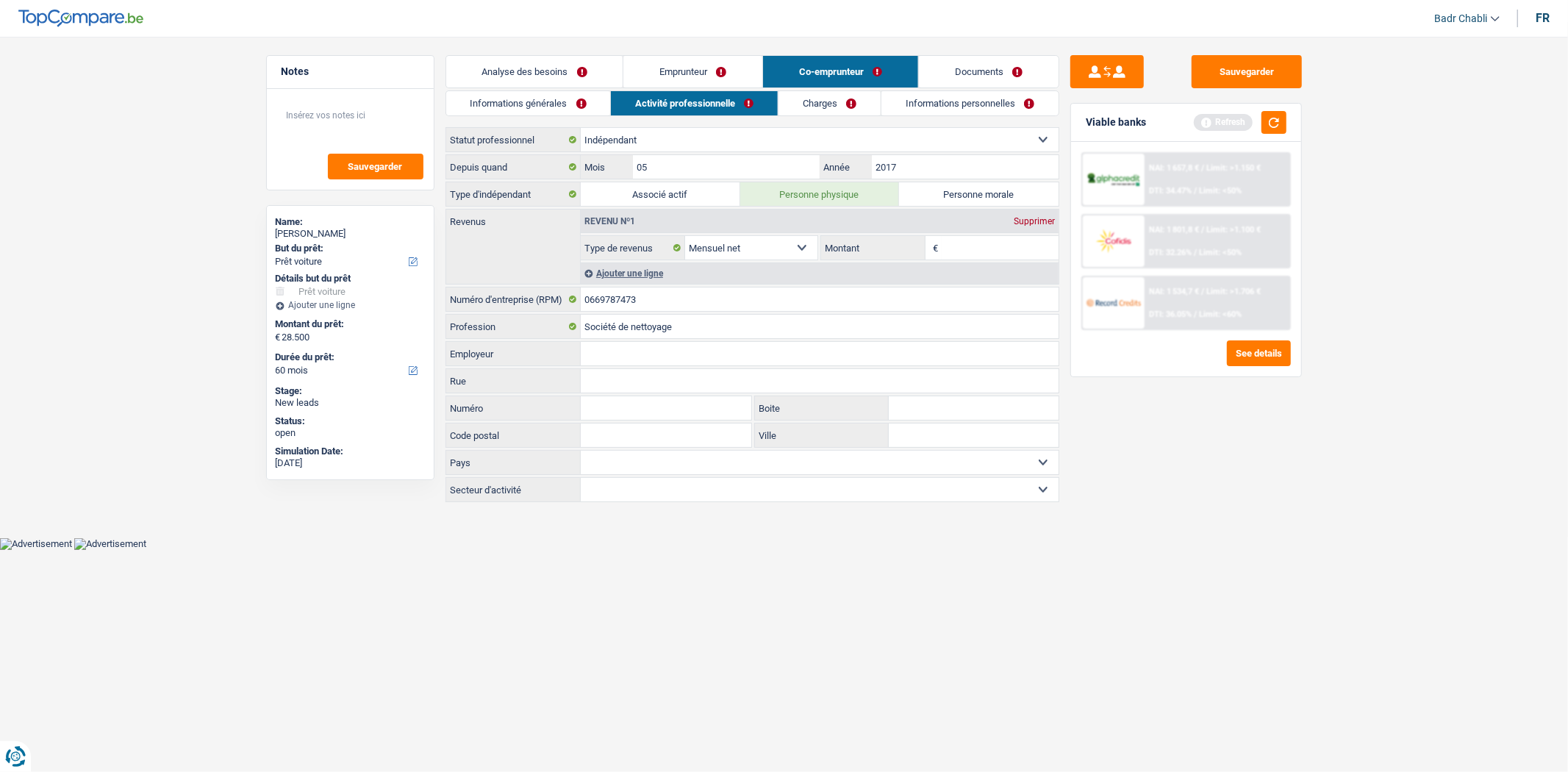
click at [993, 196] on label "Personne morale" at bounding box center [979, 194] width 160 height 23
click at [993, 196] on input "Personne morale" at bounding box center [979, 194] width 160 height 23
radio input "true"
click at [957, 238] on input "Montant" at bounding box center [1000, 248] width 117 height 23
type input "1.800"
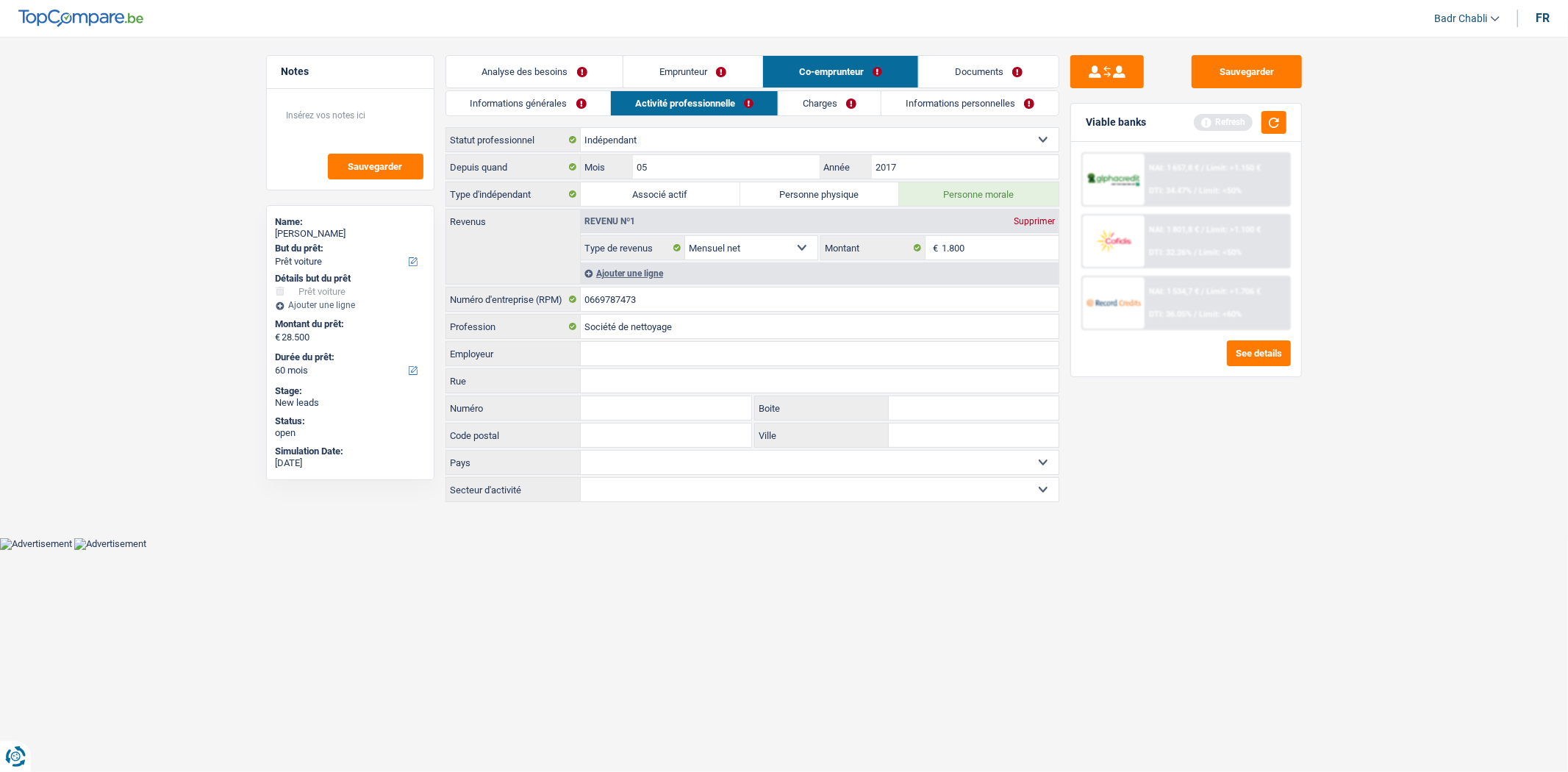
click at [697, 66] on link "Emprunteur" at bounding box center [692, 72] width 139 height 32
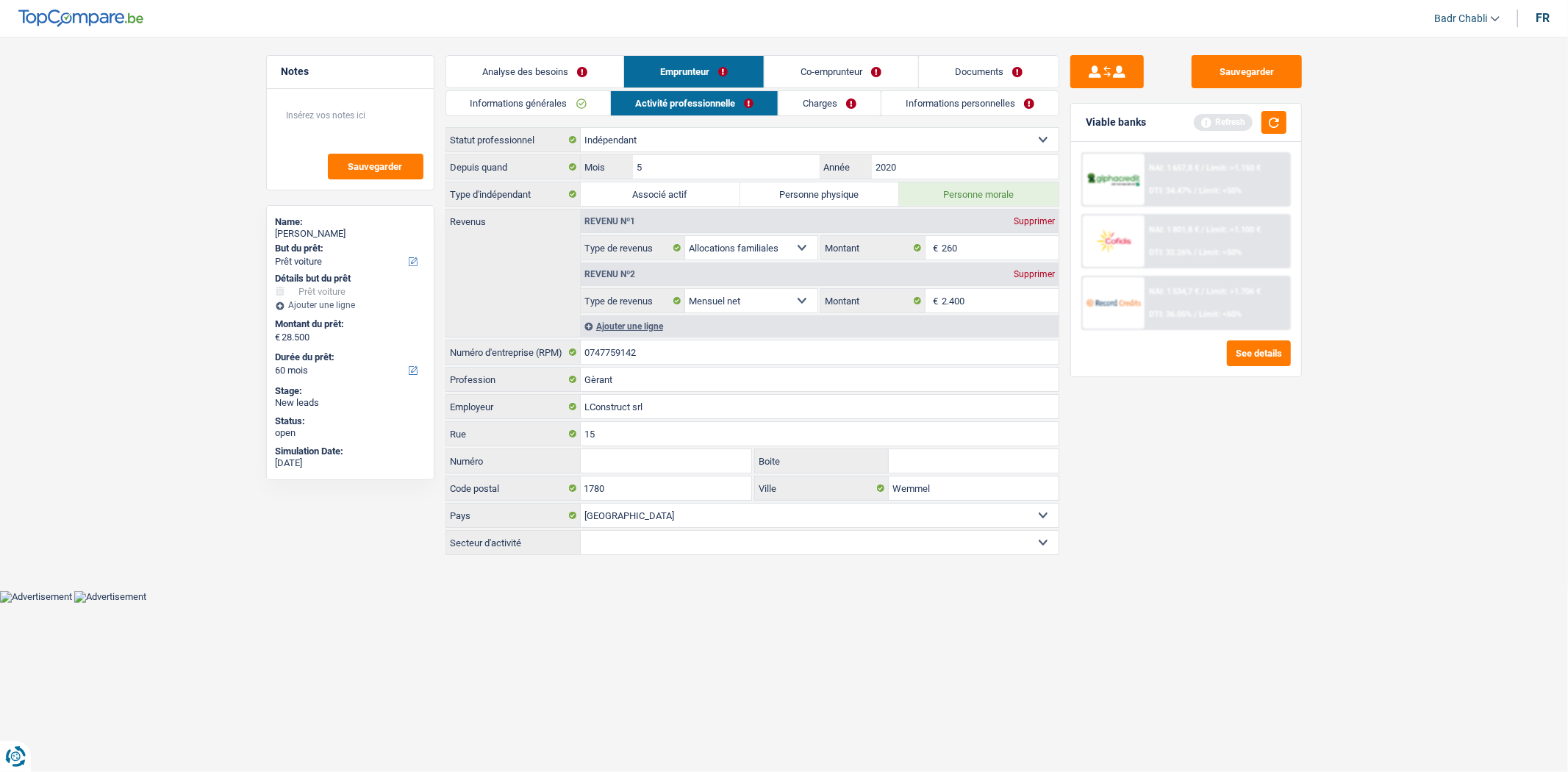
click at [879, 103] on link "Charges" at bounding box center [829, 103] width 102 height 24
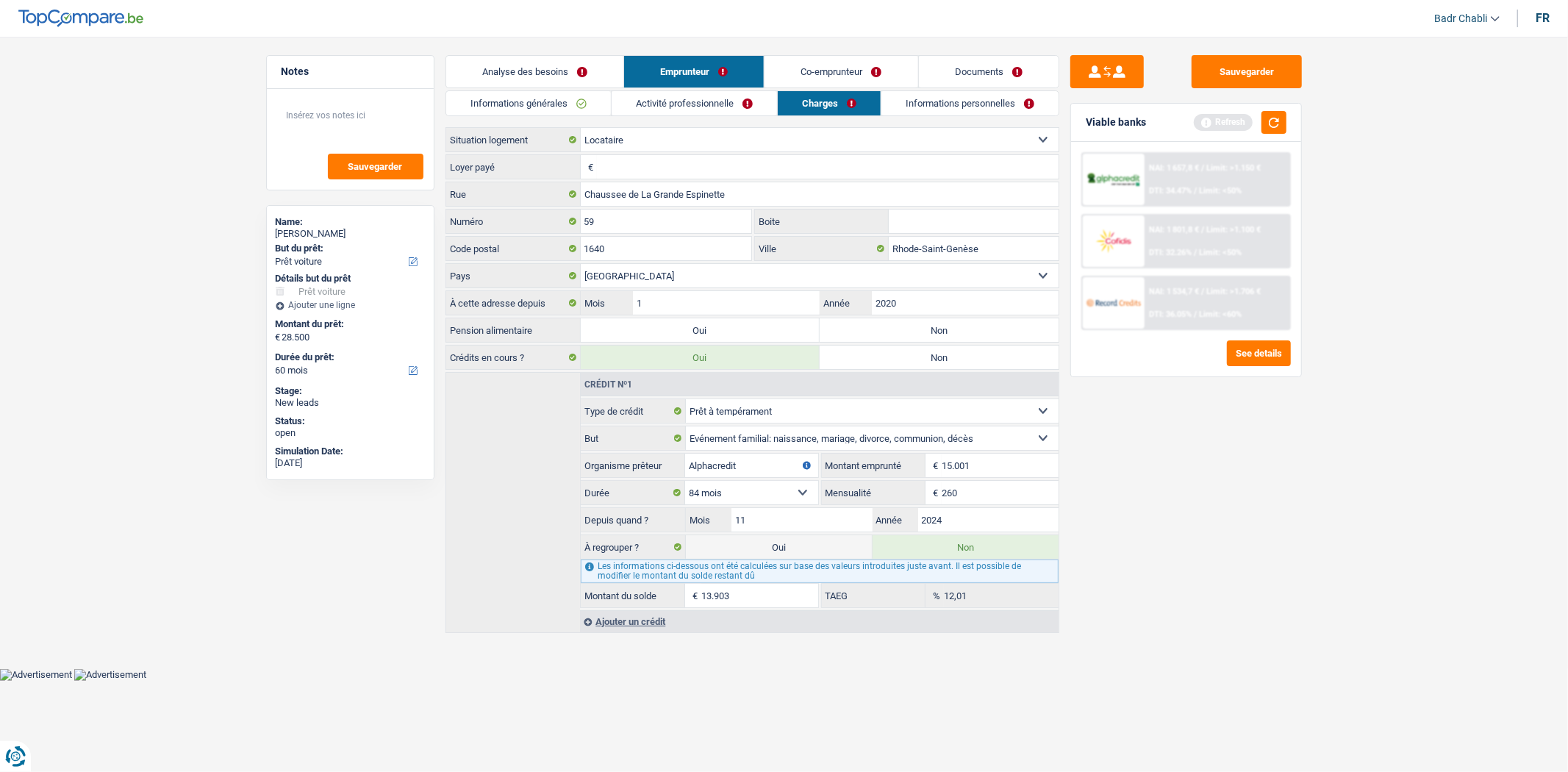
click at [677, 172] on input "Loyer payé" at bounding box center [828, 167] width 462 height 23
type input "1.200"
click at [944, 95] on link "Informations personnelles" at bounding box center [970, 103] width 177 height 24
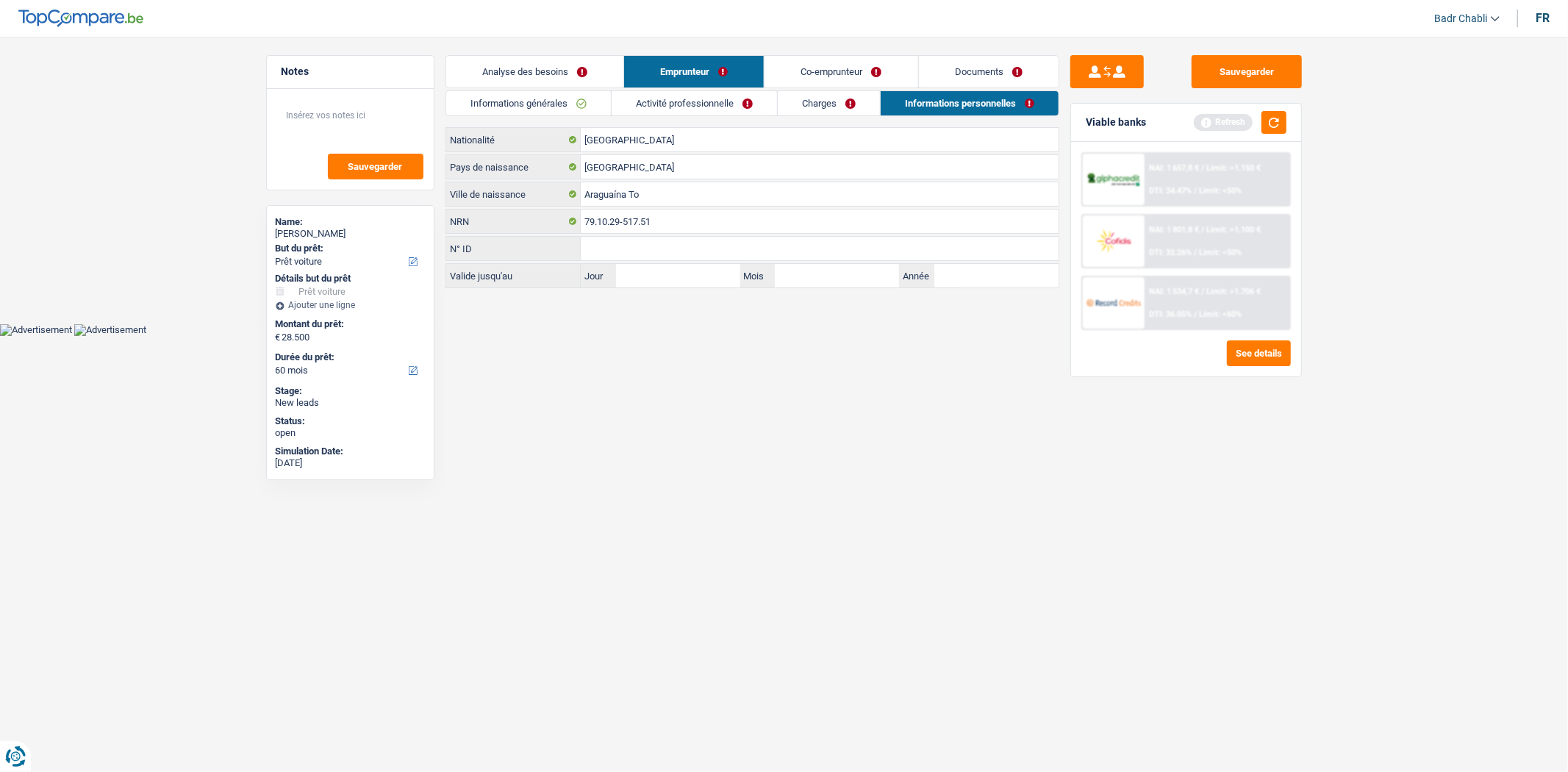
click at [855, 64] on link "Co-emprunteur" at bounding box center [841, 72] width 153 height 32
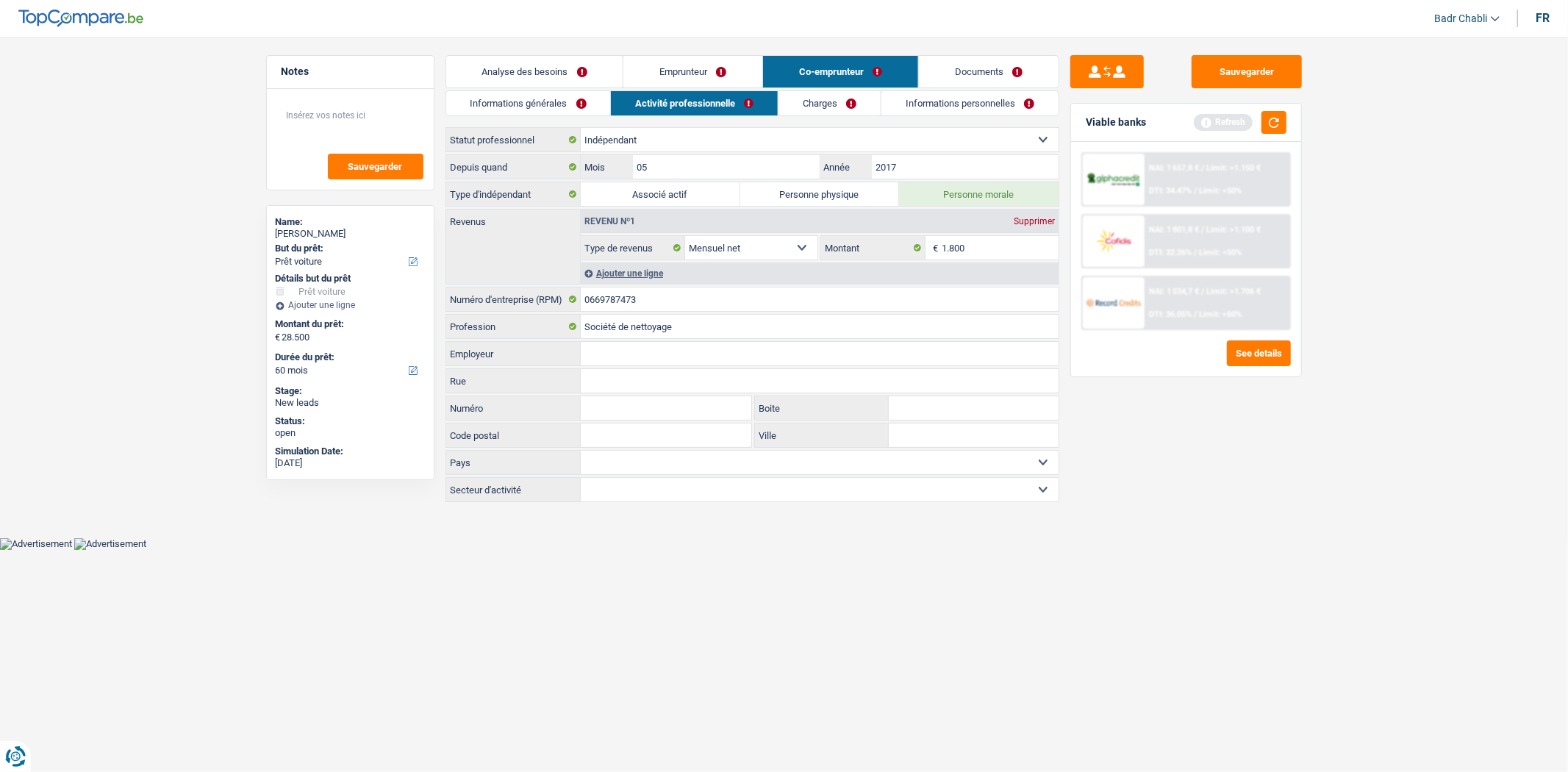
click at [709, 56] on link "Emprunteur" at bounding box center [692, 72] width 139 height 32
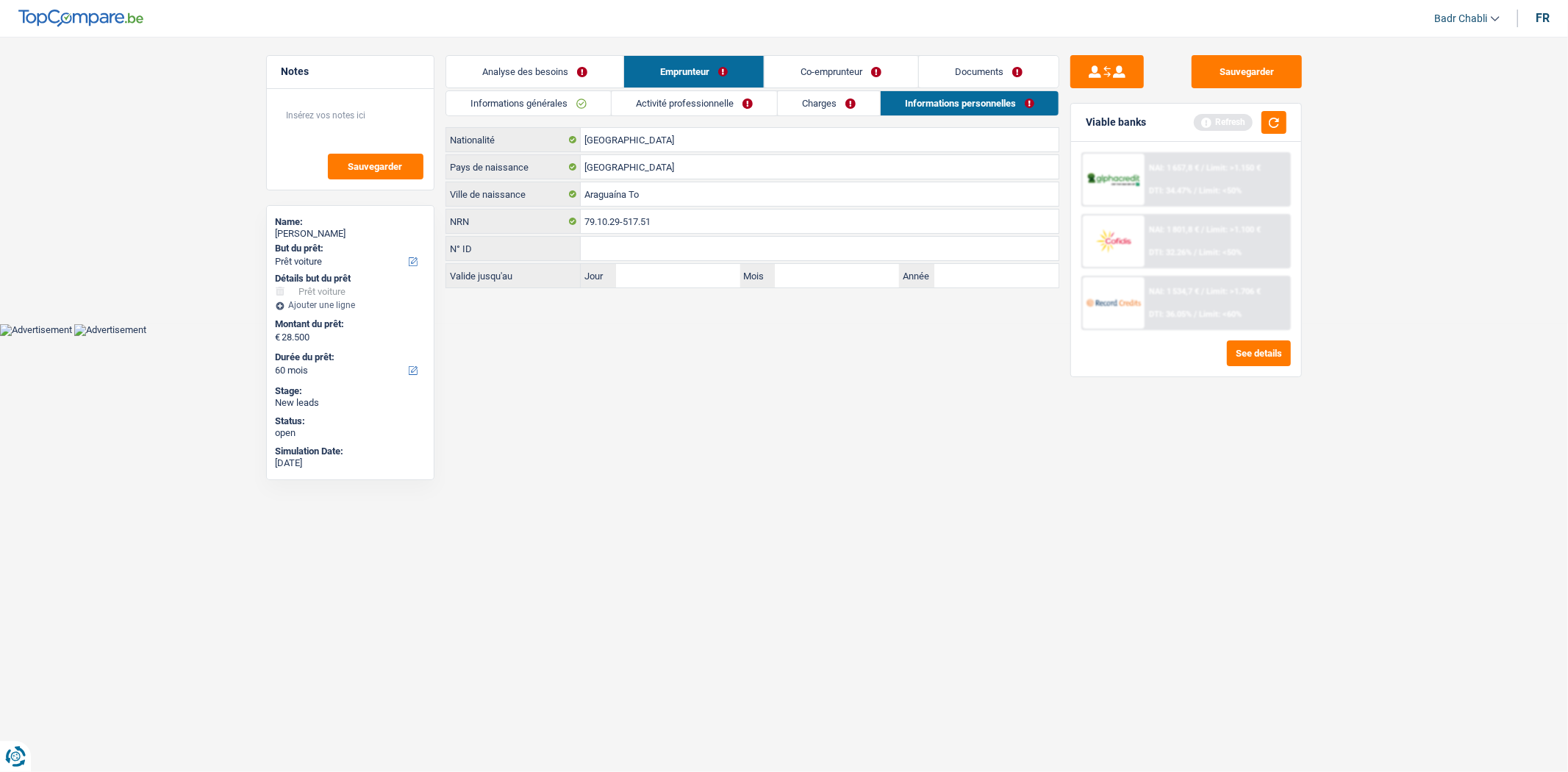
click at [840, 74] on link "Co-emprunteur" at bounding box center [841, 72] width 153 height 32
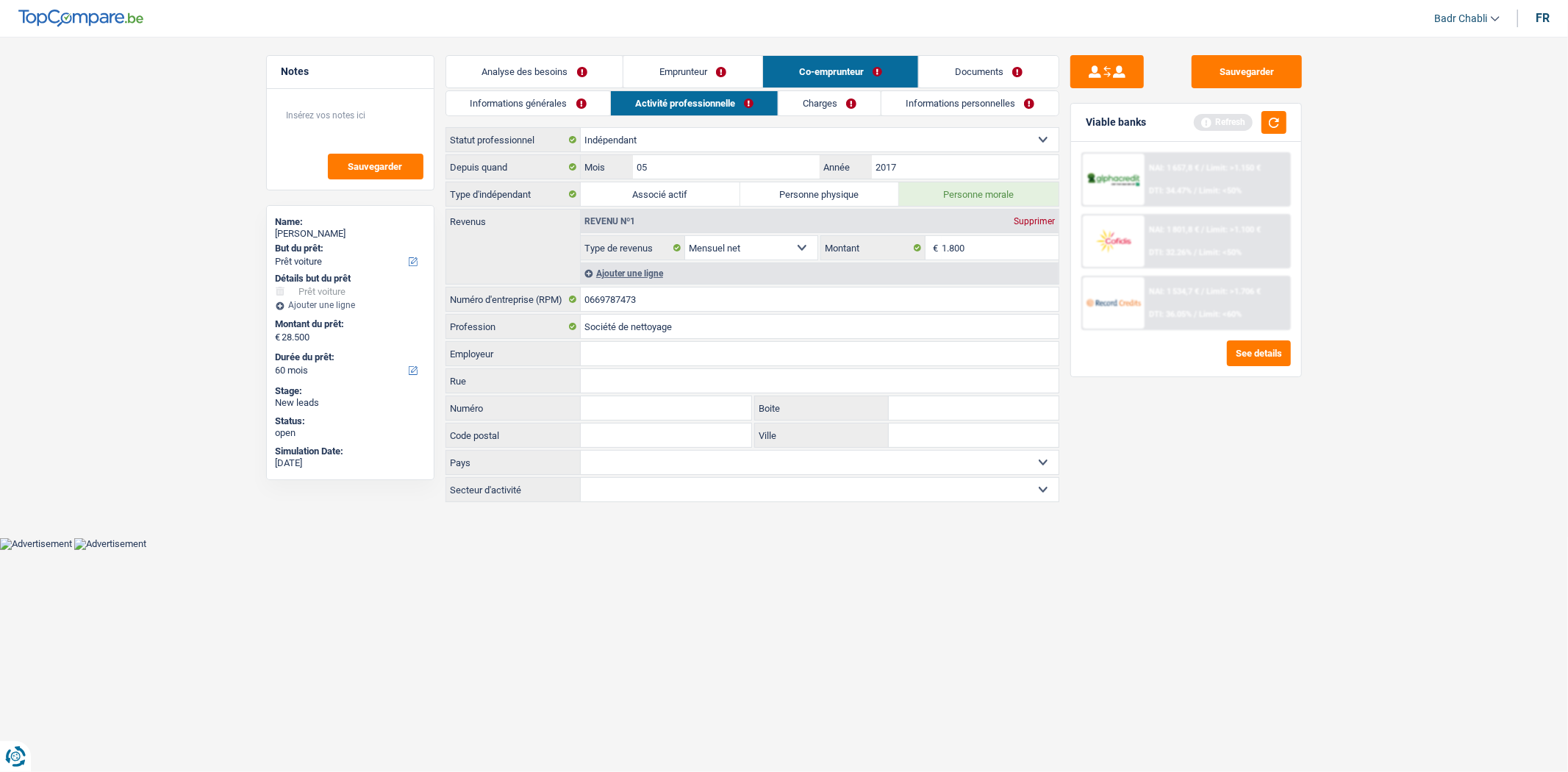
click at [971, 104] on link "Informations personnelles" at bounding box center [970, 103] width 177 height 24
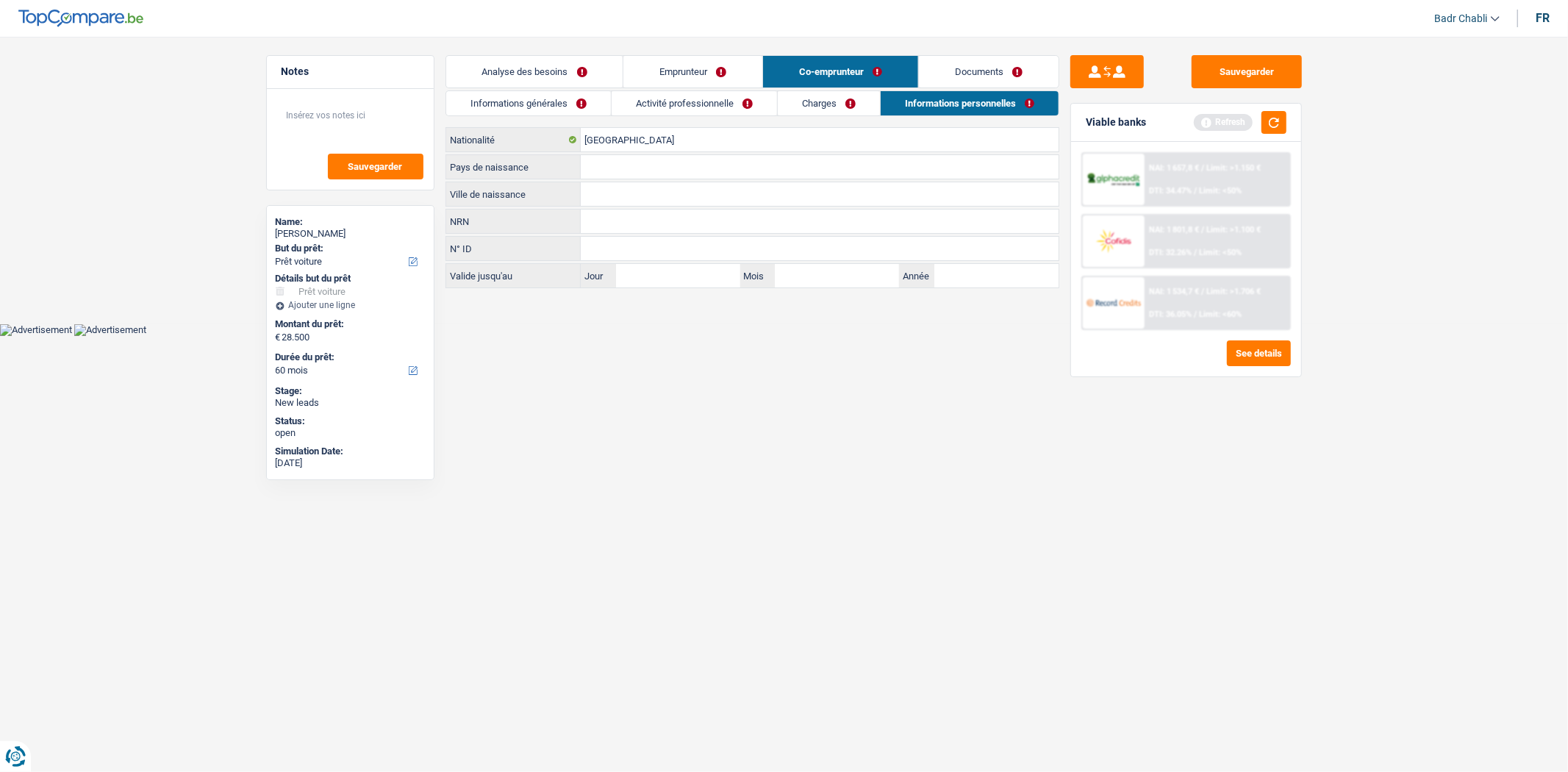
click at [675, 79] on link "Emprunteur" at bounding box center [692, 72] width 139 height 32
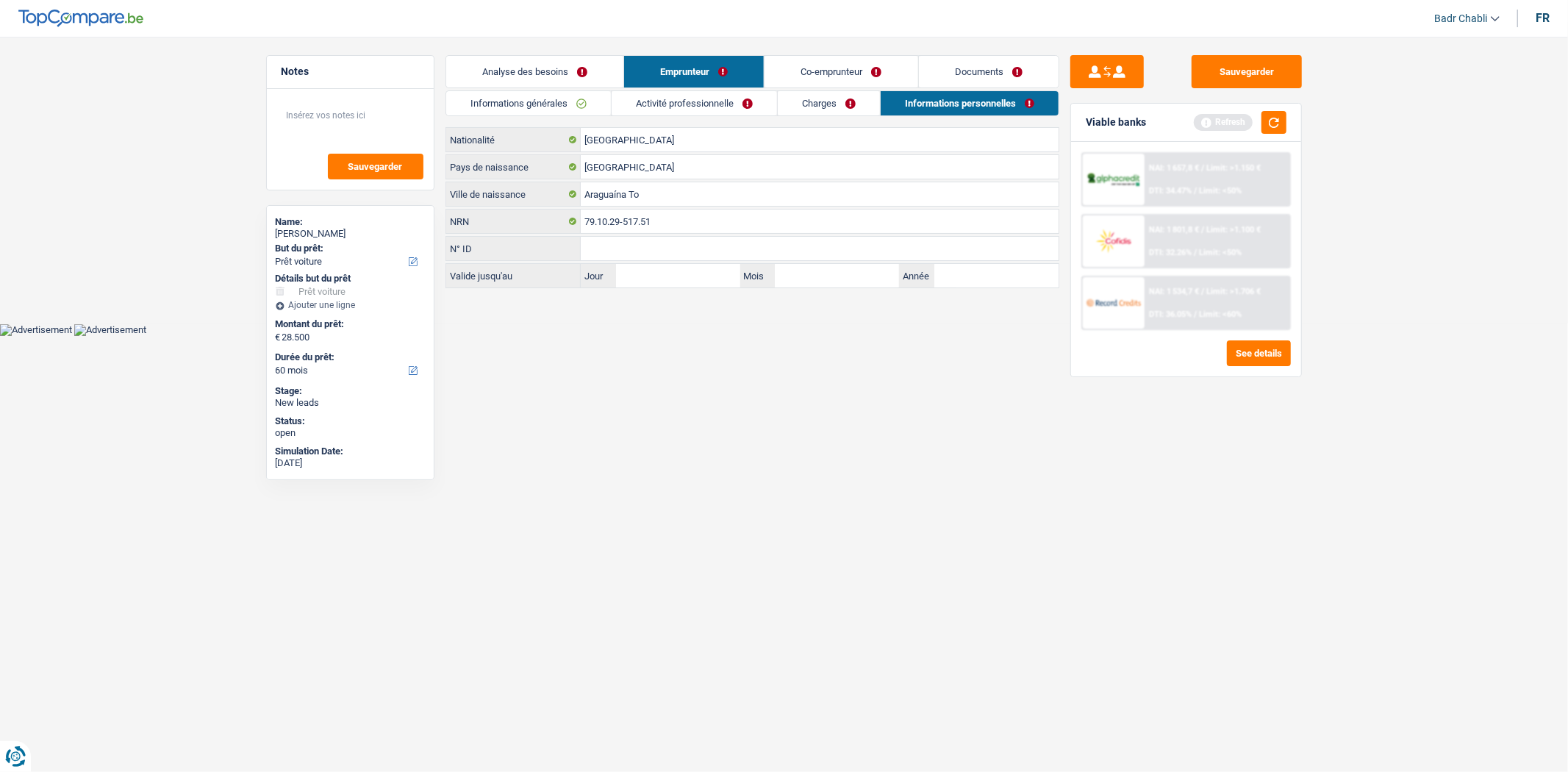
click at [840, 69] on link "Co-emprunteur" at bounding box center [841, 72] width 153 height 32
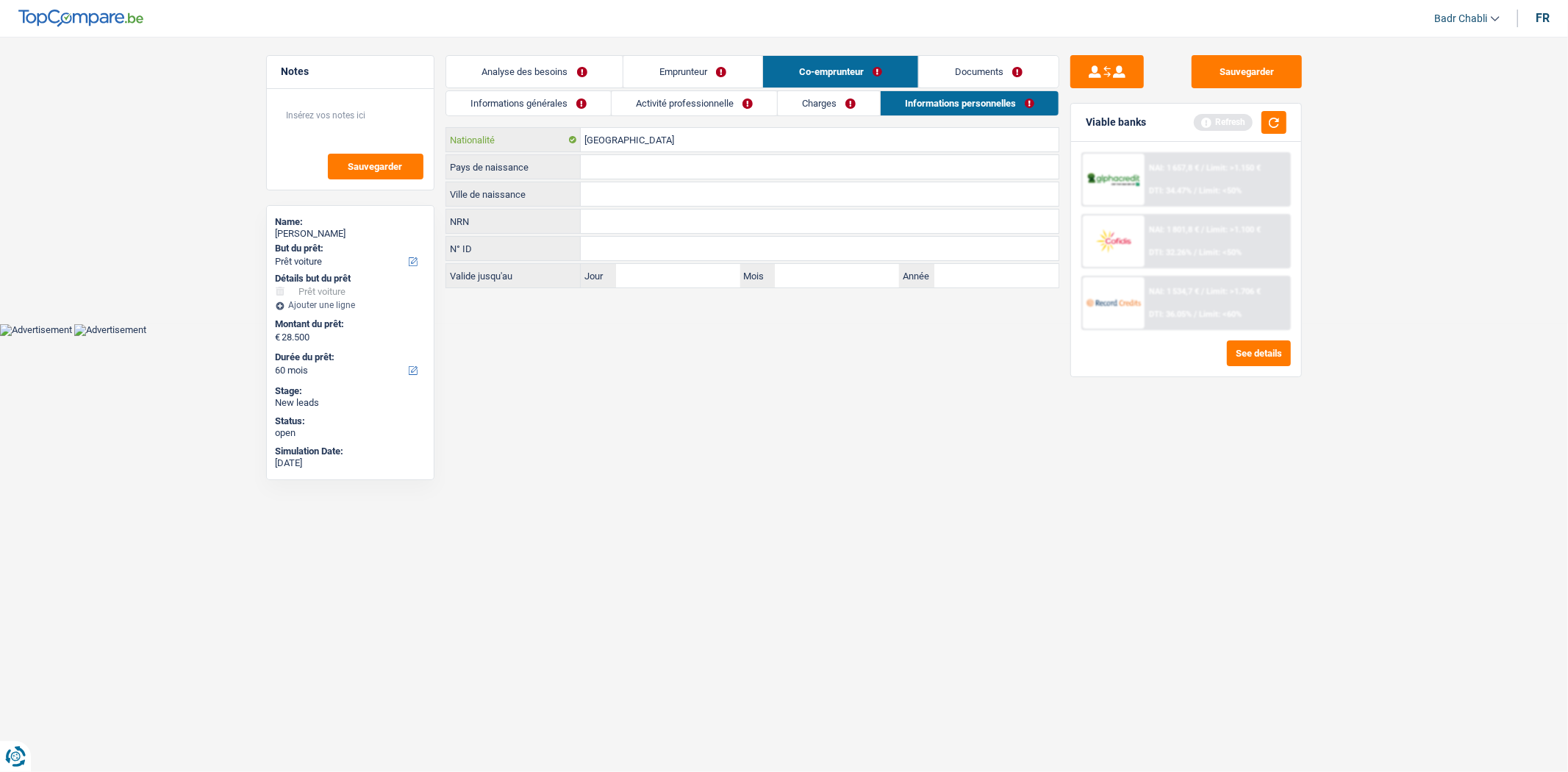
click at [636, 139] on input "[GEOGRAPHIC_DATA]" at bounding box center [820, 139] width 478 height 23
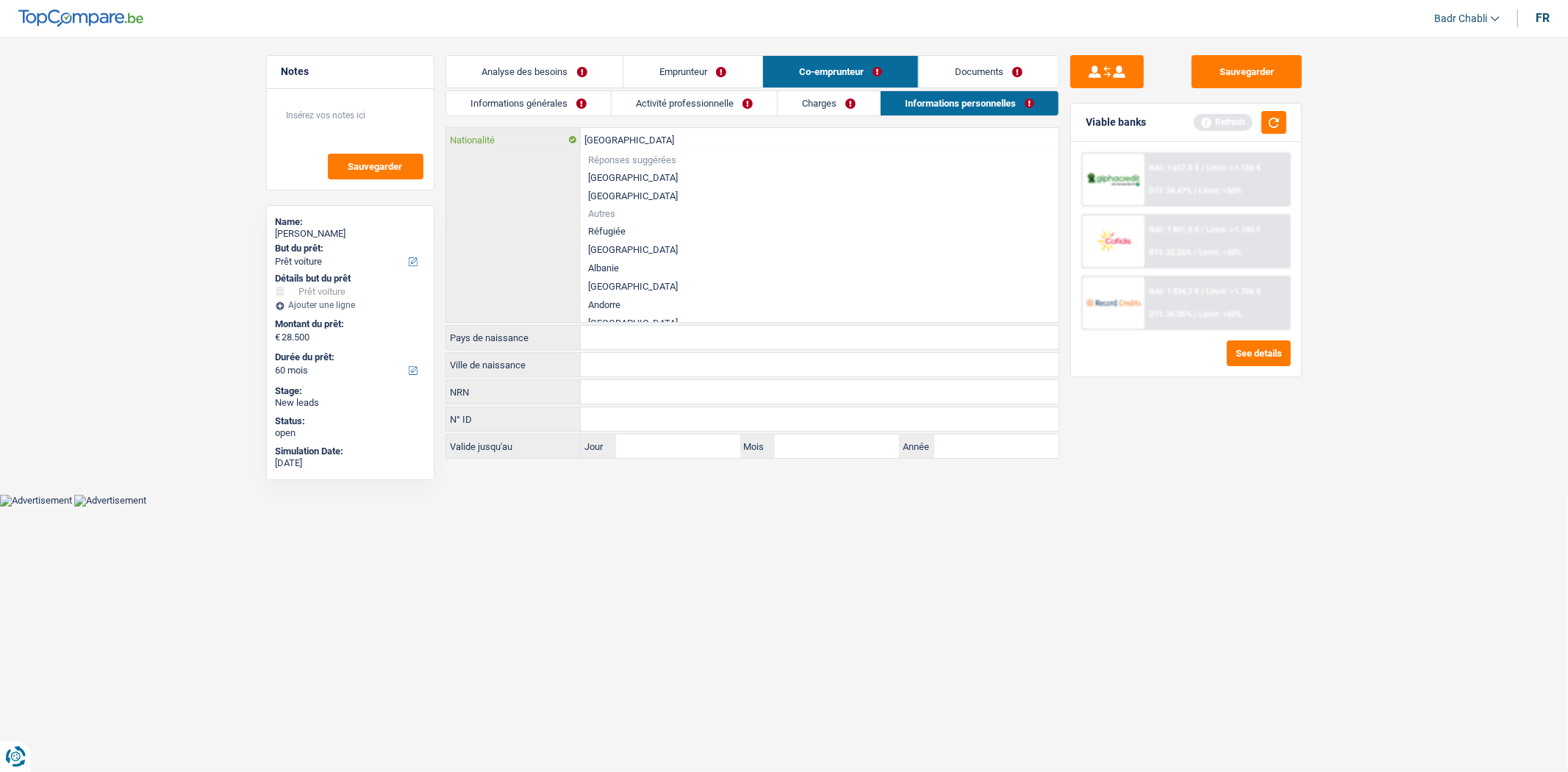
click at [636, 139] on input "[GEOGRAPHIC_DATA]" at bounding box center [820, 139] width 478 height 23
type input ";"
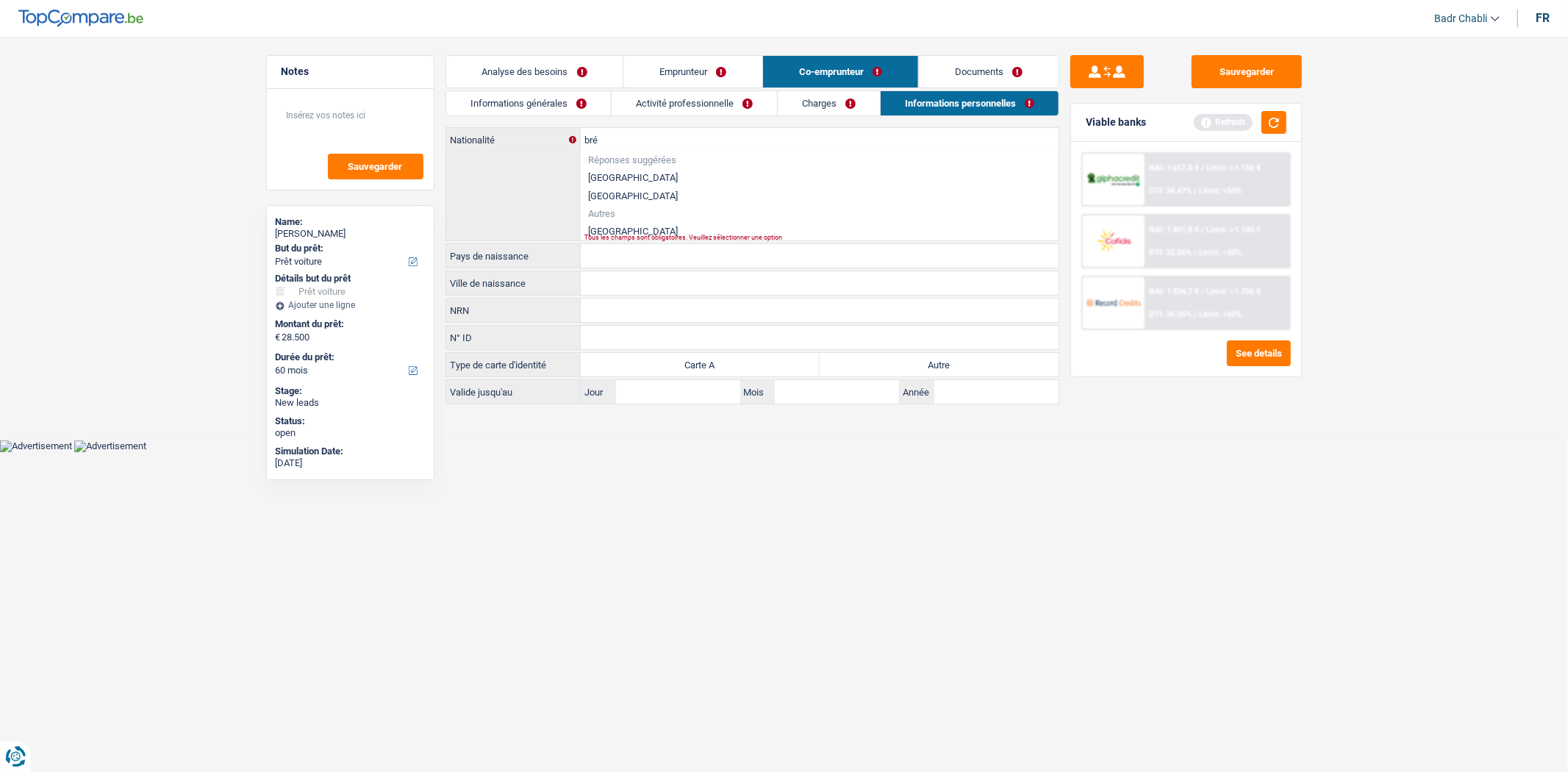
click at [603, 232] on li "Brésil" at bounding box center [820, 231] width 478 height 18
type input "Brésil"
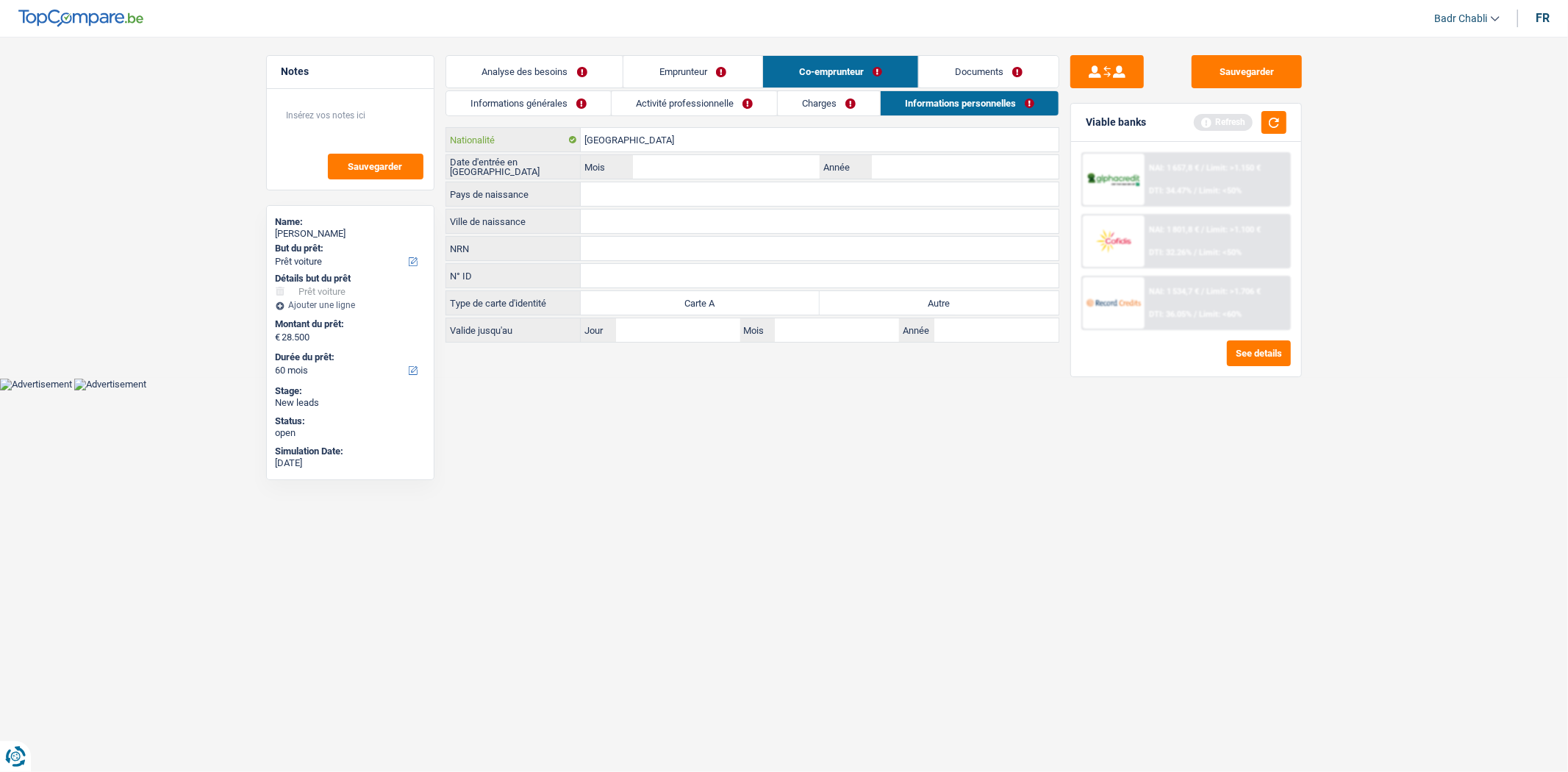
click at [626, 136] on input "Brésil" at bounding box center [820, 139] width 478 height 23
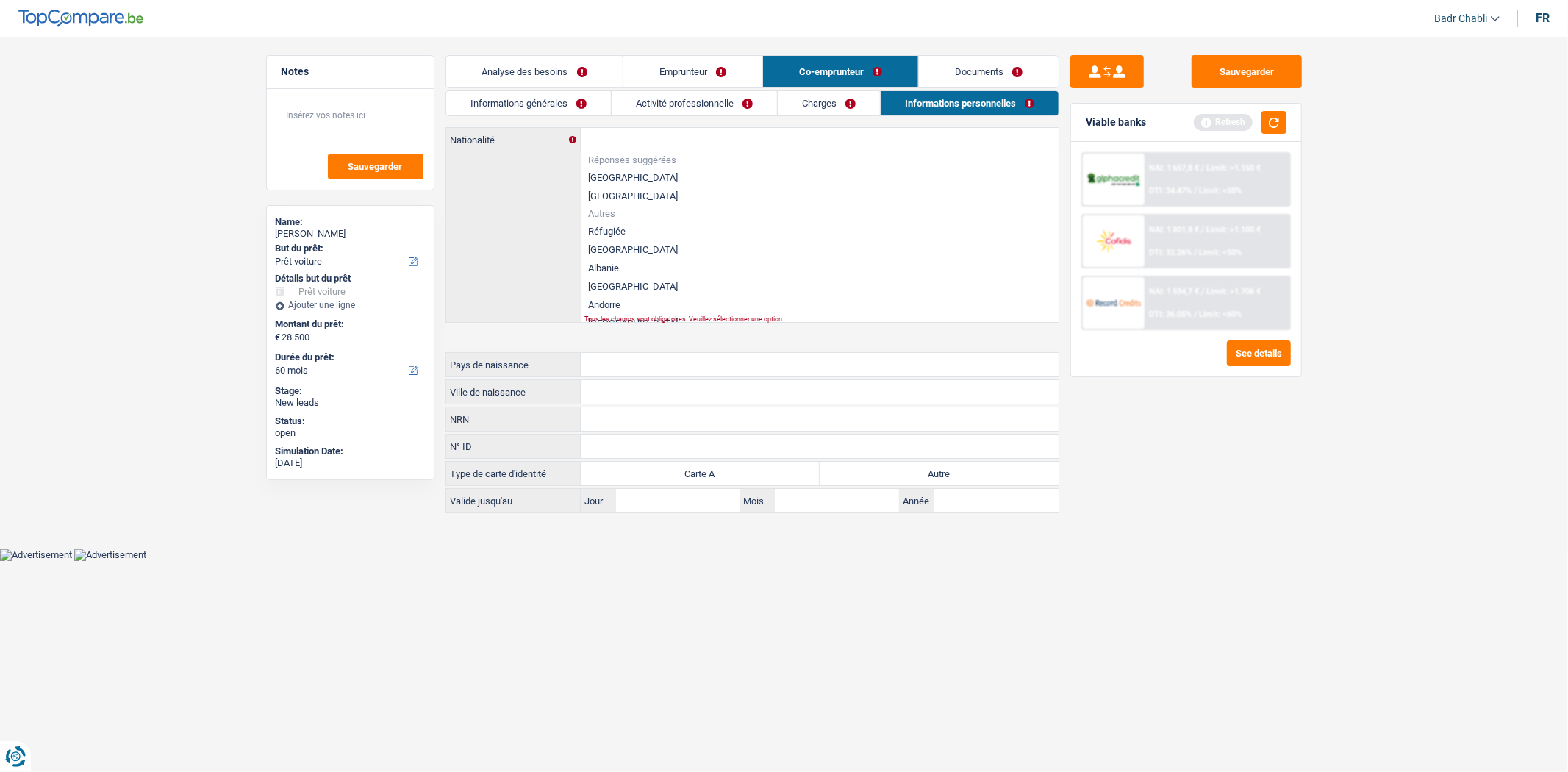
click at [601, 228] on li "Réfugiée" at bounding box center [820, 231] width 478 height 18
type input "Réfugiée"
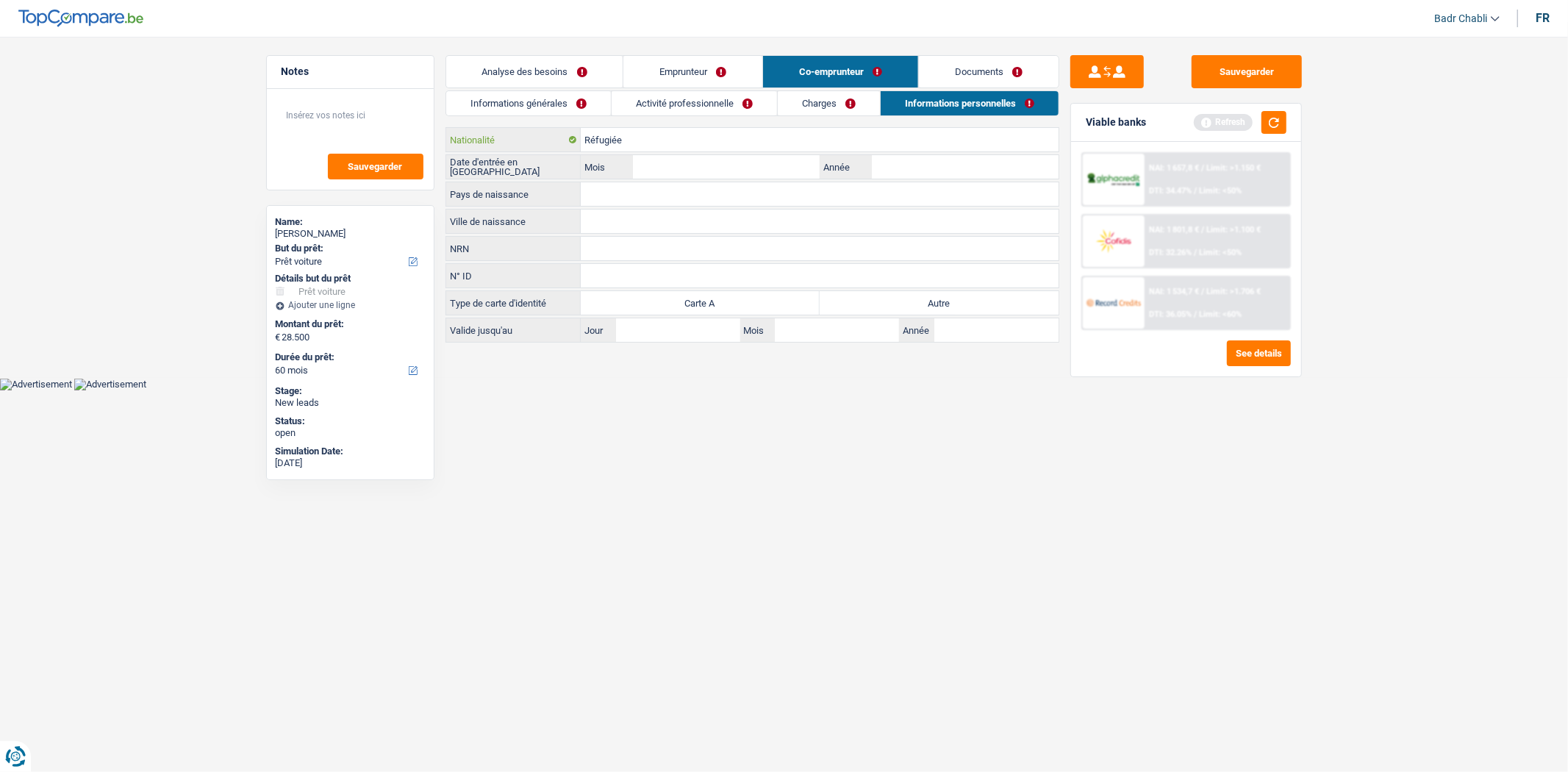
click at [595, 138] on input "Réfugiée" at bounding box center [820, 139] width 478 height 23
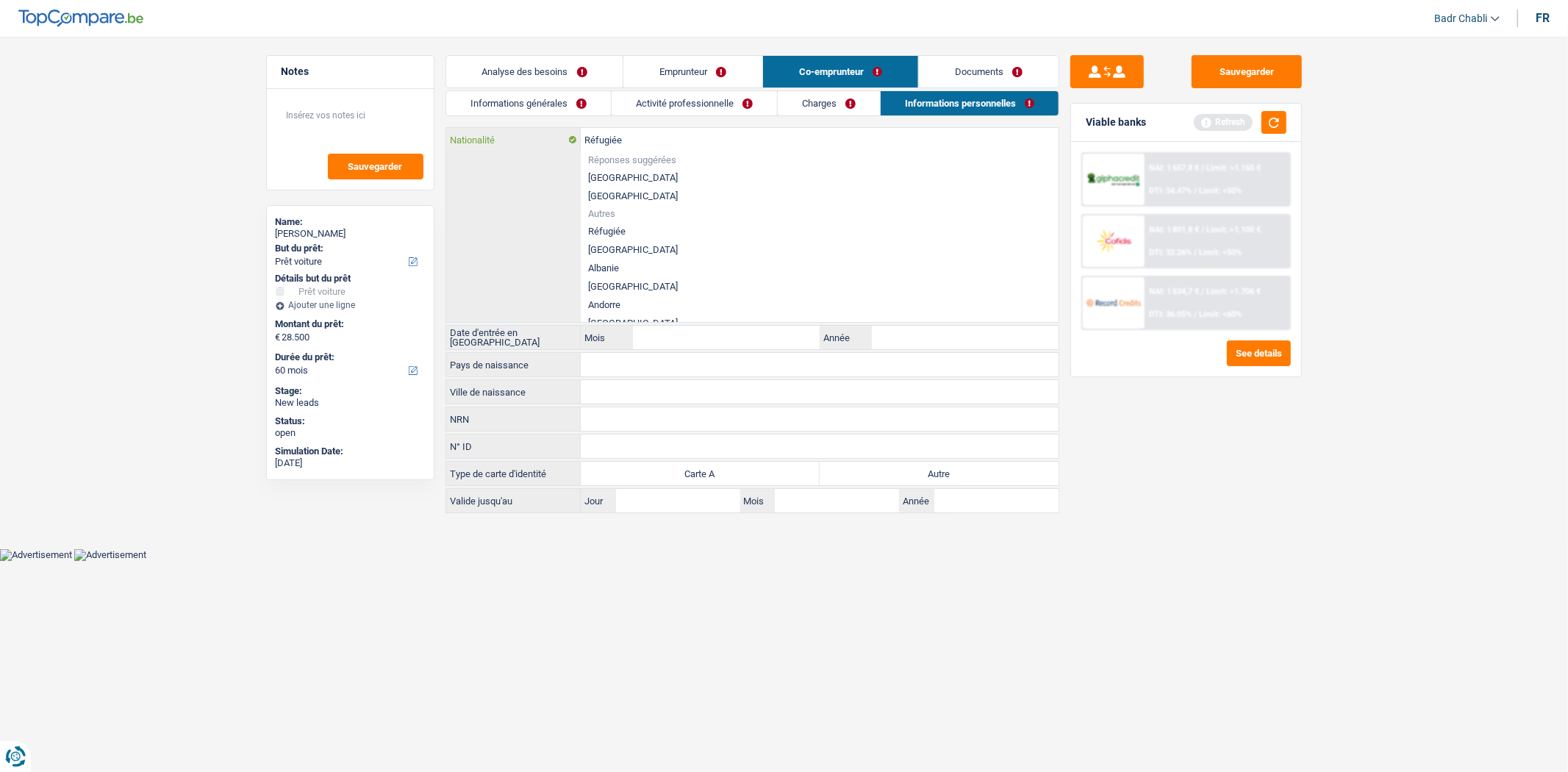
click at [595, 138] on input "Réfugiée" at bounding box center [820, 139] width 478 height 23
paste input "text"
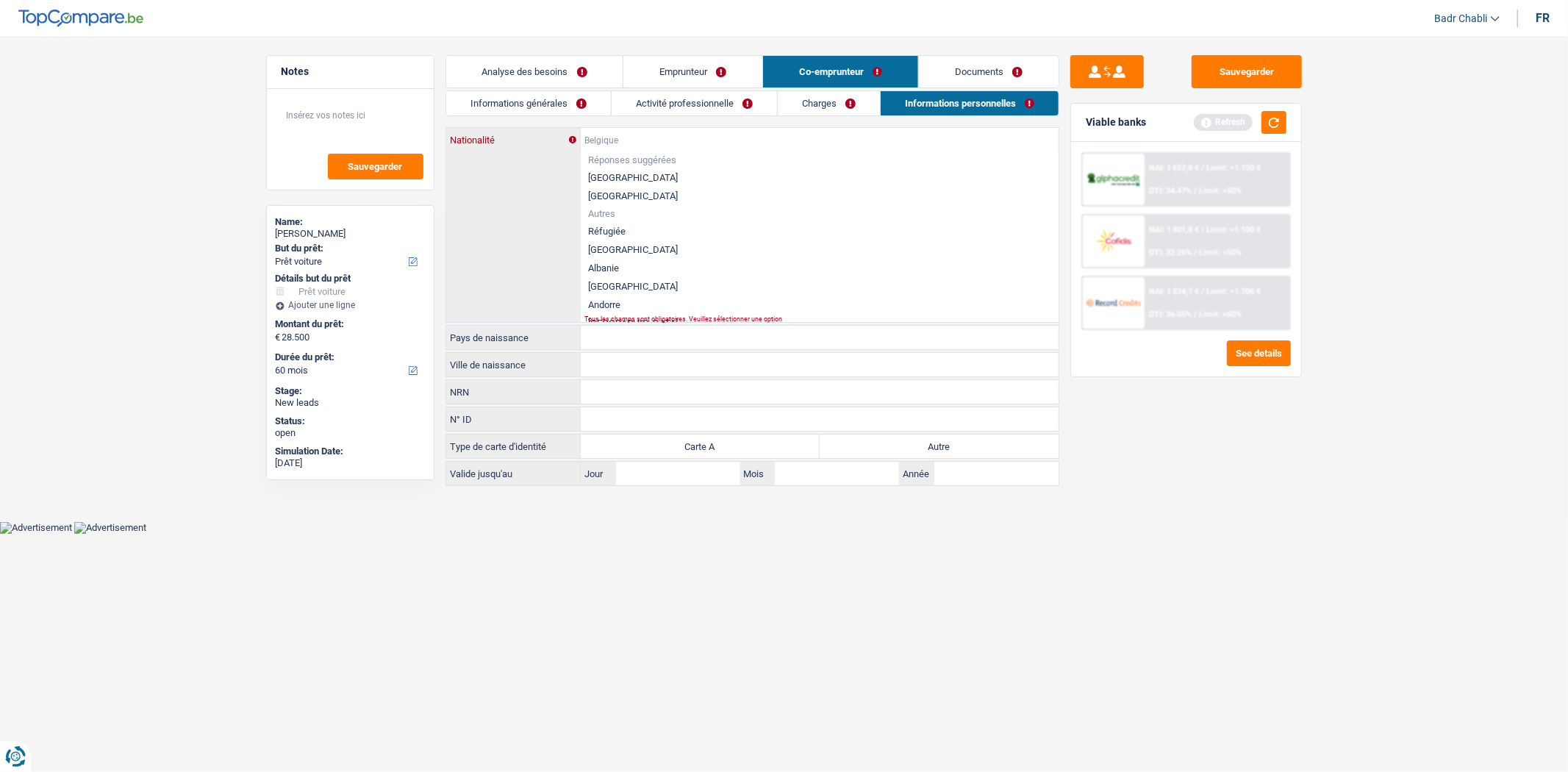
paste input "Brésil"
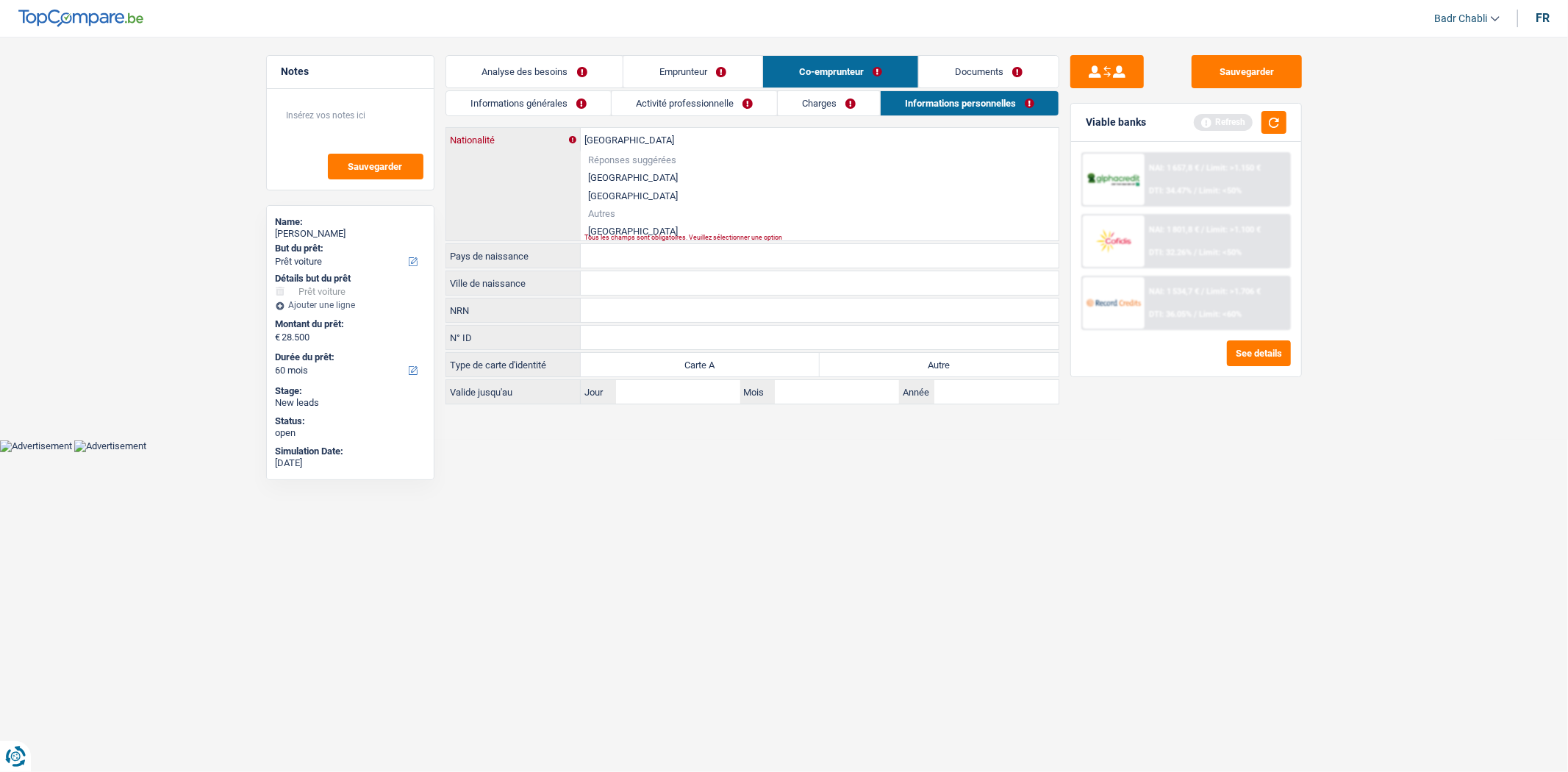
type input "Brésil"
click at [604, 222] on li "Brésil" at bounding box center [820, 231] width 478 height 18
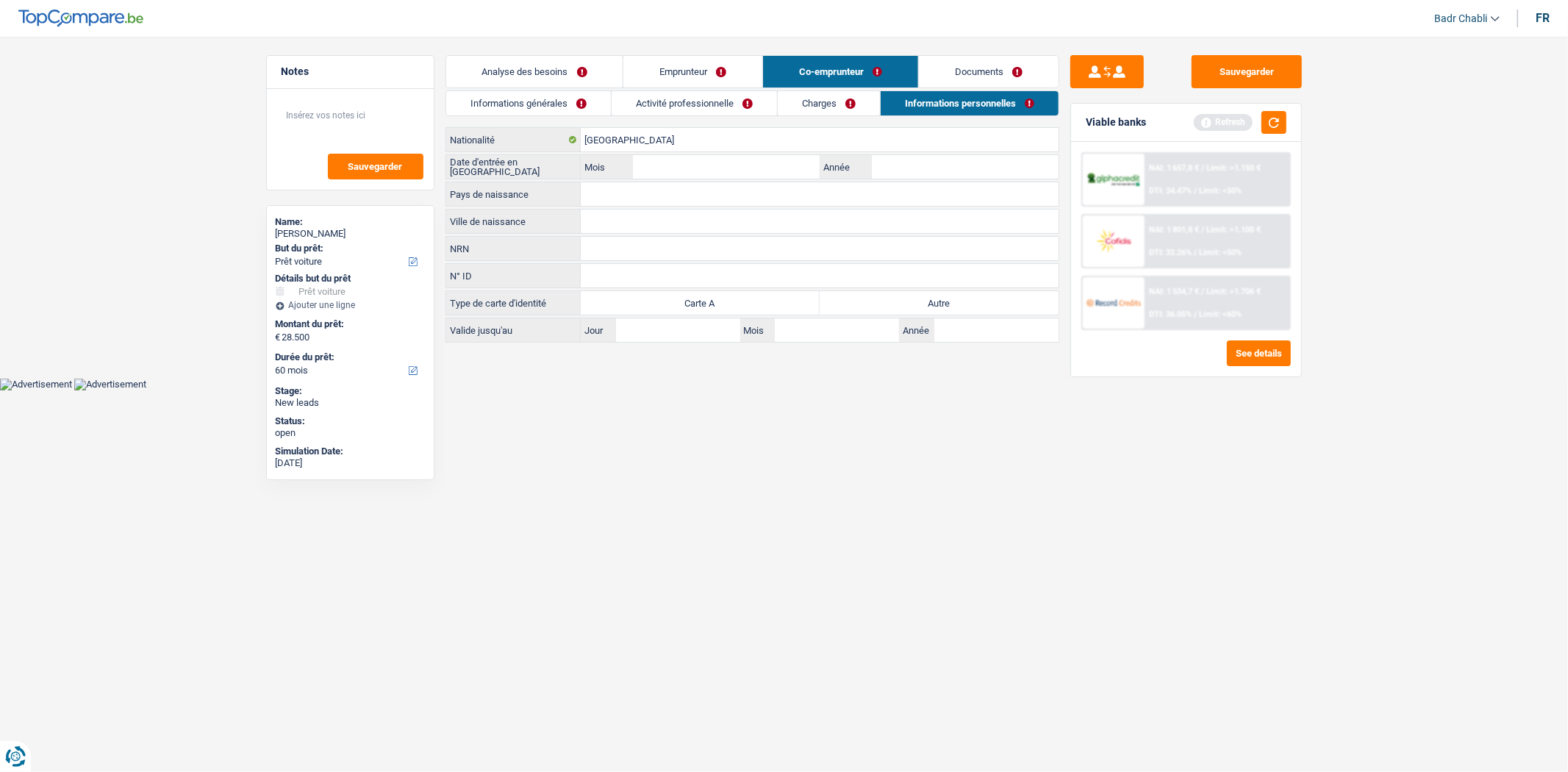
click at [603, 180] on div "Brésil Nationalité Date d'entrée en Belgique Mois / Année Pays de naissance Tou…" at bounding box center [752, 235] width 614 height 215
click at [605, 185] on input "Pays de naissance" at bounding box center [820, 194] width 478 height 23
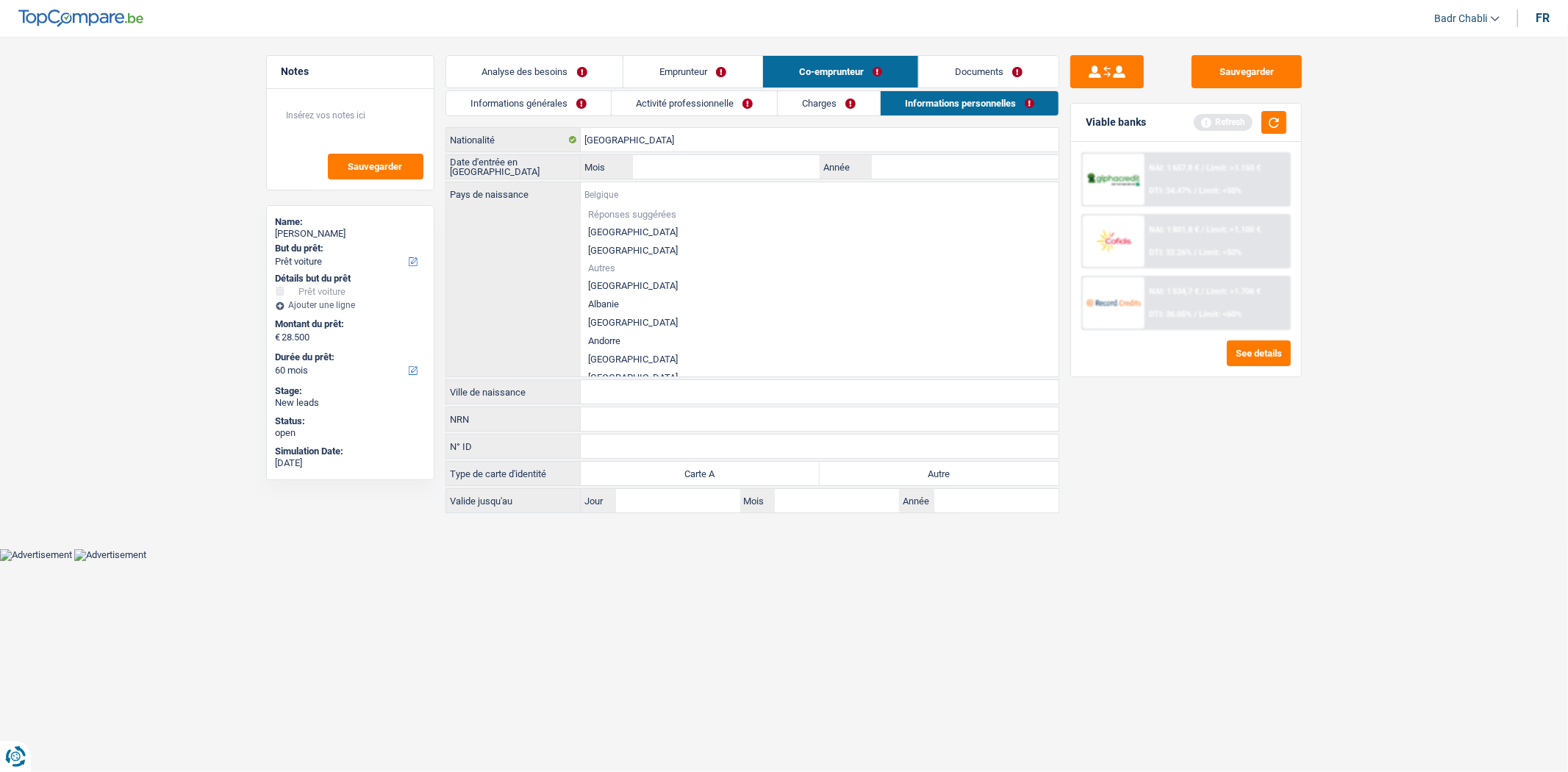
paste input "Brésil"
type input "Brésil"
paste input "Brésil"
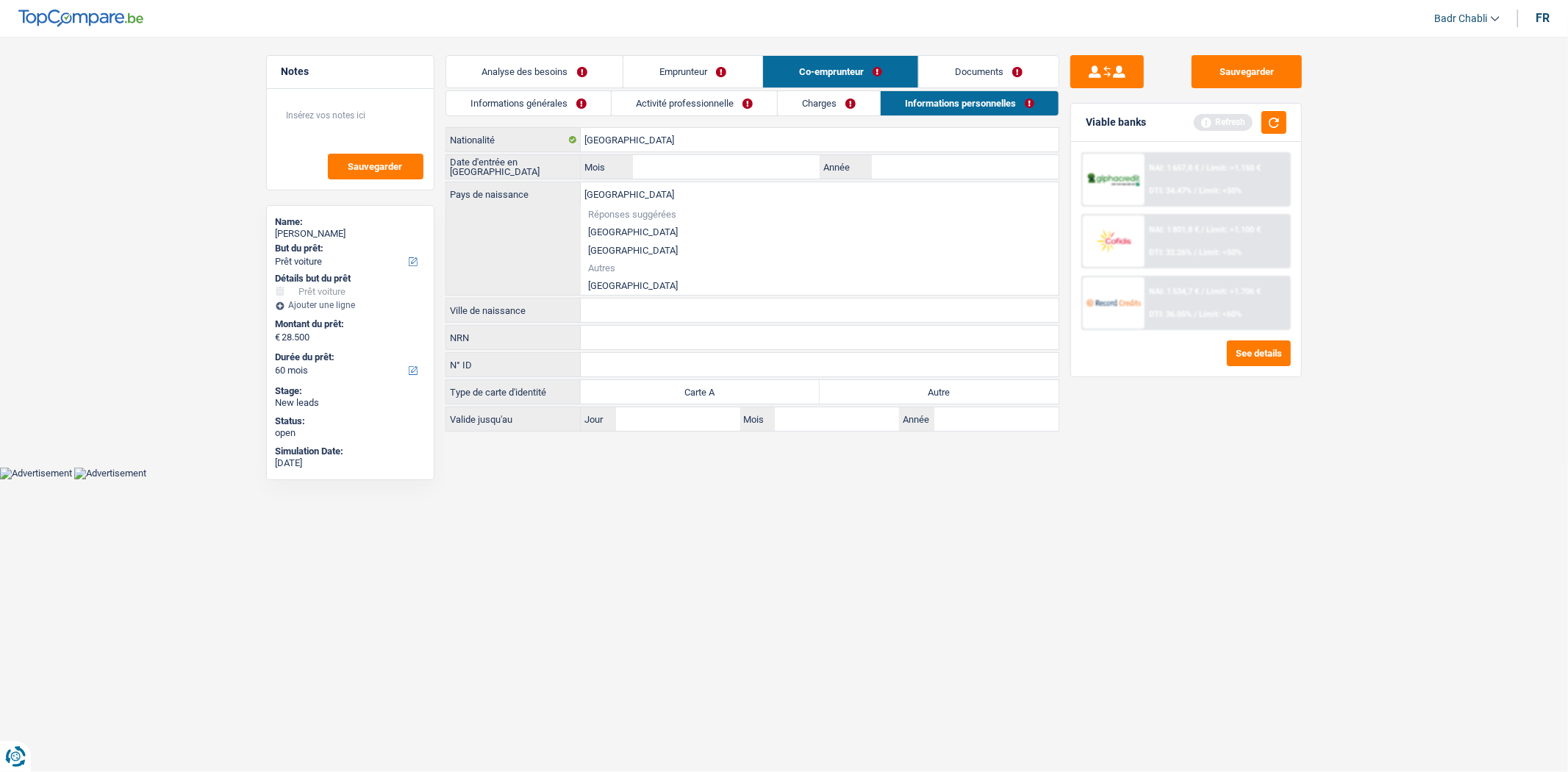
type input "Brésil"
click at [599, 287] on li "Brésil" at bounding box center [820, 286] width 478 height 18
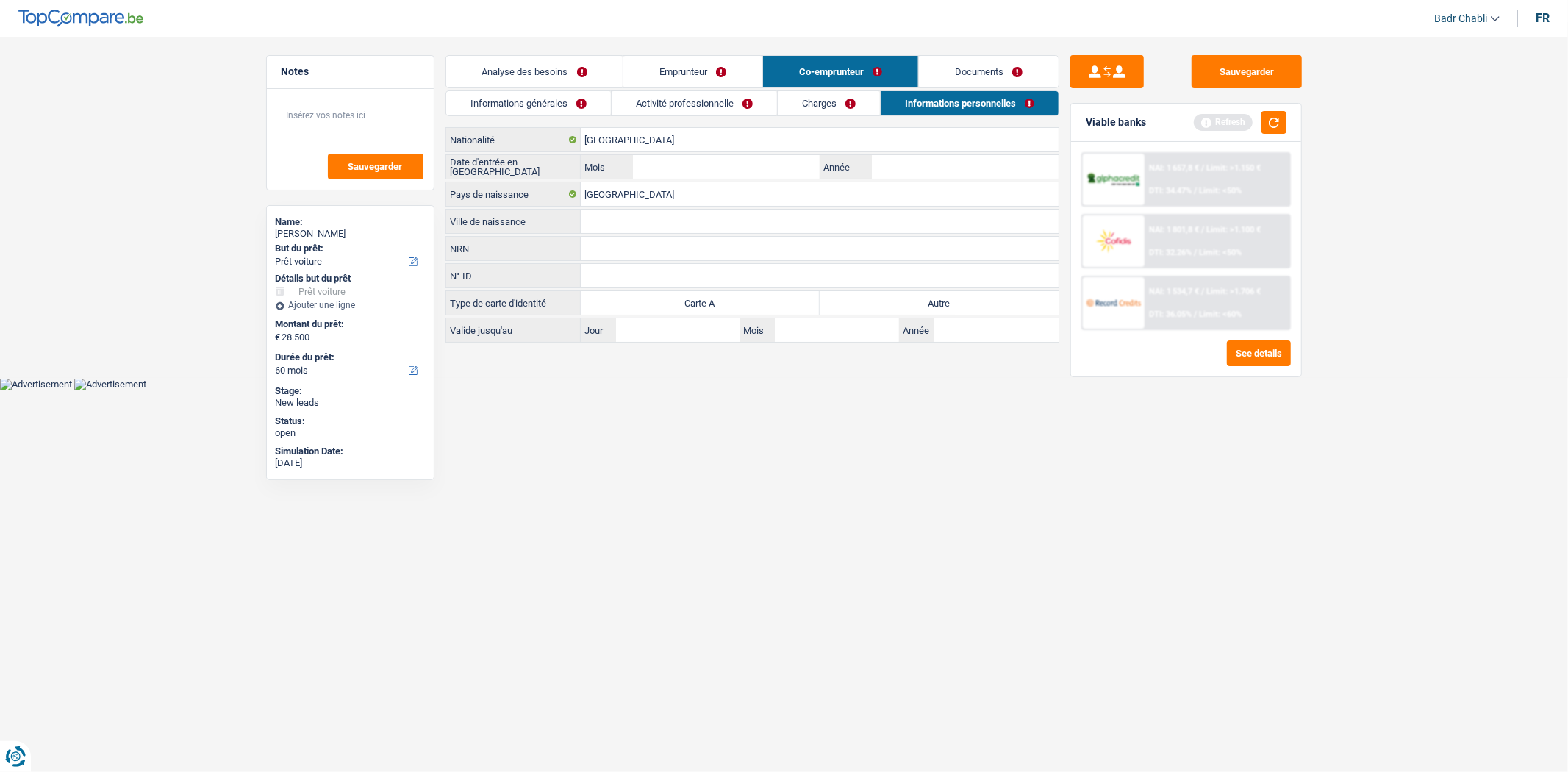
click at [601, 222] on input "Ville de naissance" at bounding box center [820, 221] width 478 height 23
type input "Sao Paolo"
click at [917, 298] on label "Autre" at bounding box center [939, 302] width 239 height 23
click at [917, 298] on input "Autre" at bounding box center [939, 302] width 239 height 23
radio input "true"
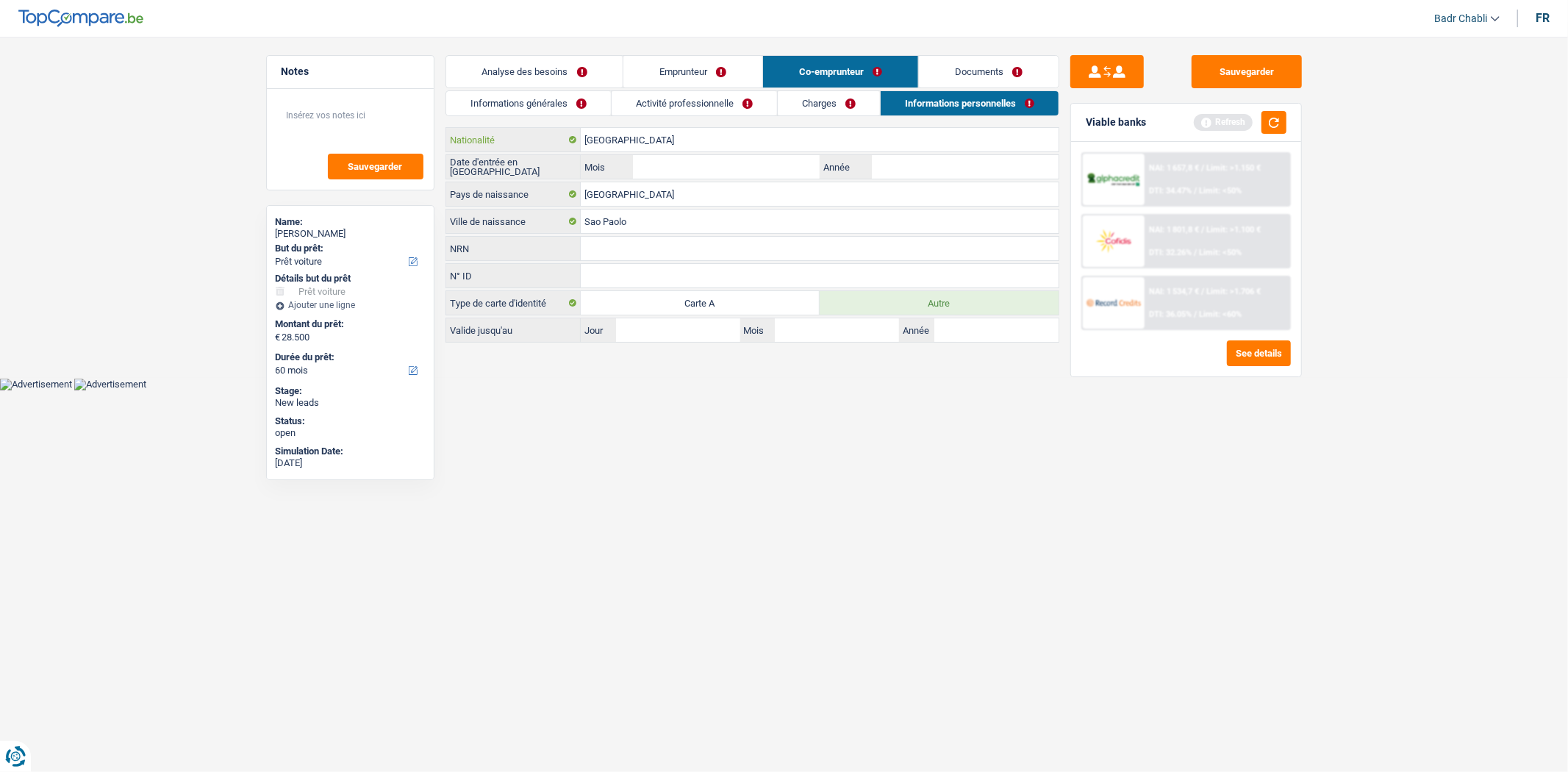
click at [732, 147] on input "Brésil" at bounding box center [820, 139] width 478 height 23
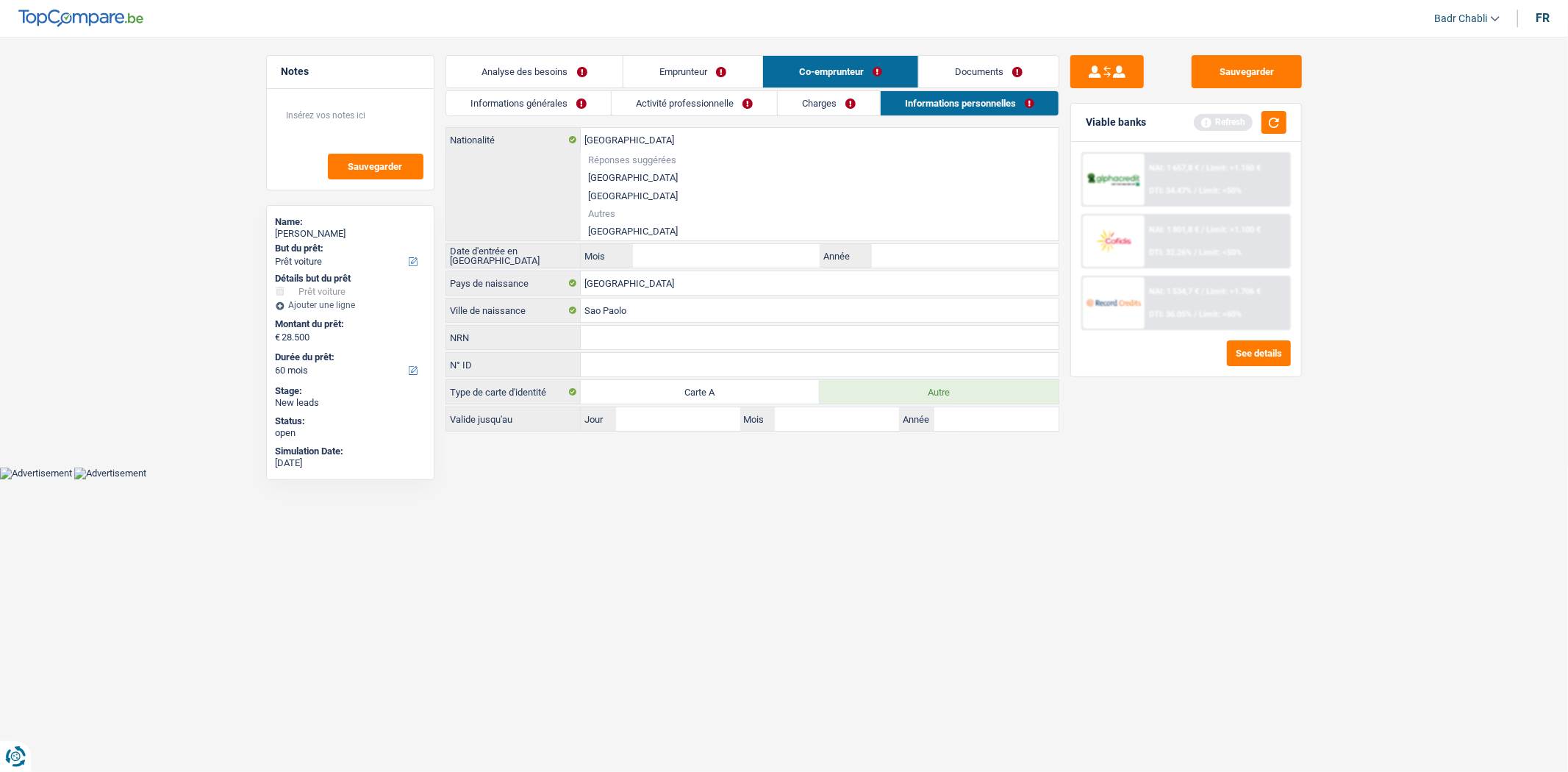
click at [736, 158] on span "Réponses suggérées" at bounding box center [820, 160] width 463 height 10
click at [587, 137] on input "Brésil" at bounding box center [820, 139] width 478 height 23
click at [601, 232] on li "Brésil" at bounding box center [820, 231] width 478 height 18
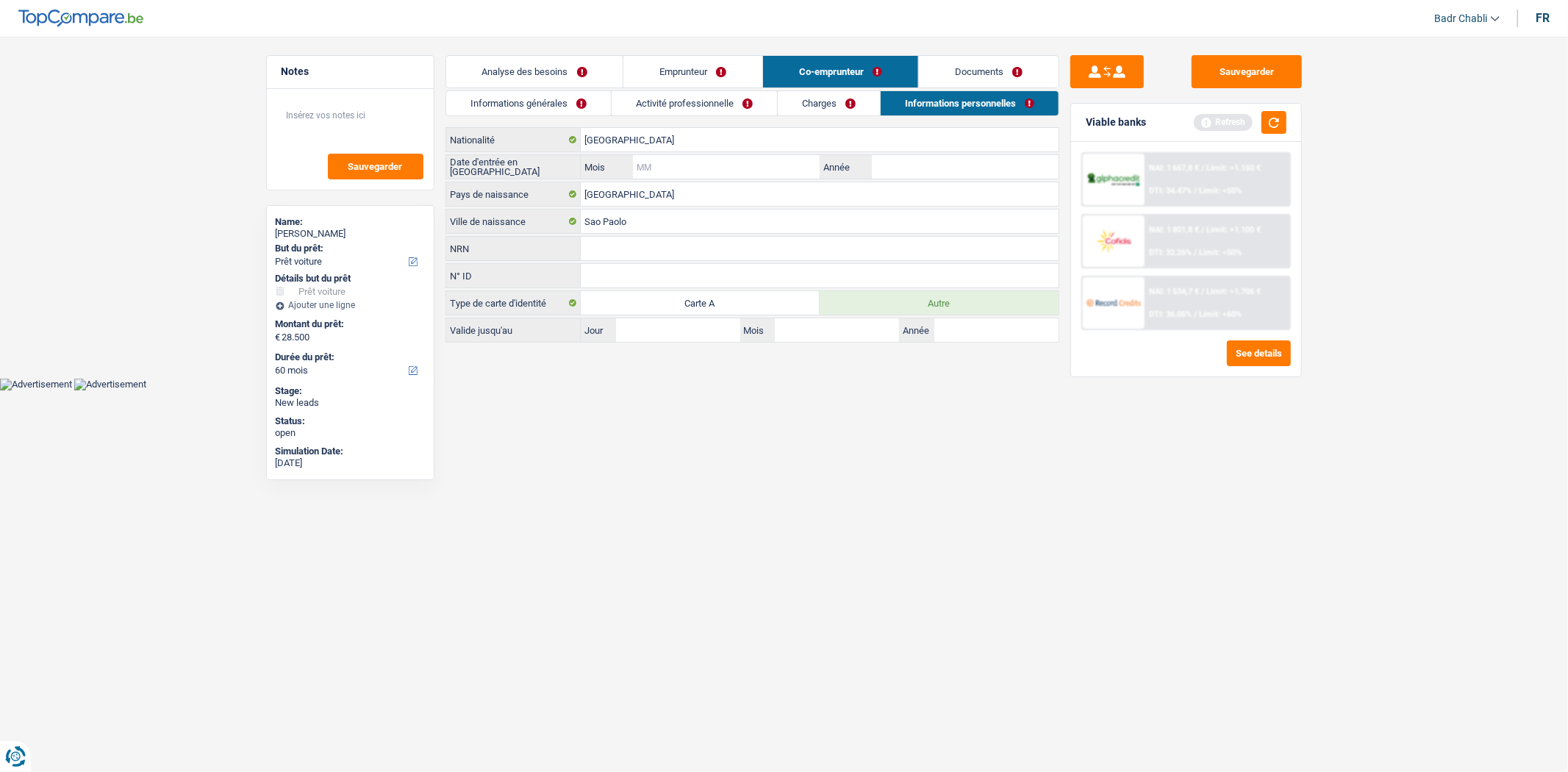
click at [737, 175] on input "Mois" at bounding box center [726, 167] width 186 height 23
type input "01"
click at [1263, 128] on button "button" at bounding box center [1274, 123] width 25 height 23
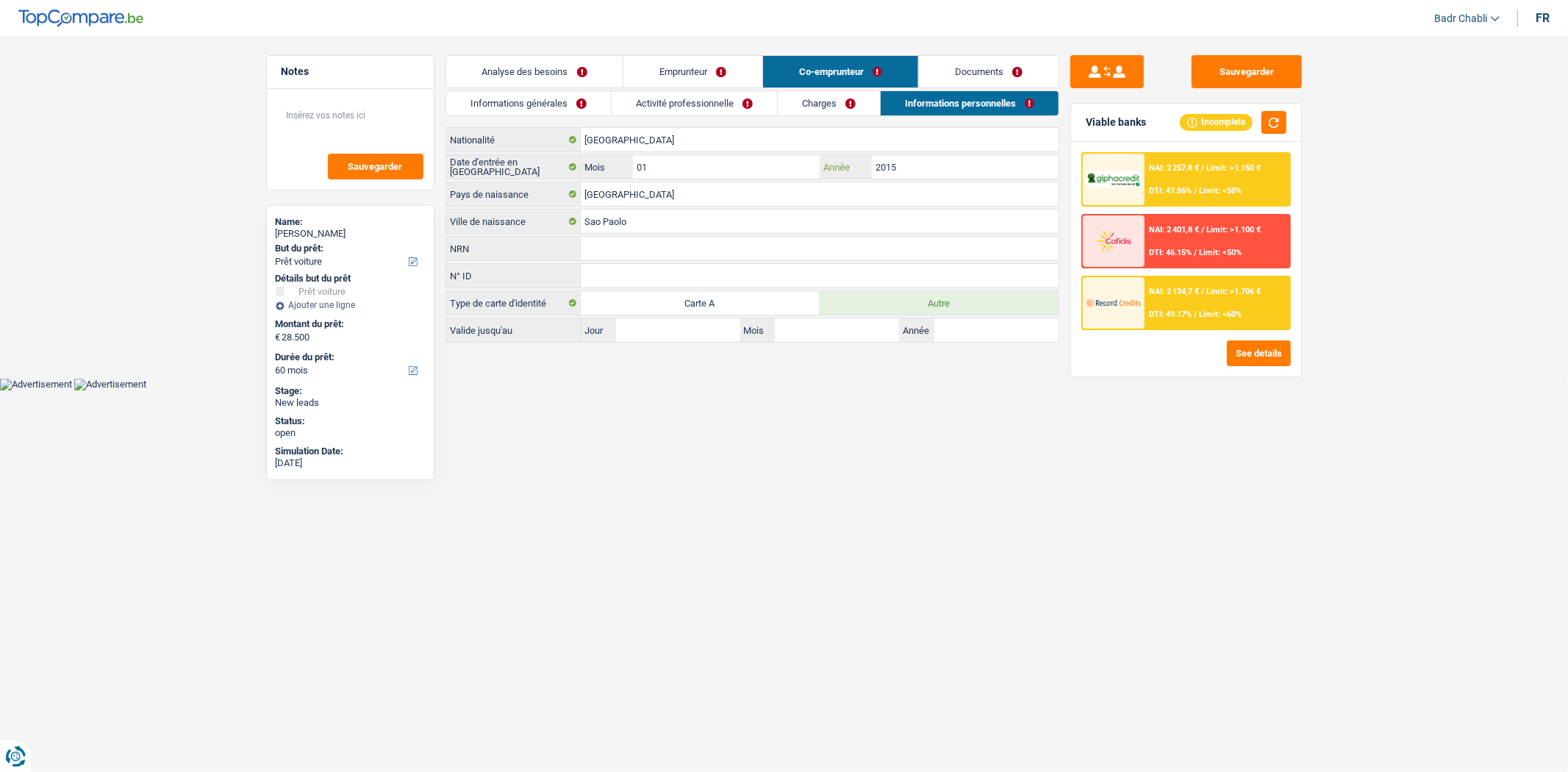
click at [943, 163] on input "2015" at bounding box center [965, 167] width 186 height 23
click at [1238, 64] on button "Sauvegarder" at bounding box center [1247, 72] width 111 height 33
click at [1276, 123] on button "button" at bounding box center [1274, 123] width 25 height 23
click at [931, 173] on input "2015" at bounding box center [965, 167] width 186 height 23
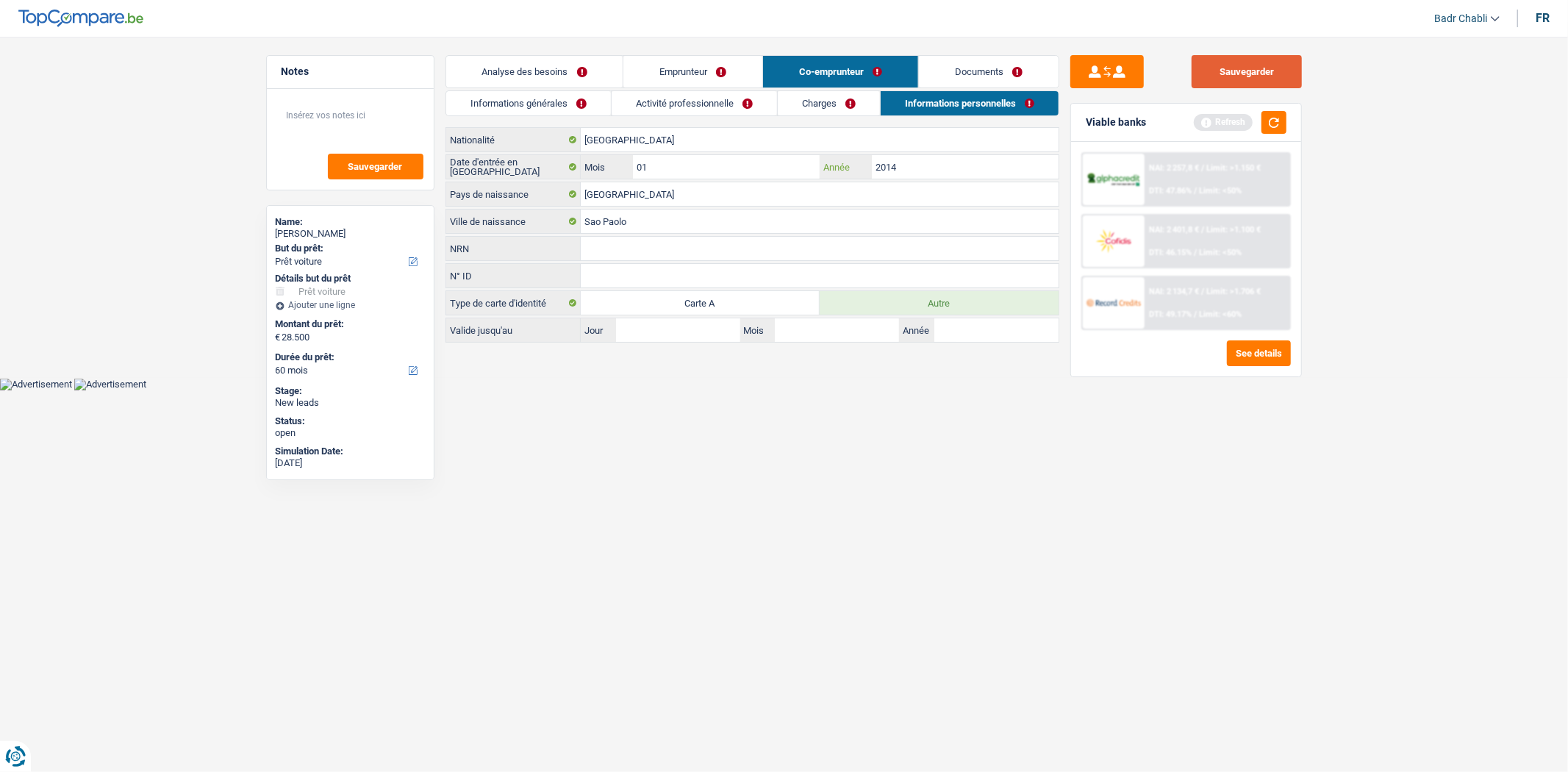
type input "2014"
click at [1238, 77] on button "Sauvegarder" at bounding box center [1247, 72] width 111 height 33
click at [704, 112] on link "Activité professionnelle" at bounding box center [695, 103] width 165 height 24
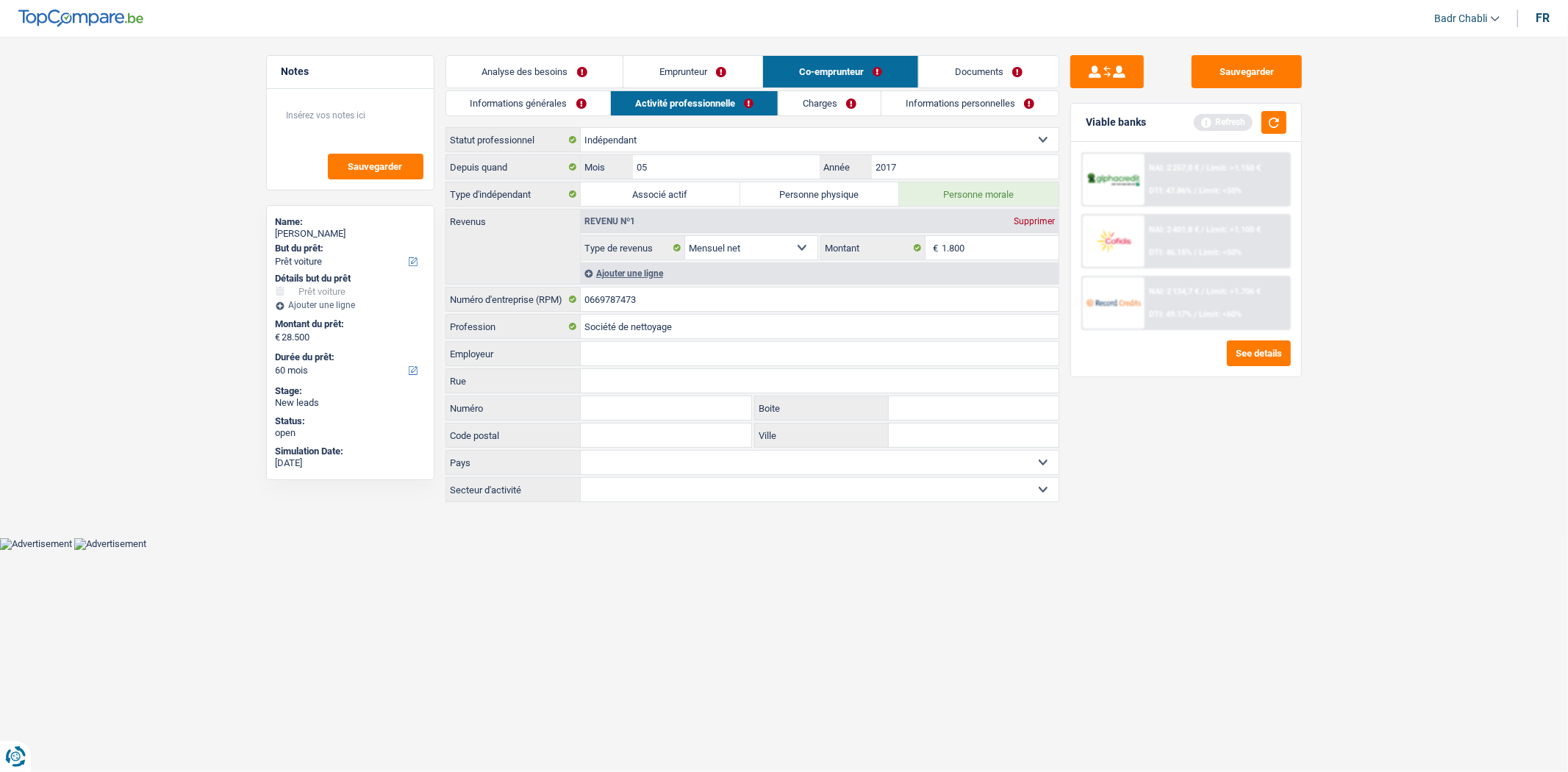
click at [563, 75] on link "Analyse des besoins" at bounding box center [535, 72] width 177 height 32
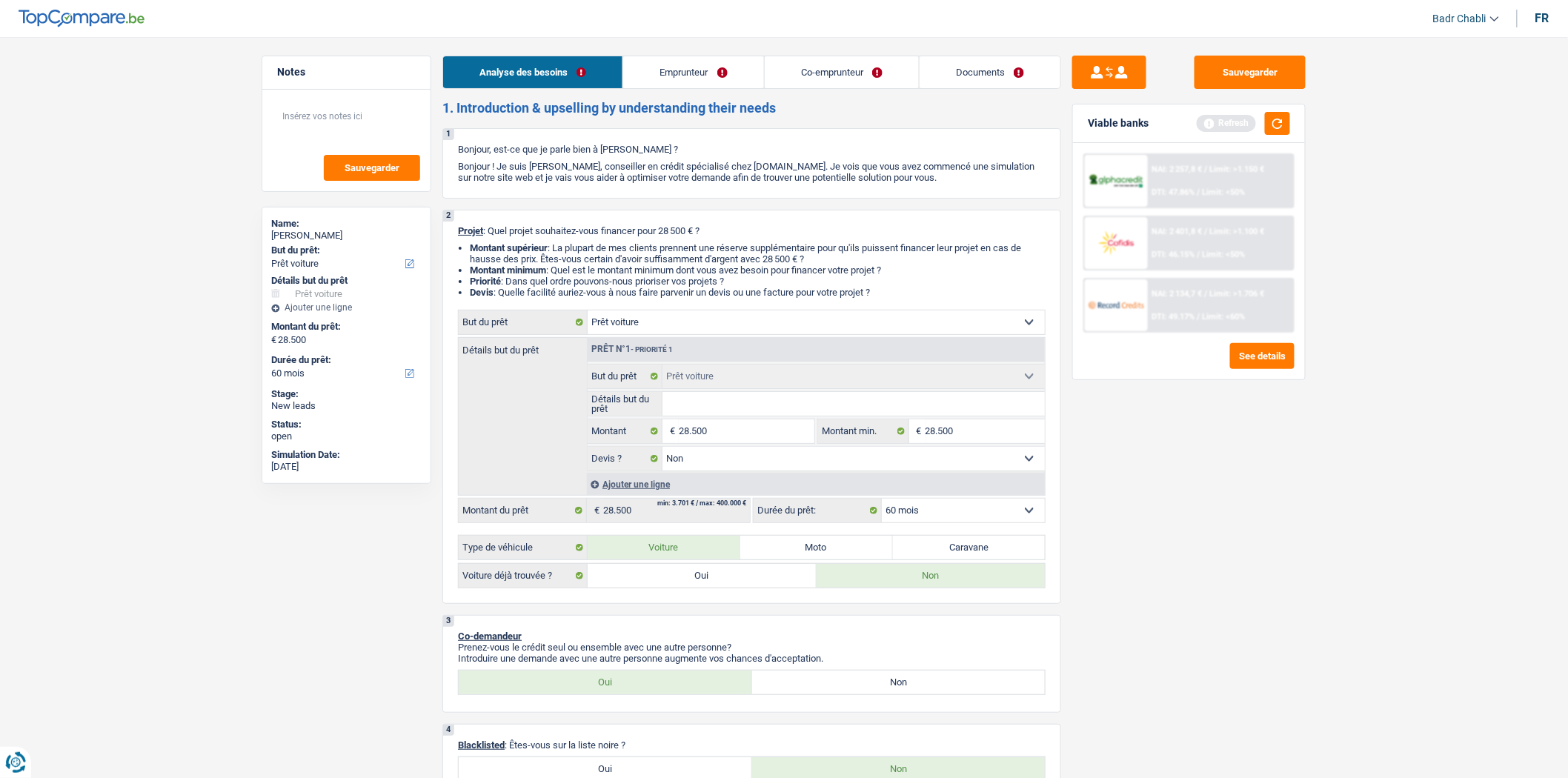
click at [731, 73] on link "Emprunteur" at bounding box center [692, 73] width 140 height 32
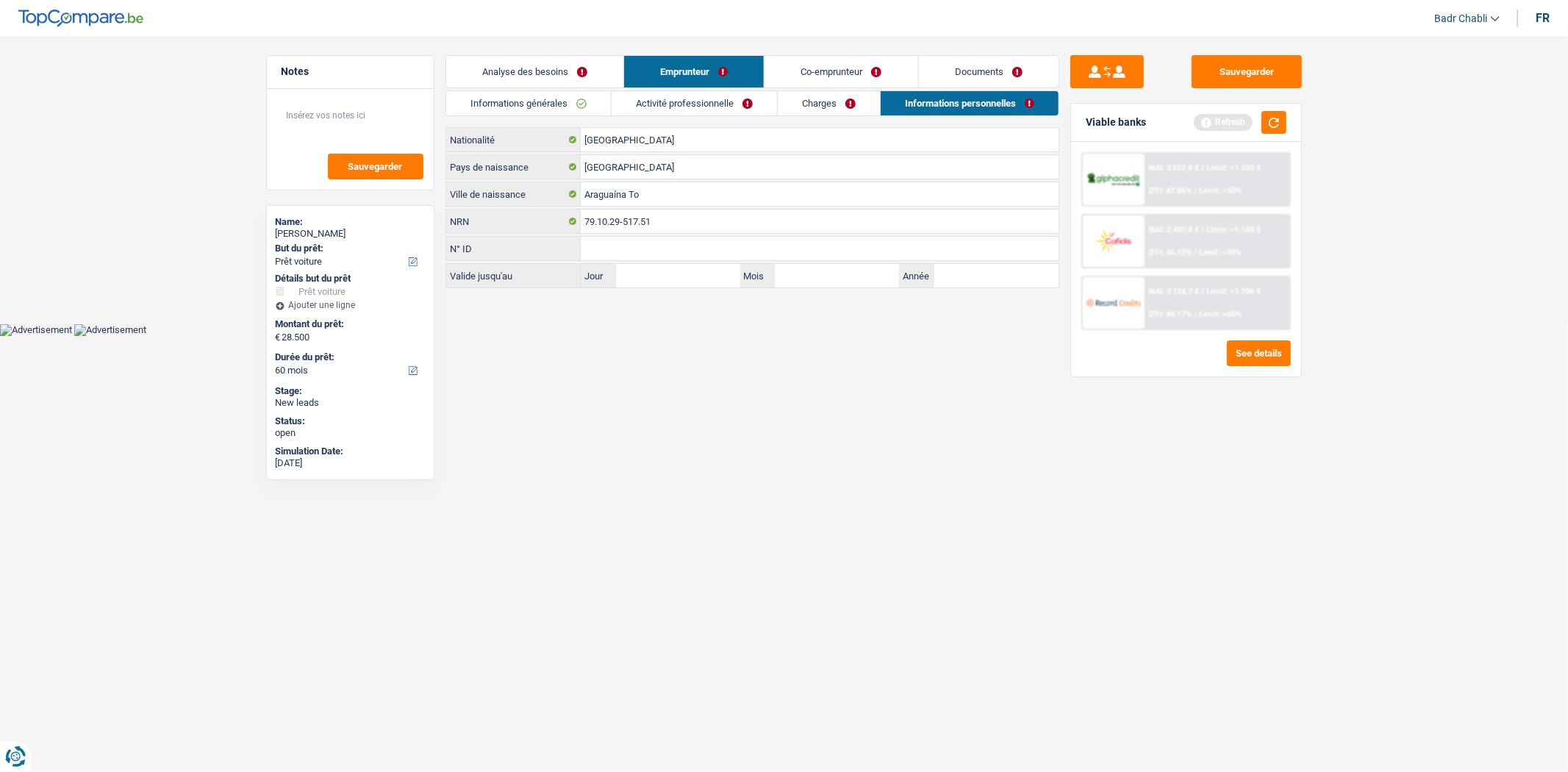
click at [523, 92] on link "Informations générales" at bounding box center [528, 103] width 164 height 24
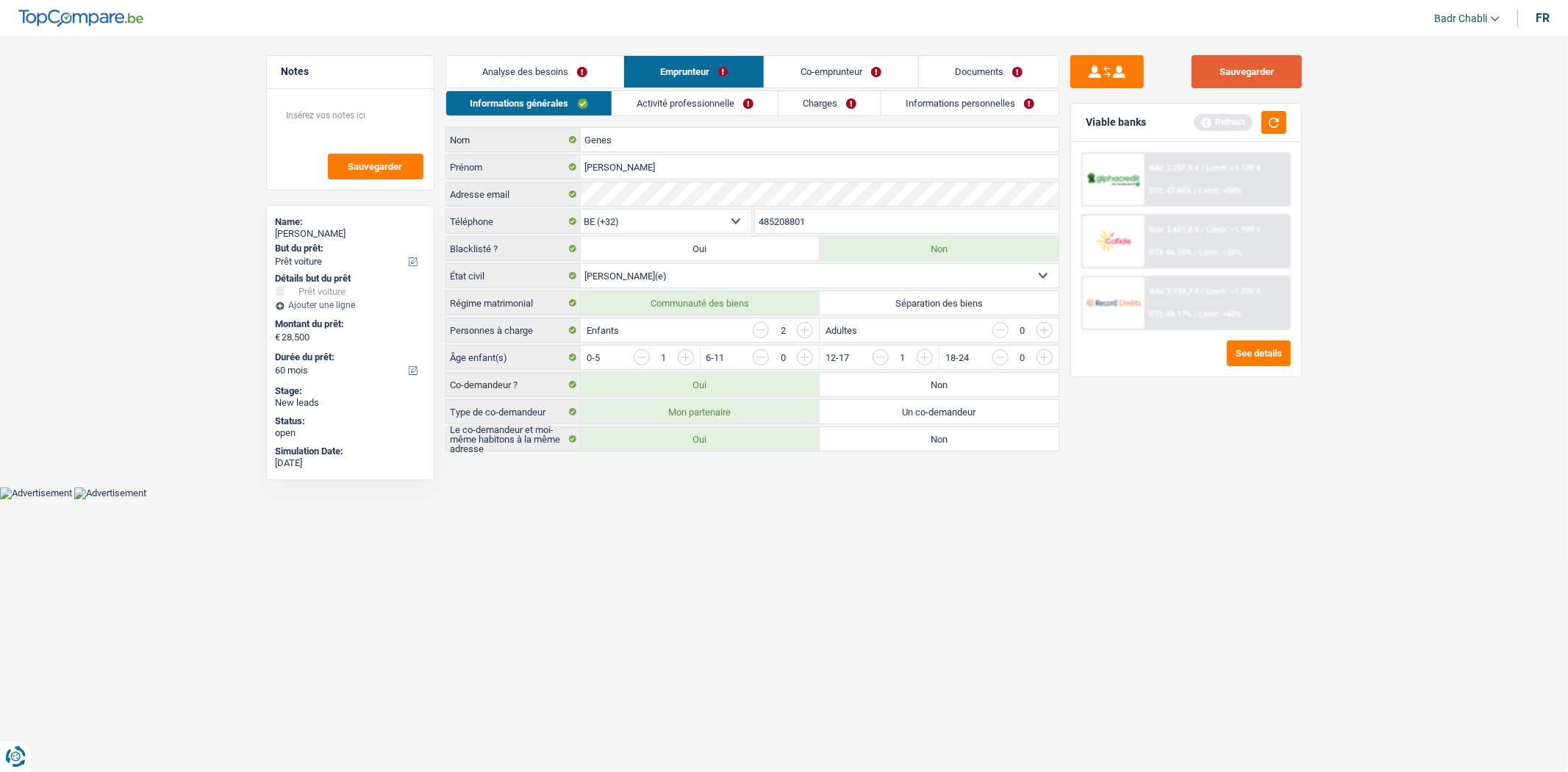
click at [1263, 63] on button "Sauvegarder" at bounding box center [1247, 72] width 111 height 33
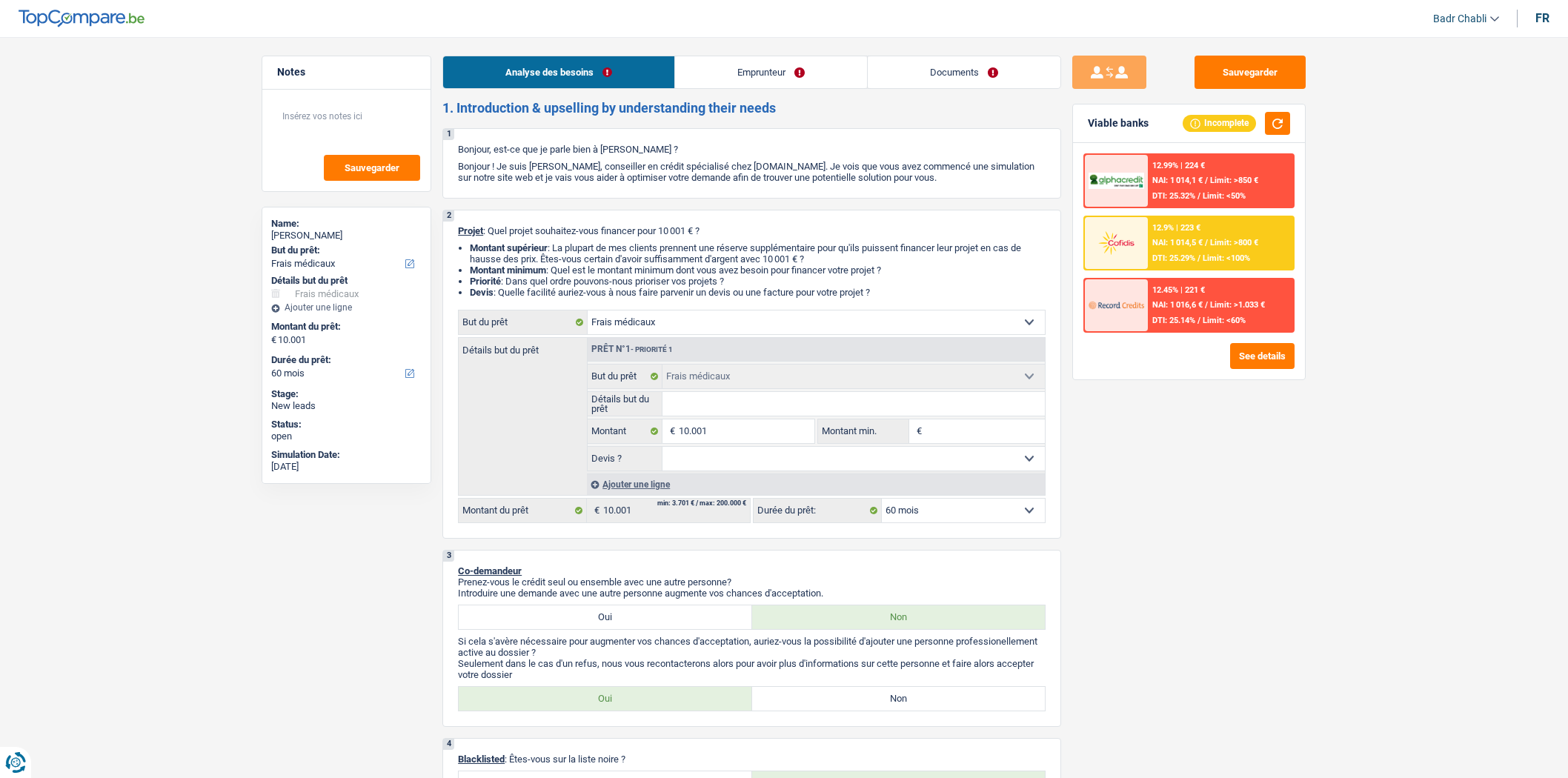
select select "medical"
select select "60"
select select "medical"
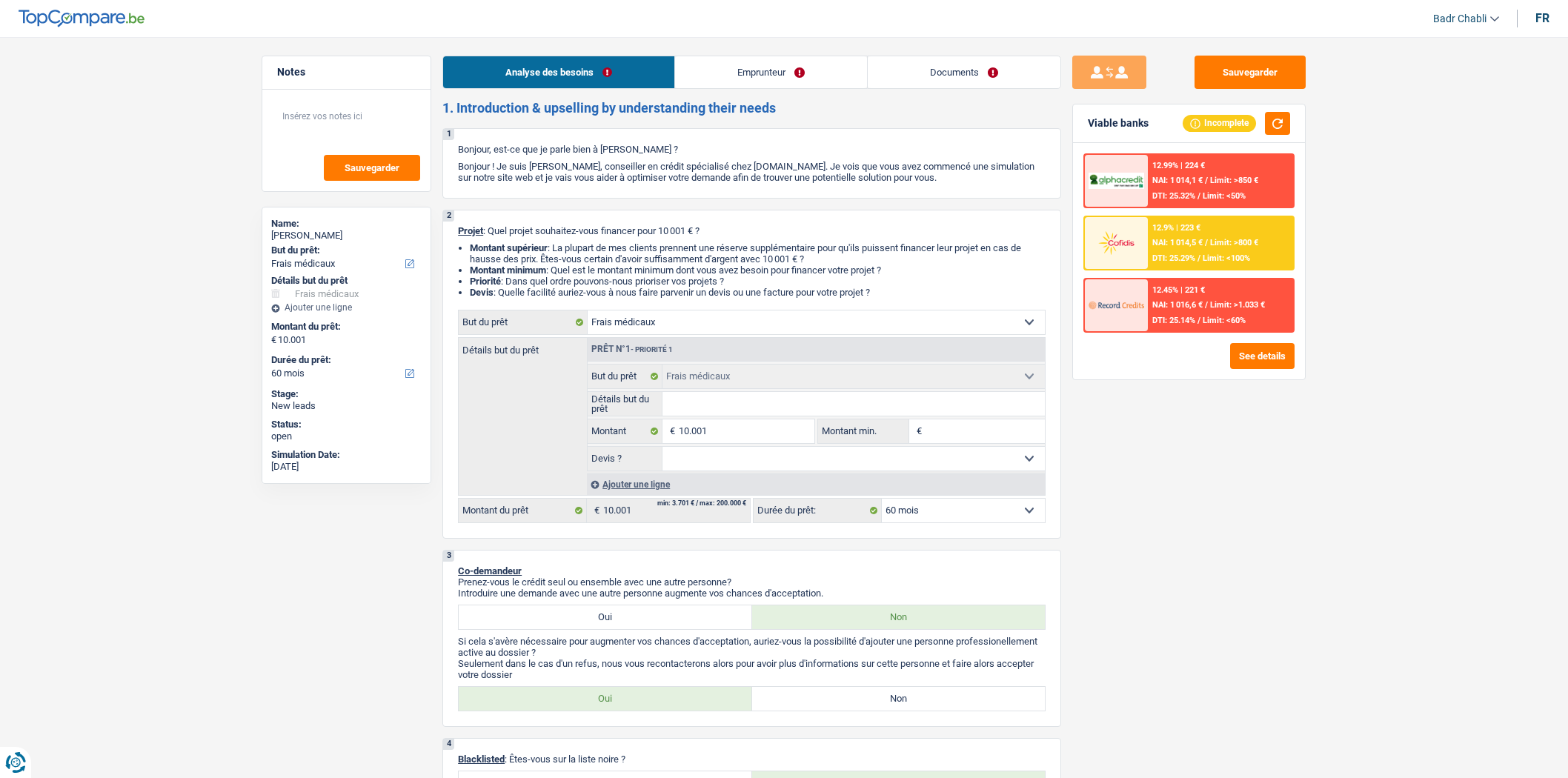
select select "60"
select select "mutuality"
select select "mutualityIndemnity"
select select "rents"
select select "medical"
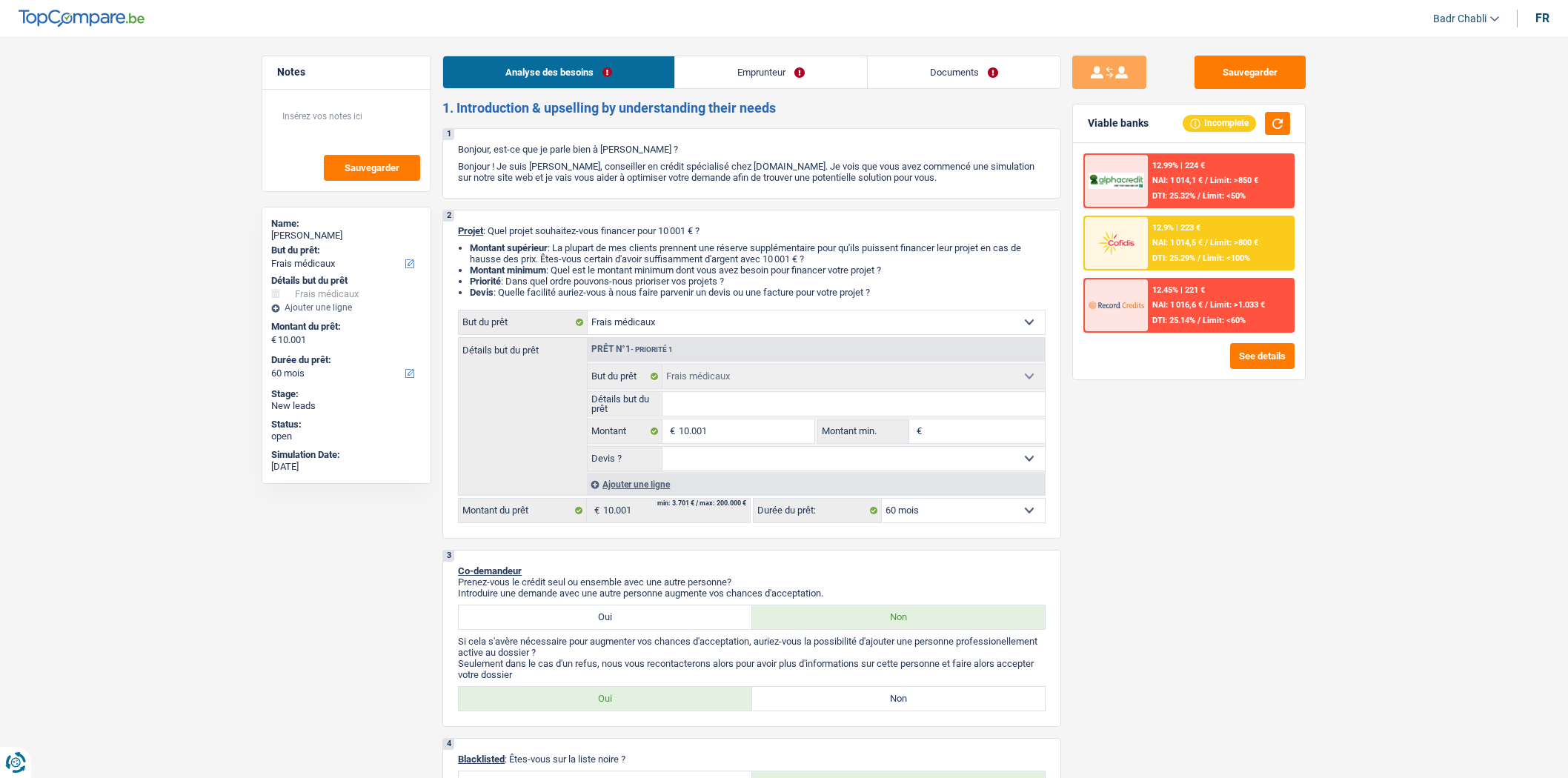
select select "medical"
select select "60"
select select "medical"
select select "60"
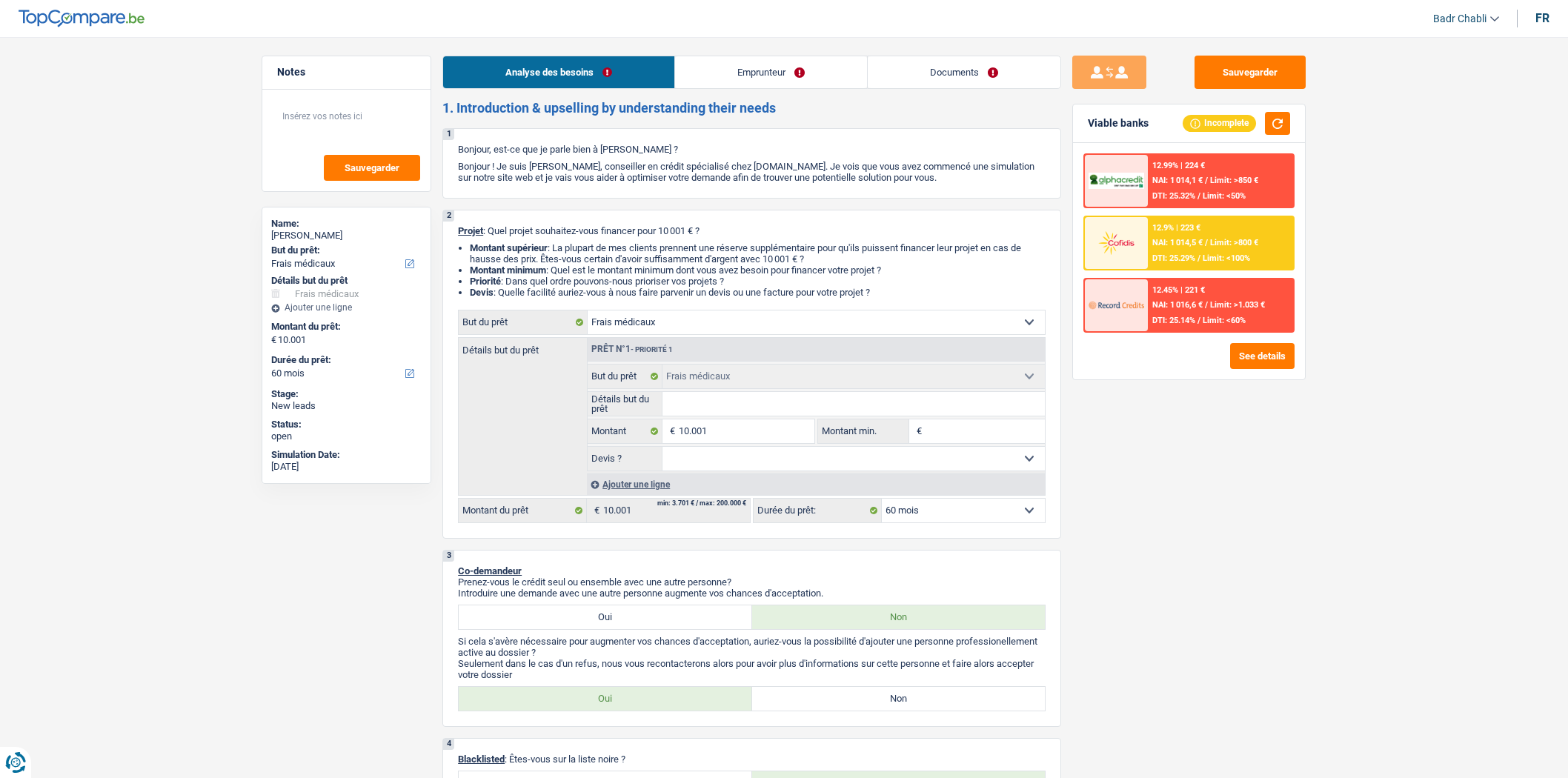
select select "medical"
select select "60"
select select "mutuality"
select select "mutualityIndemnity"
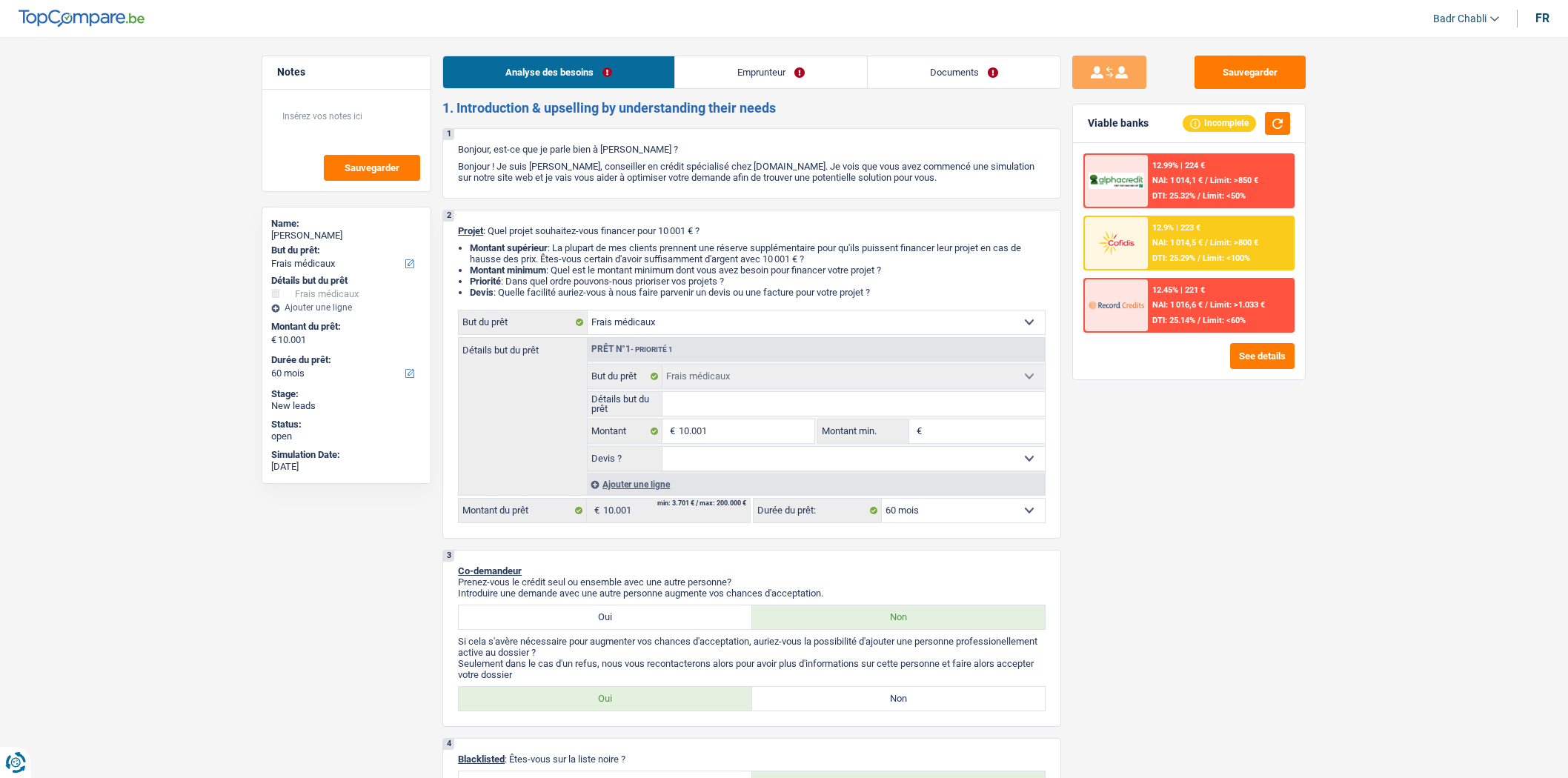
select select "rents"
select select "medical"
select select "60"
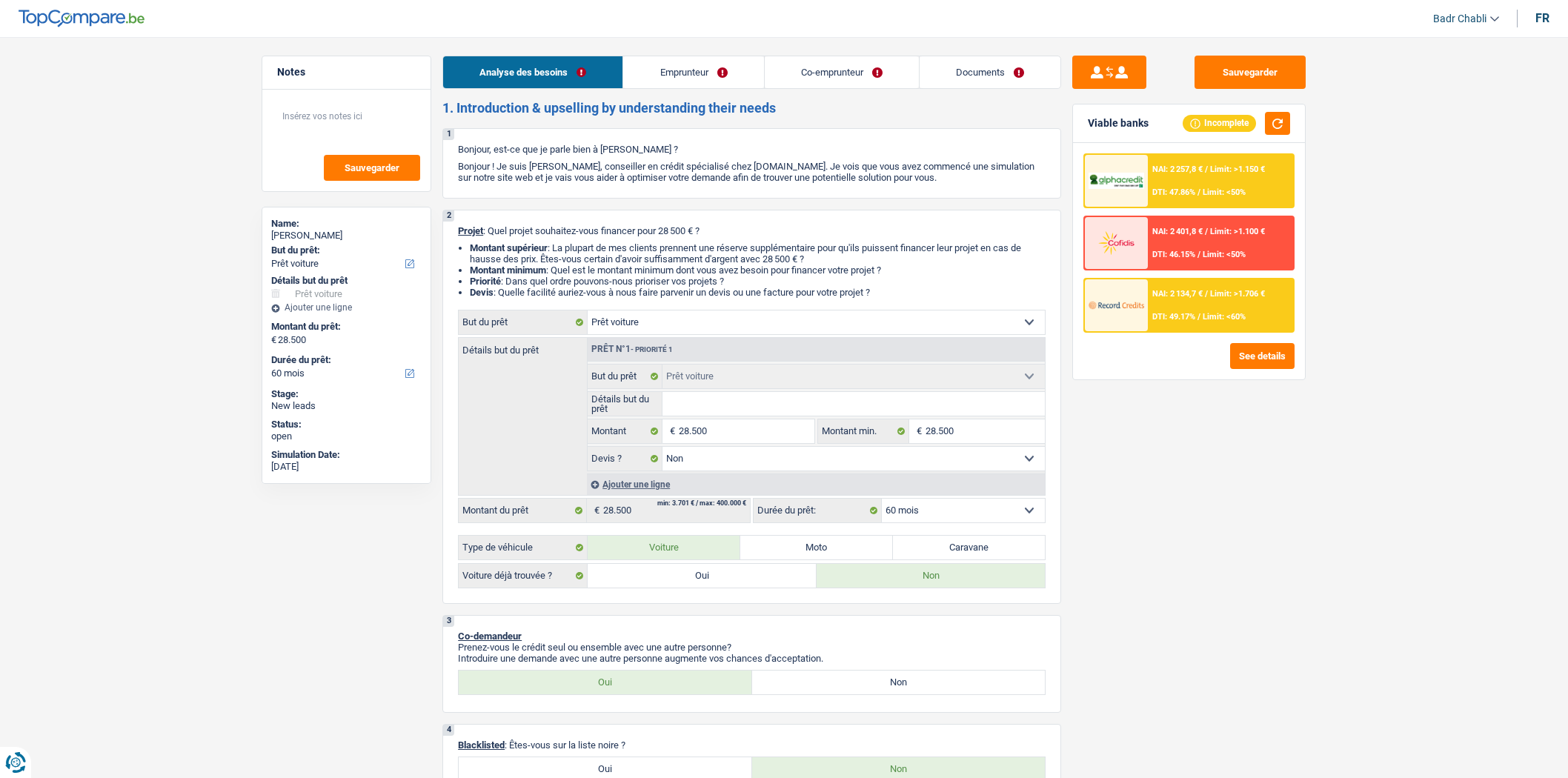
select select "car"
select select "60"
select select "car"
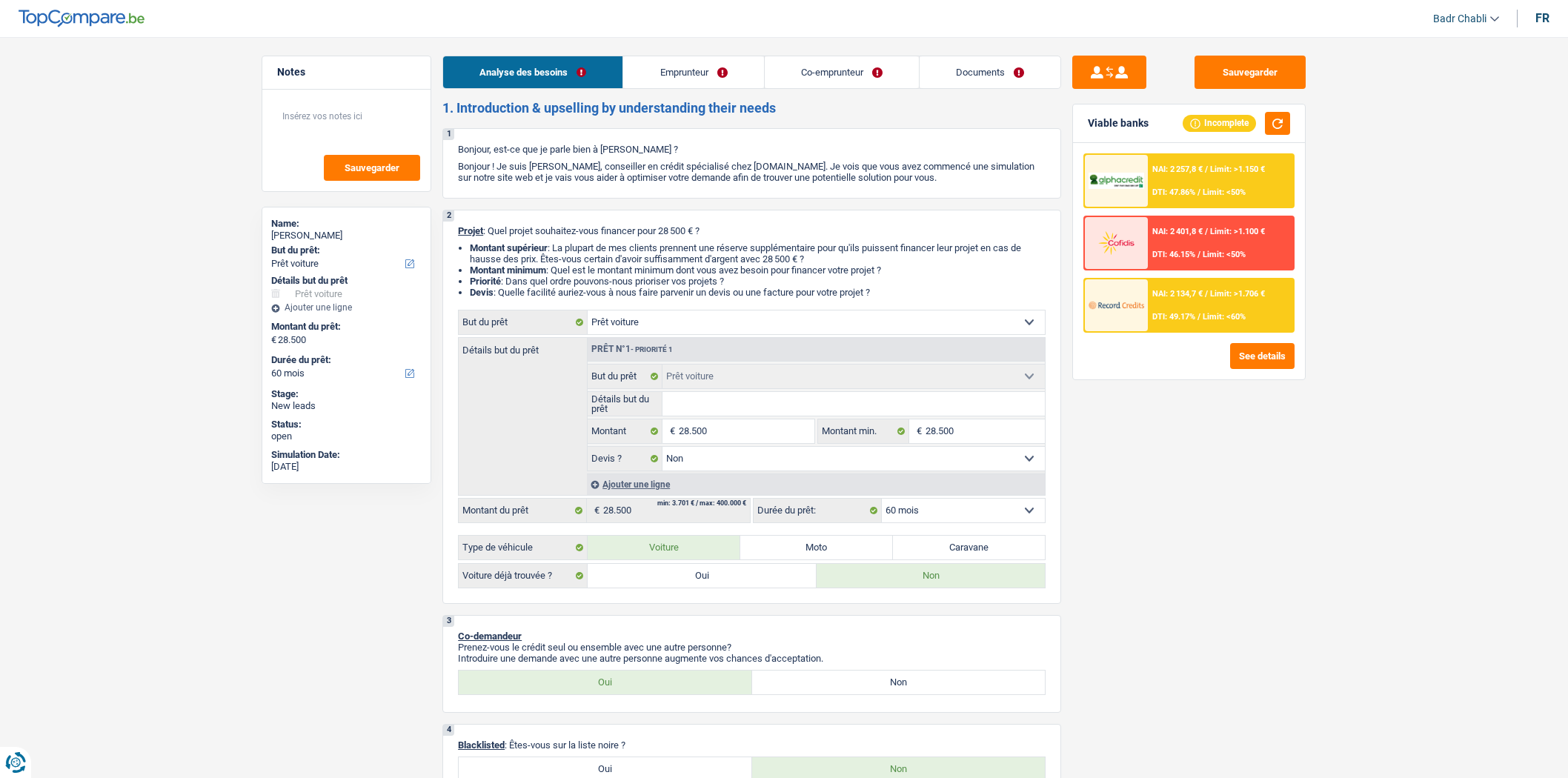
select select "false"
select select "60"
select select "independent"
select select "familyAllowances"
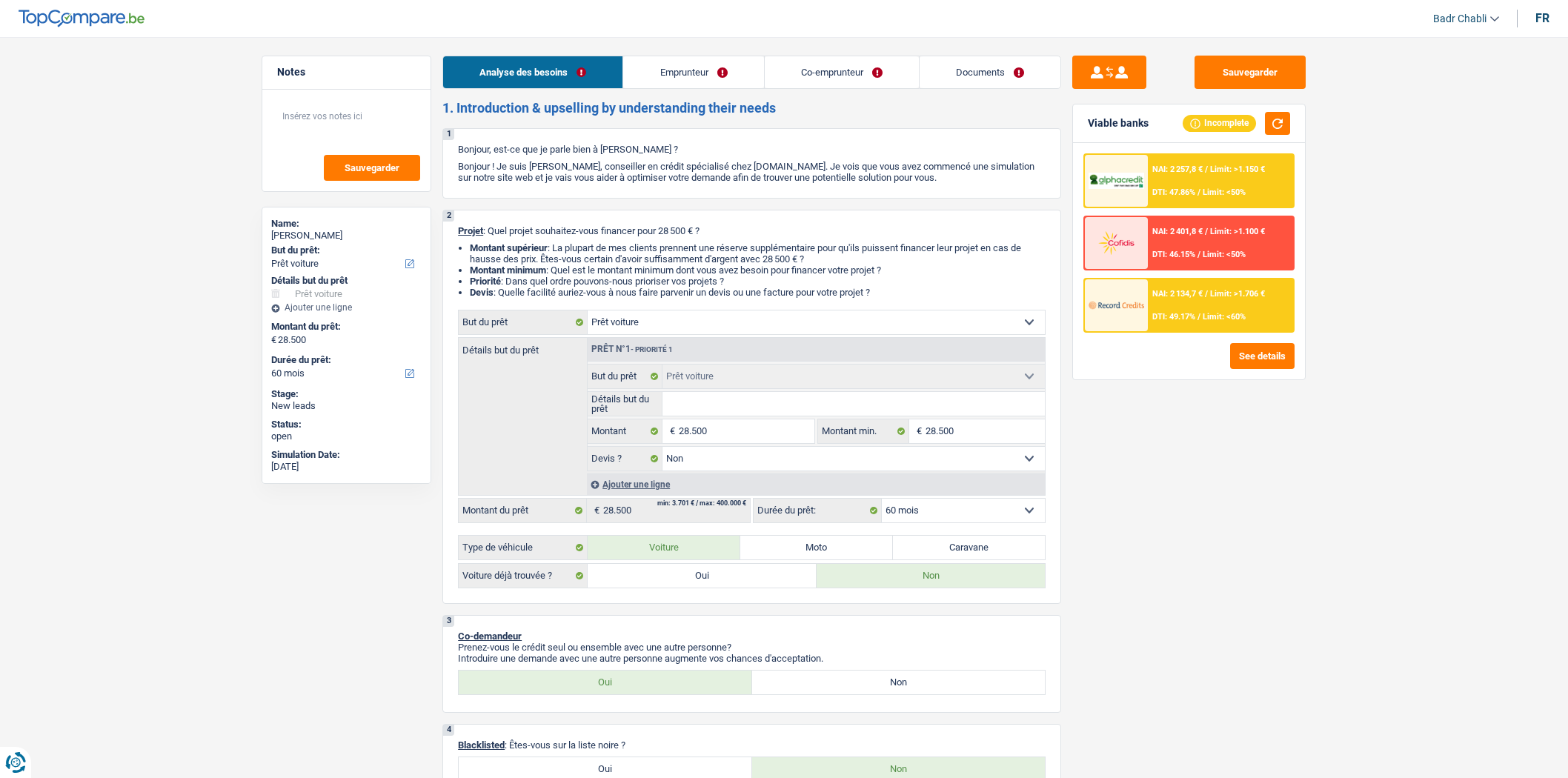
select select "netSalary"
select select "rents"
select select "personalLoan"
select select "familyEvent"
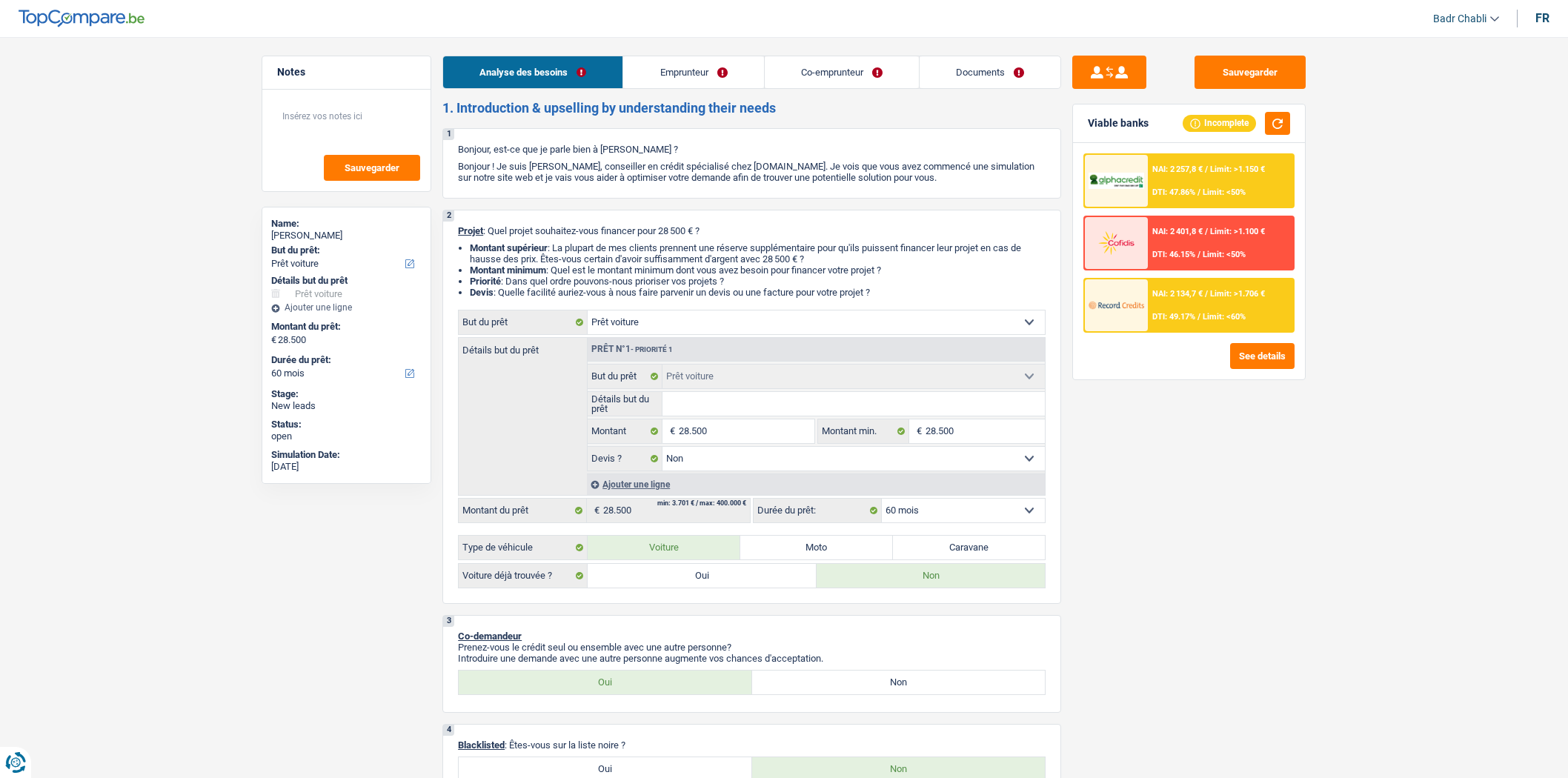
select select "84"
select select "car"
select select "false"
select select "60"
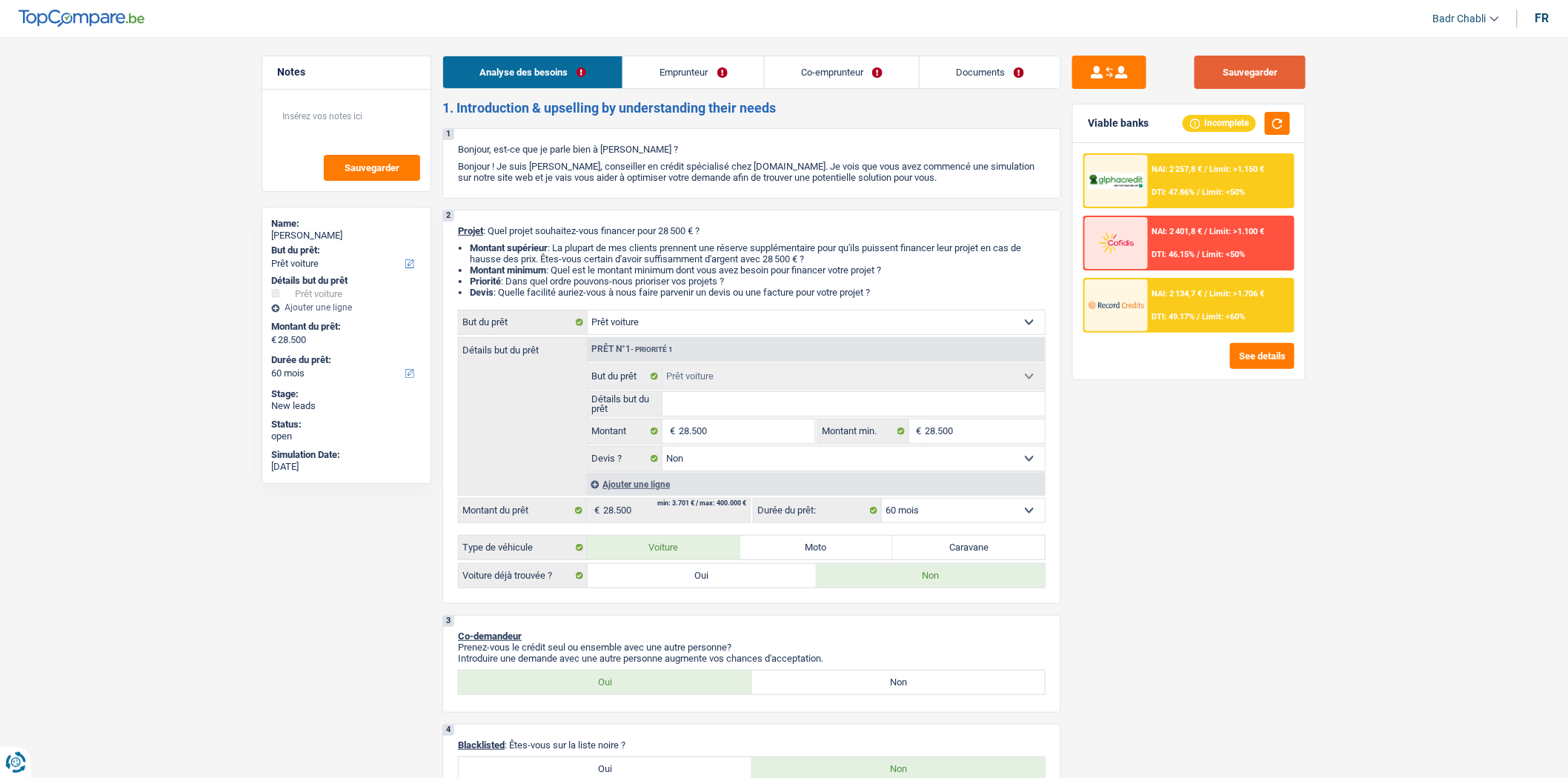
click at [1268, 69] on button "Sauvegarder" at bounding box center [1250, 73] width 111 height 34
